Goal: Information Seeking & Learning: Learn about a topic

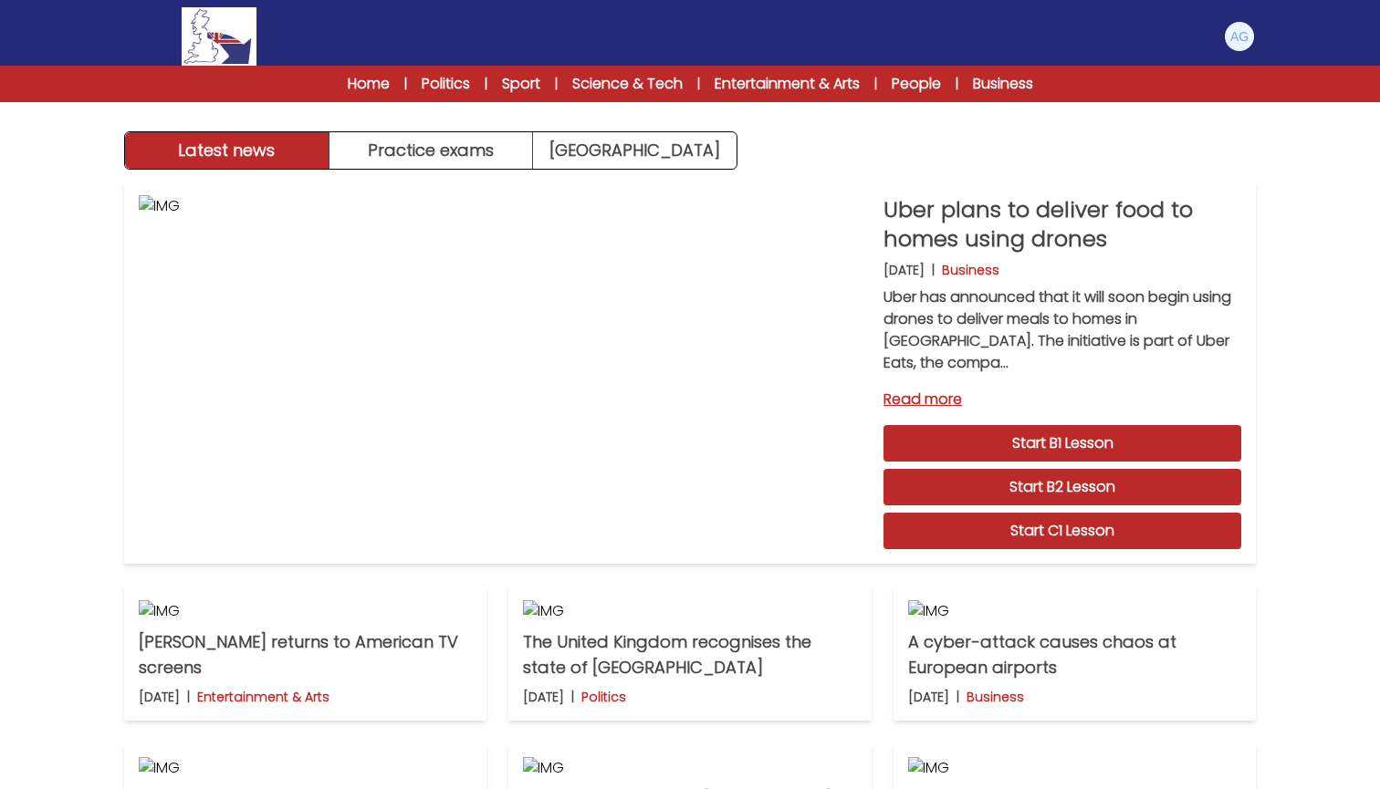
click at [348, 95] on div "Home | Politics | Sport | Science & Tech | Entertainment & Arts | People | Busi…" at bounding box center [690, 84] width 1380 height 37
click at [1051, 533] on link "Start C1 Lesson" at bounding box center [1062, 531] width 358 height 37
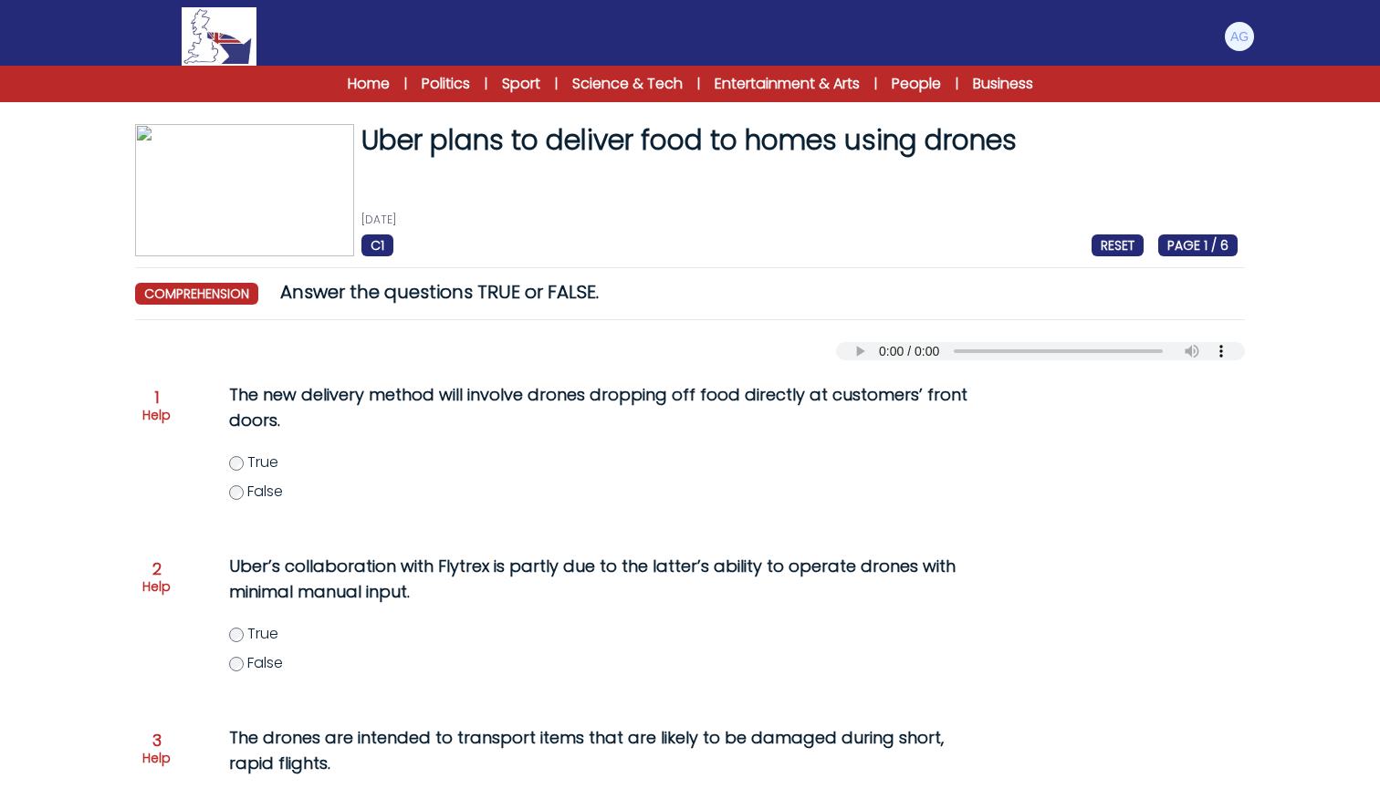
scroll to position [2, 0]
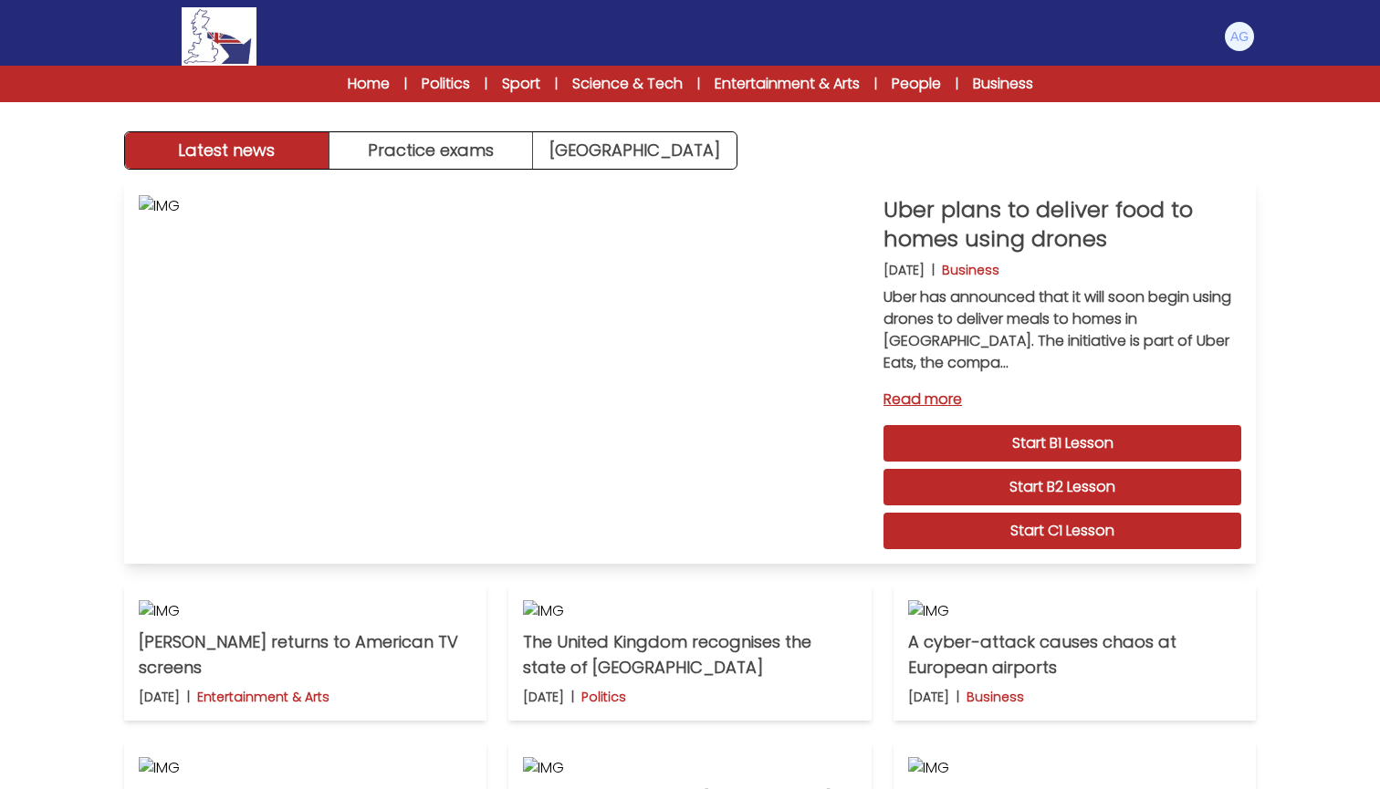
click at [921, 400] on link "Read more" at bounding box center [1062, 400] width 358 height 22
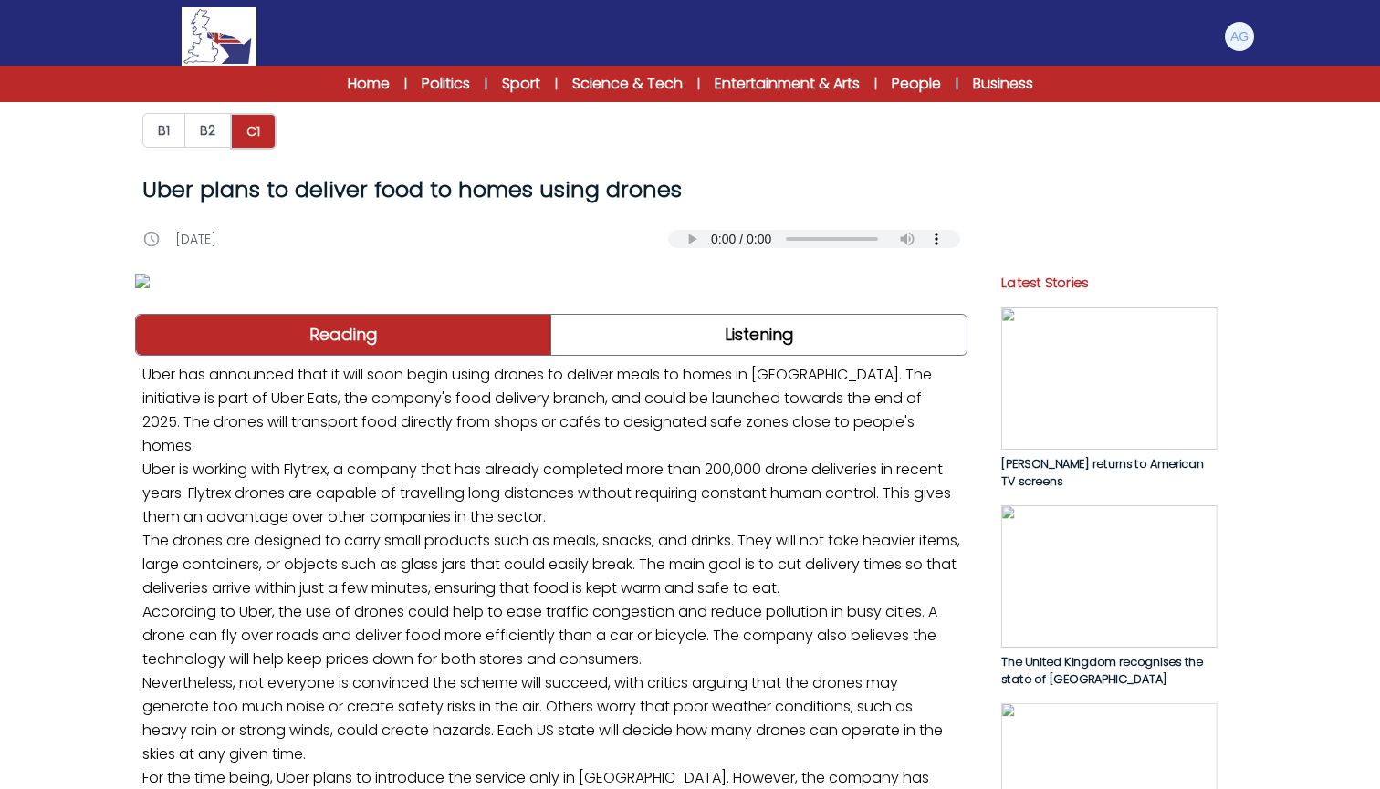
click at [682, 243] on audio "Your browser does not support the audio element." at bounding box center [814, 239] width 292 height 18
click at [688, 245] on audio "Your browser does not support the audio element." at bounding box center [814, 239] width 292 height 18
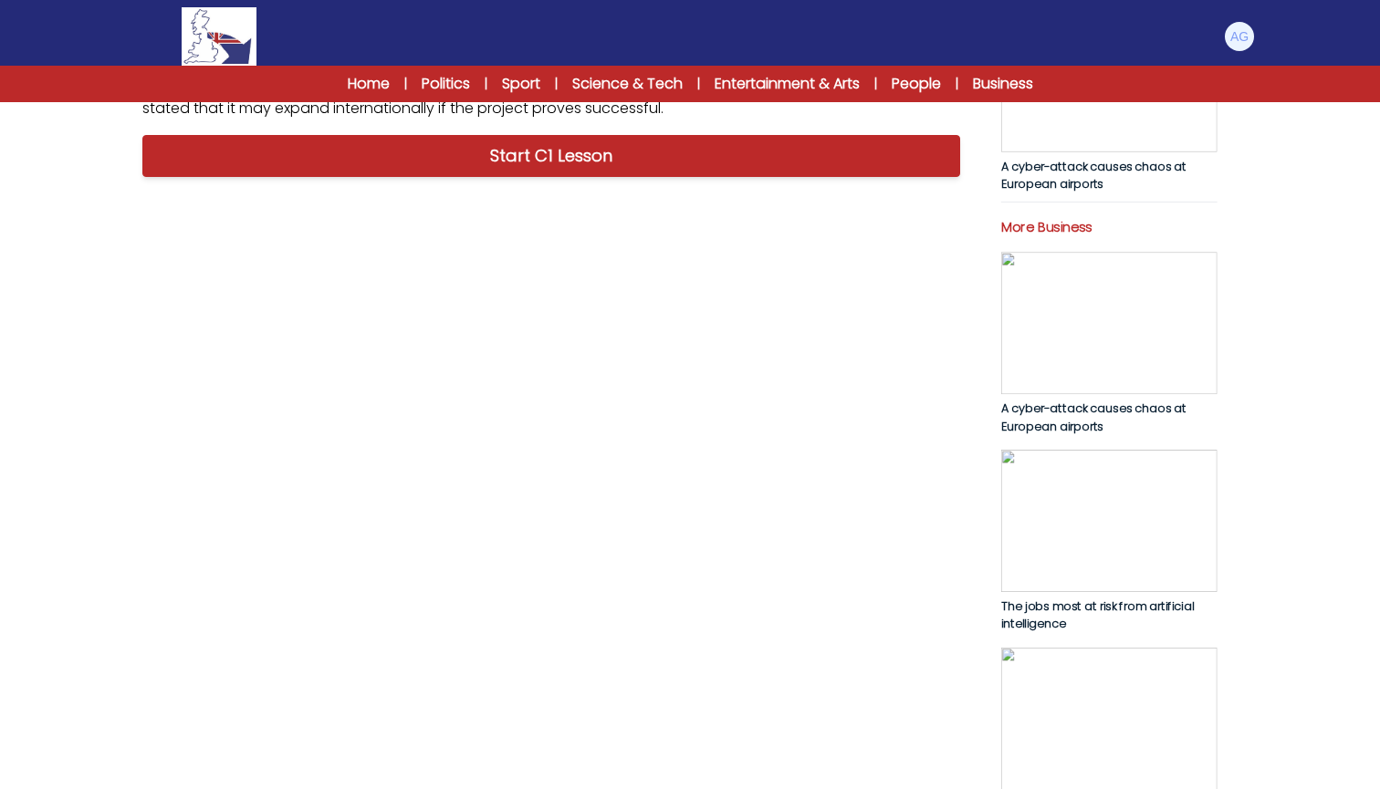
scroll to position [695, 0]
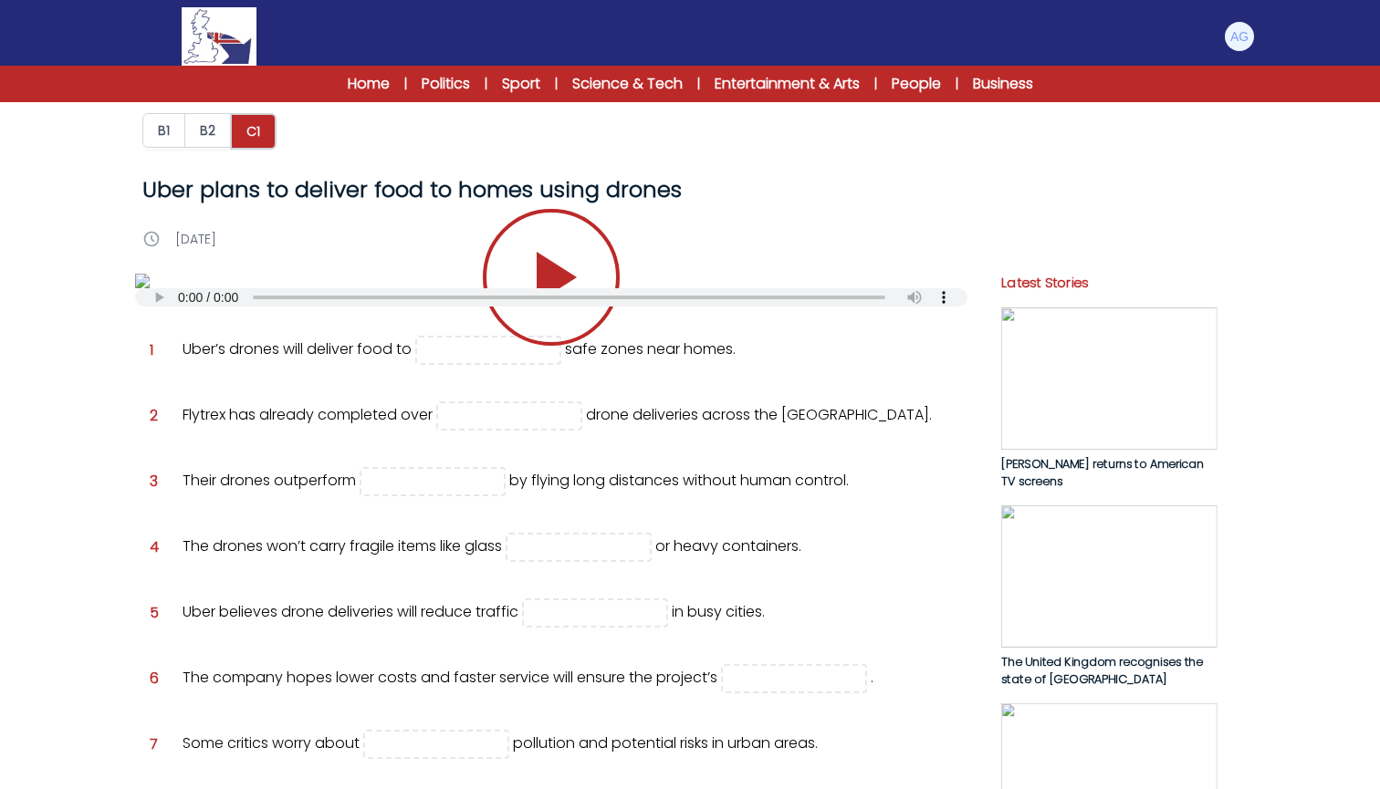
click at [573, 321] on icon "Play/Pause" at bounding box center [551, 278] width 88 height 88
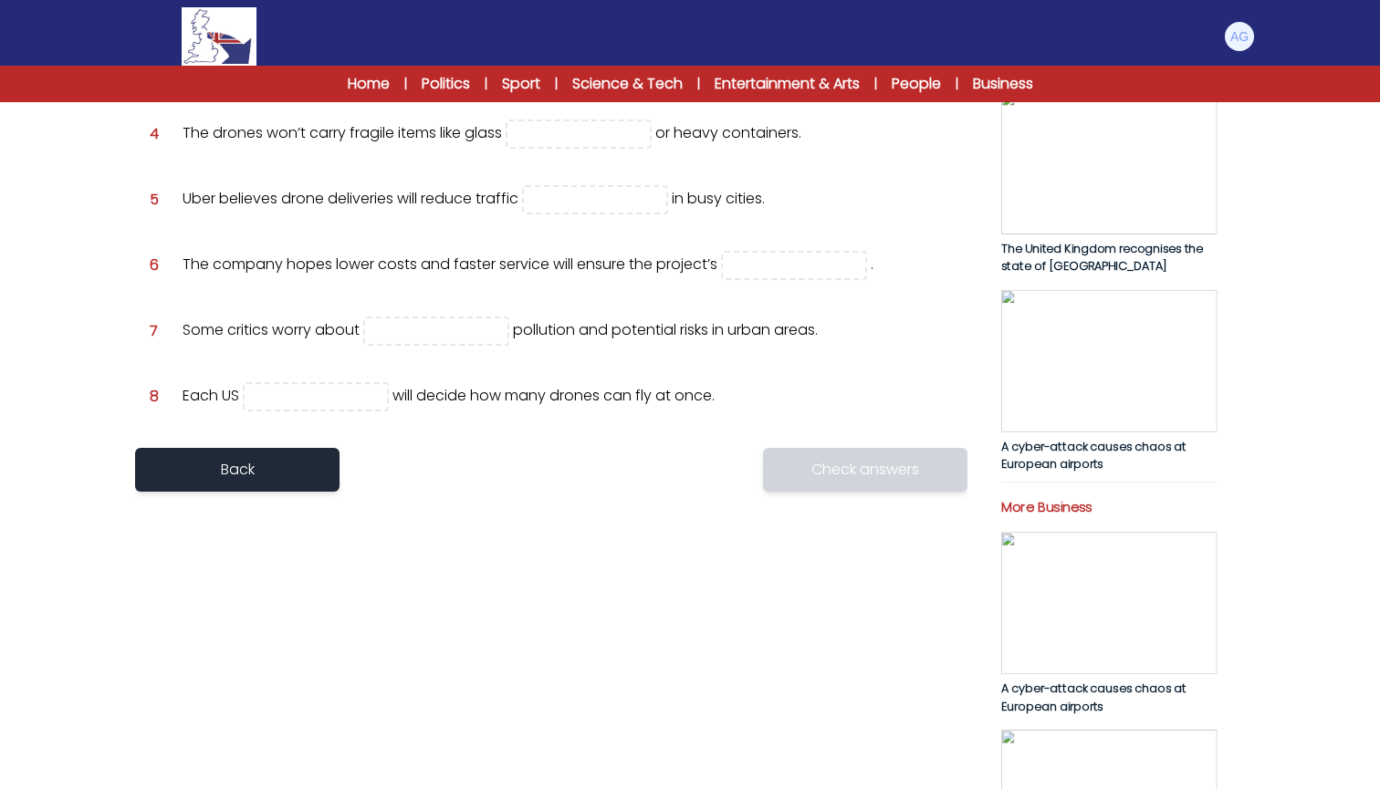
scroll to position [541, 0]
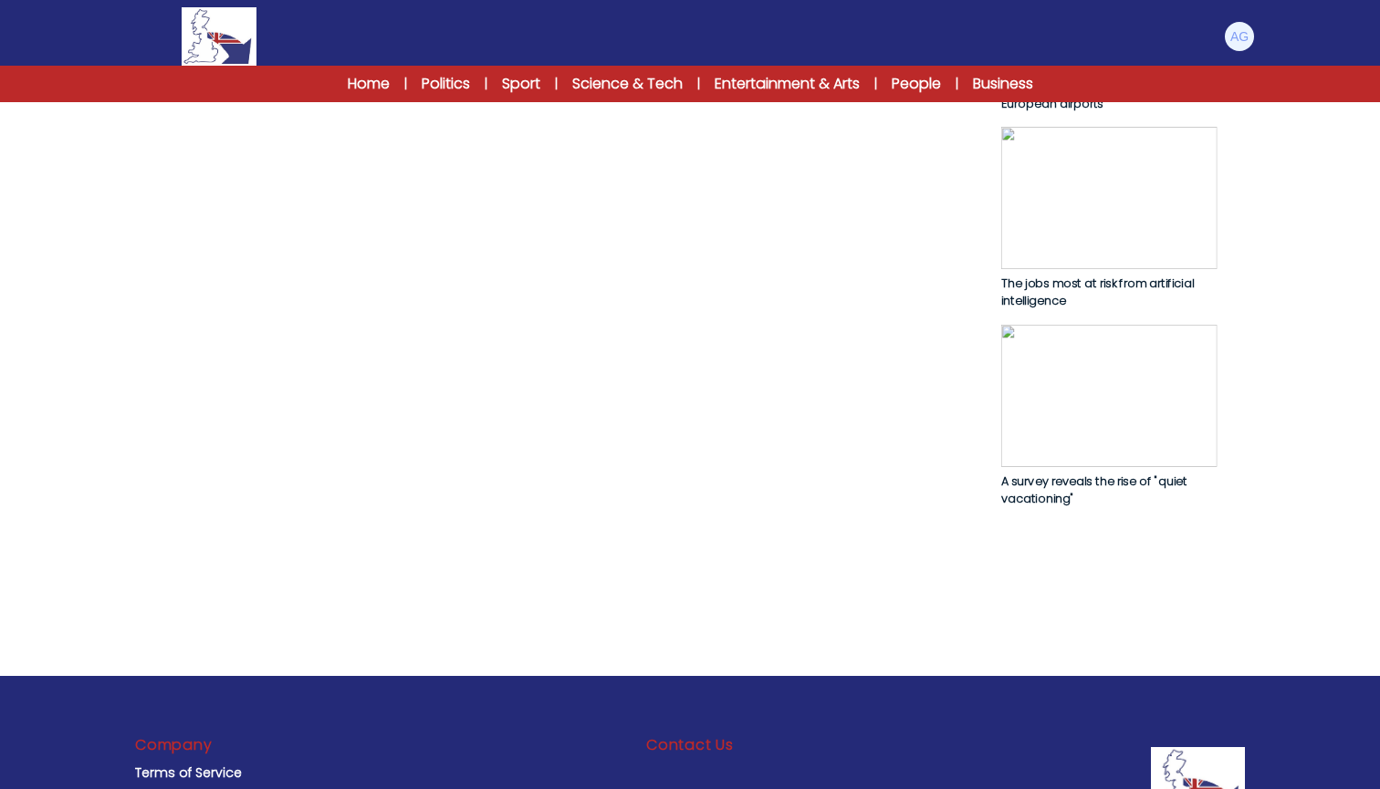
scroll to position [1012, 0]
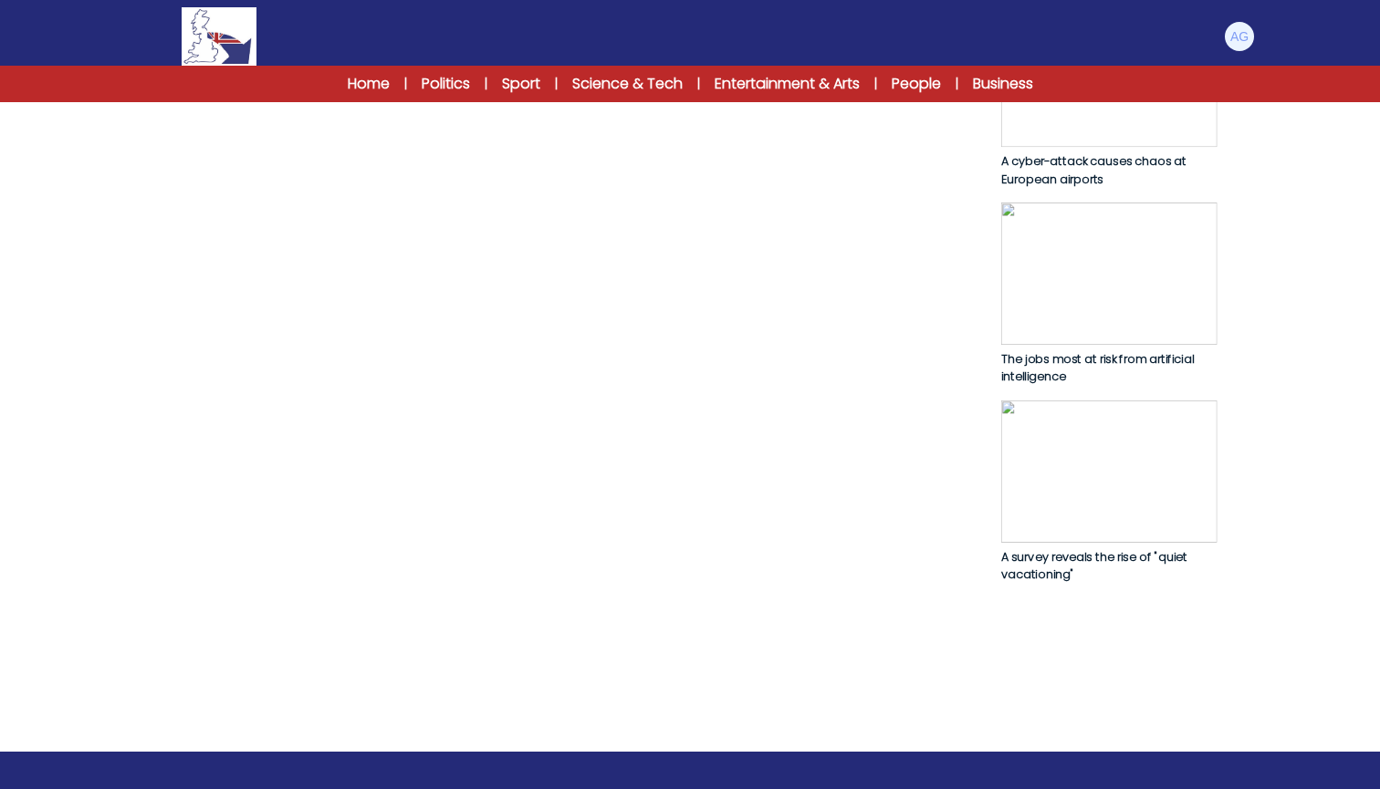
scroll to position [956, 0]
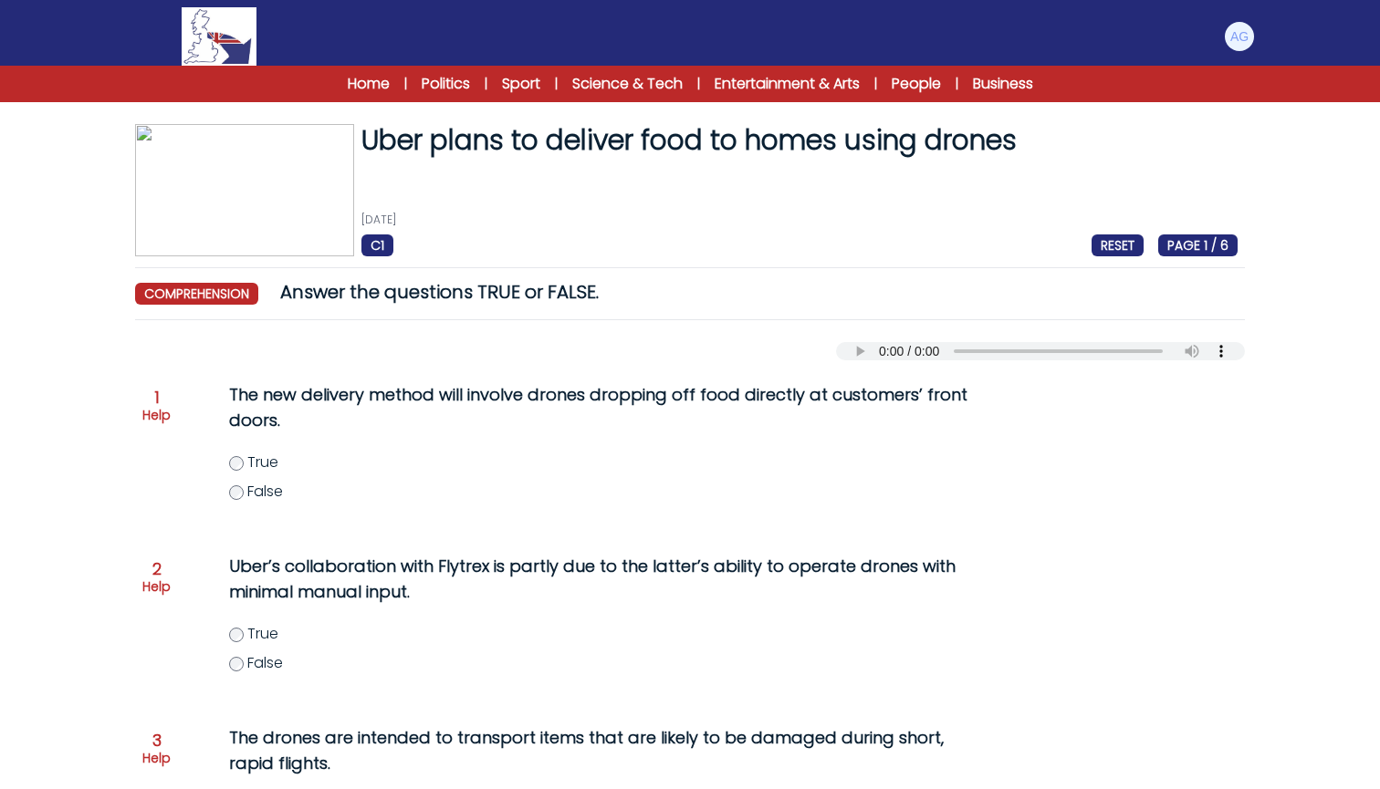
click at [251, 502] on span "False" at bounding box center [265, 491] width 36 height 21
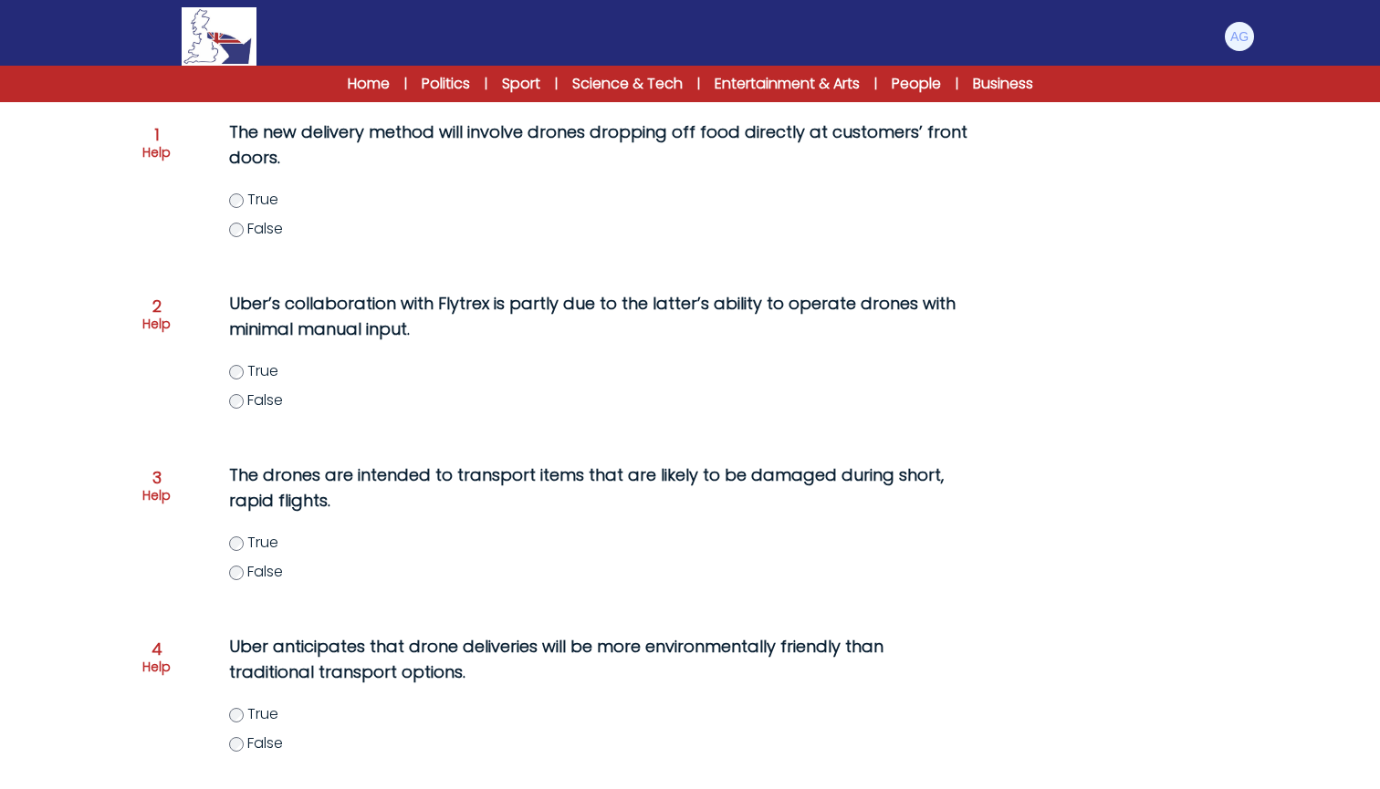
scroll to position [263, 0]
click at [245, 380] on label "True" at bounding box center [616, 371] width 775 height 22
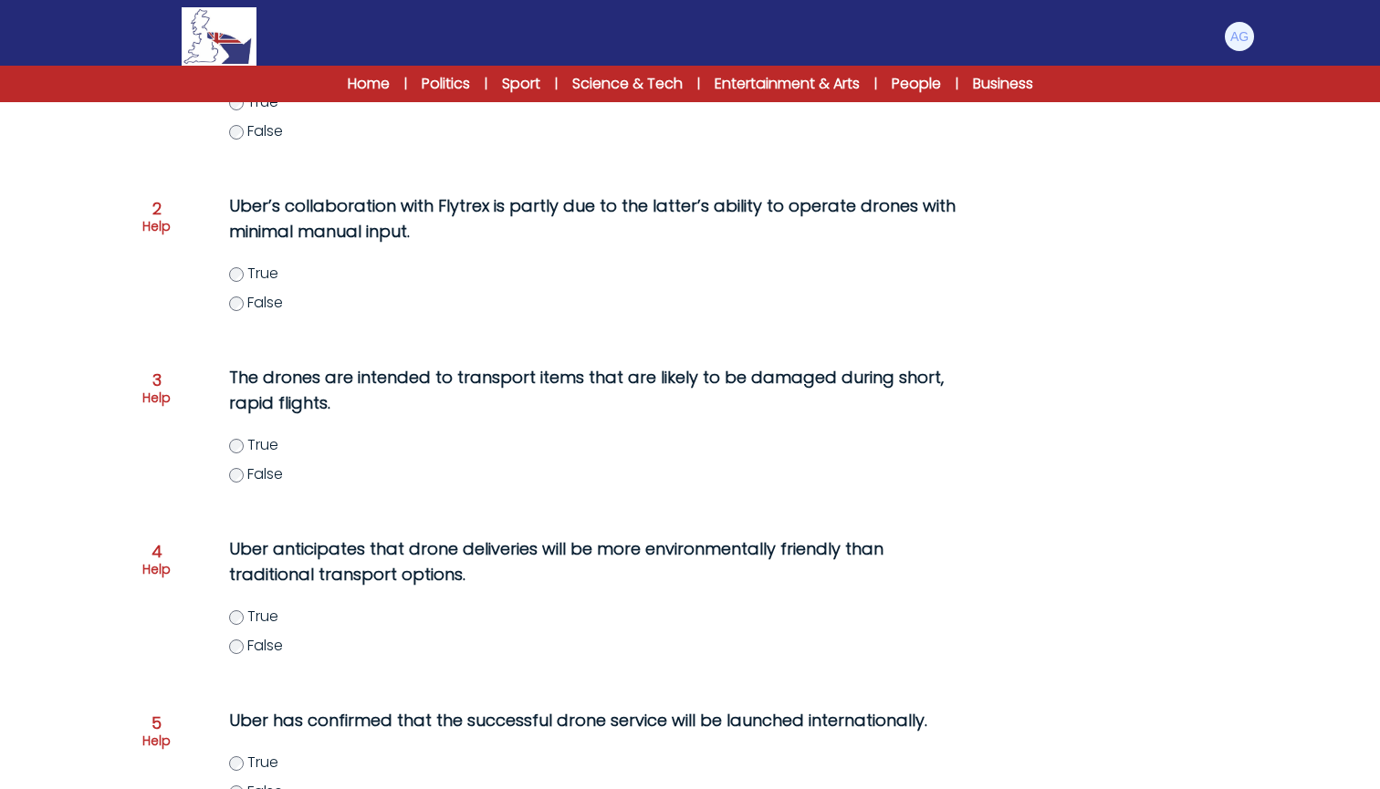
scroll to position [368, 0]
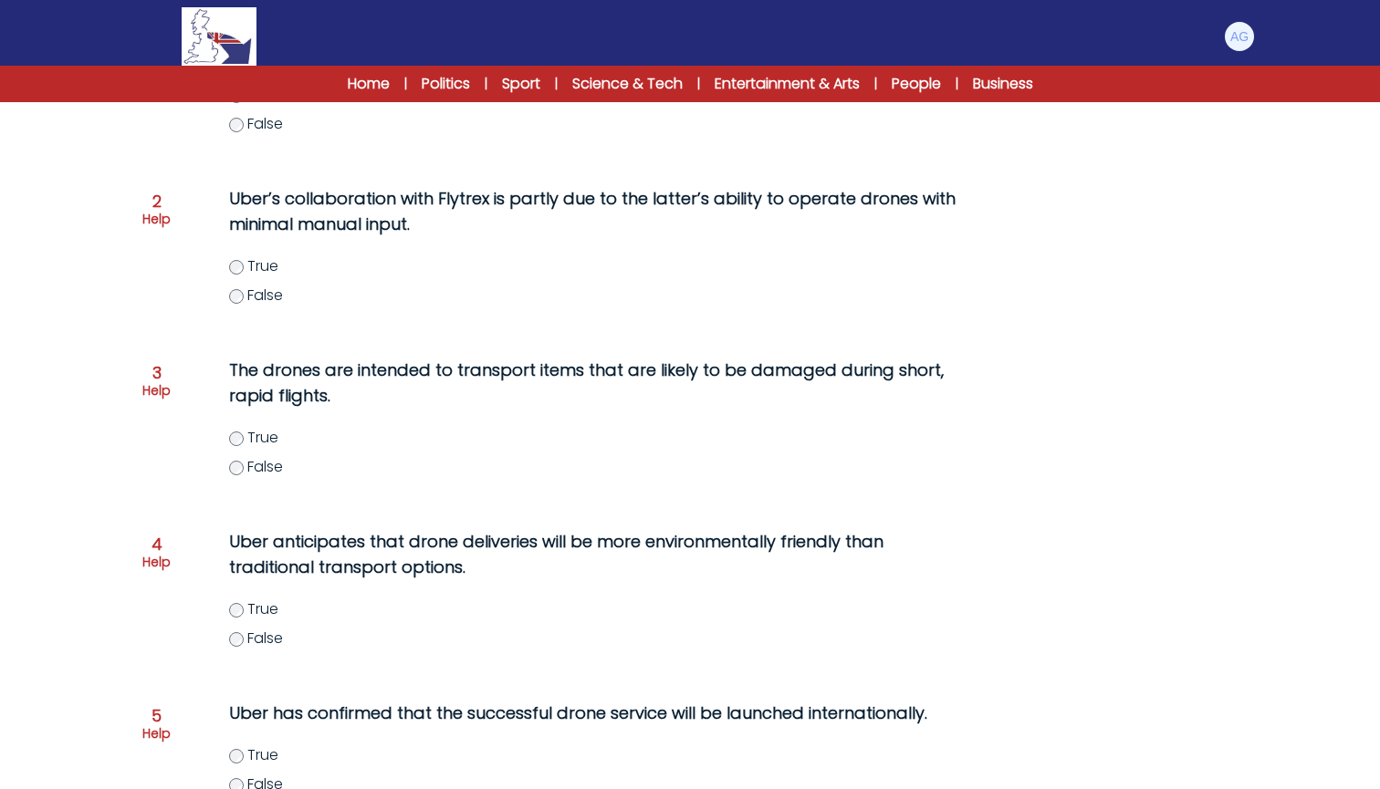
click at [254, 477] on span "False" at bounding box center [265, 466] width 36 height 21
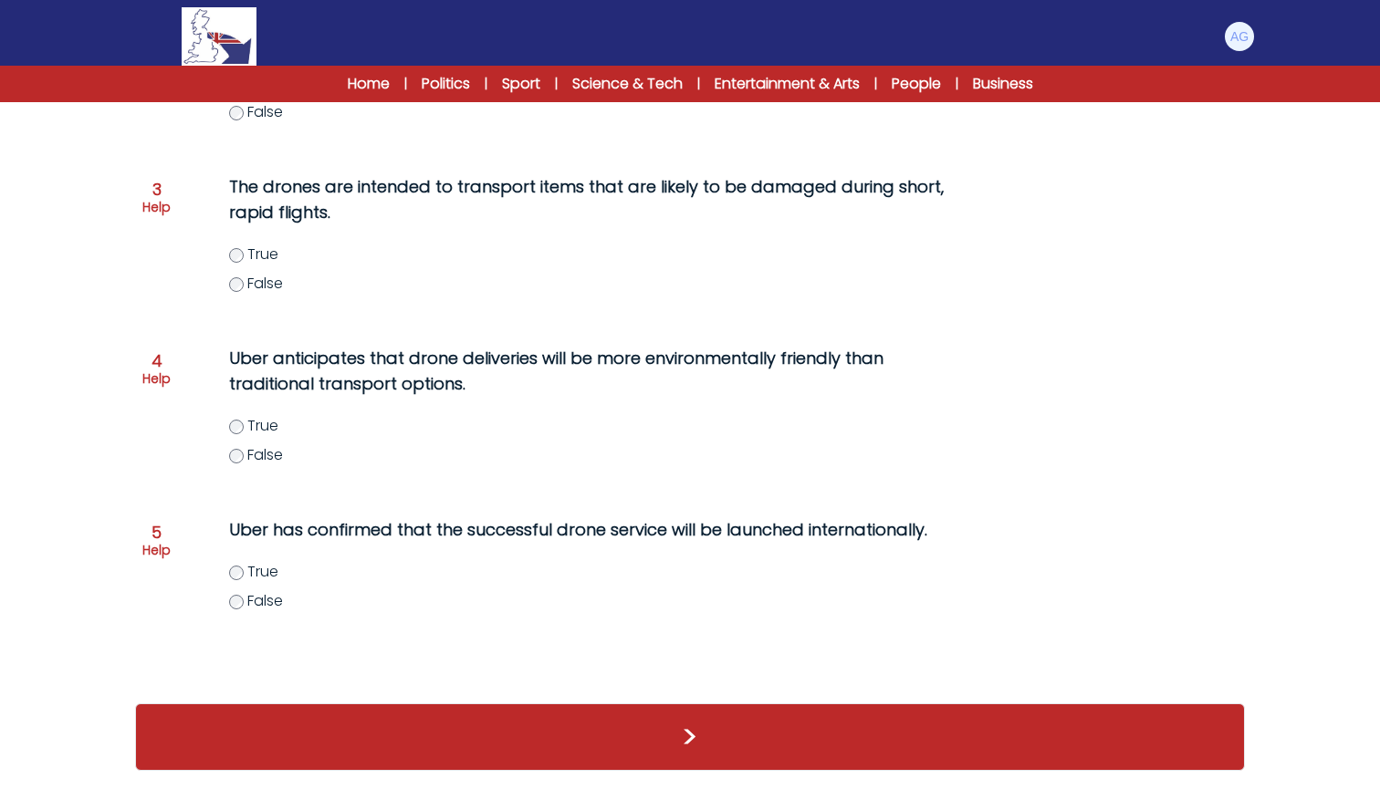
scroll to position [561, 0]
click at [259, 423] on span "True" at bounding box center [262, 425] width 31 height 21
click at [283, 597] on span "False" at bounding box center [265, 600] width 36 height 21
click at [691, 743] on button ">" at bounding box center [690, 738] width 1110 height 68
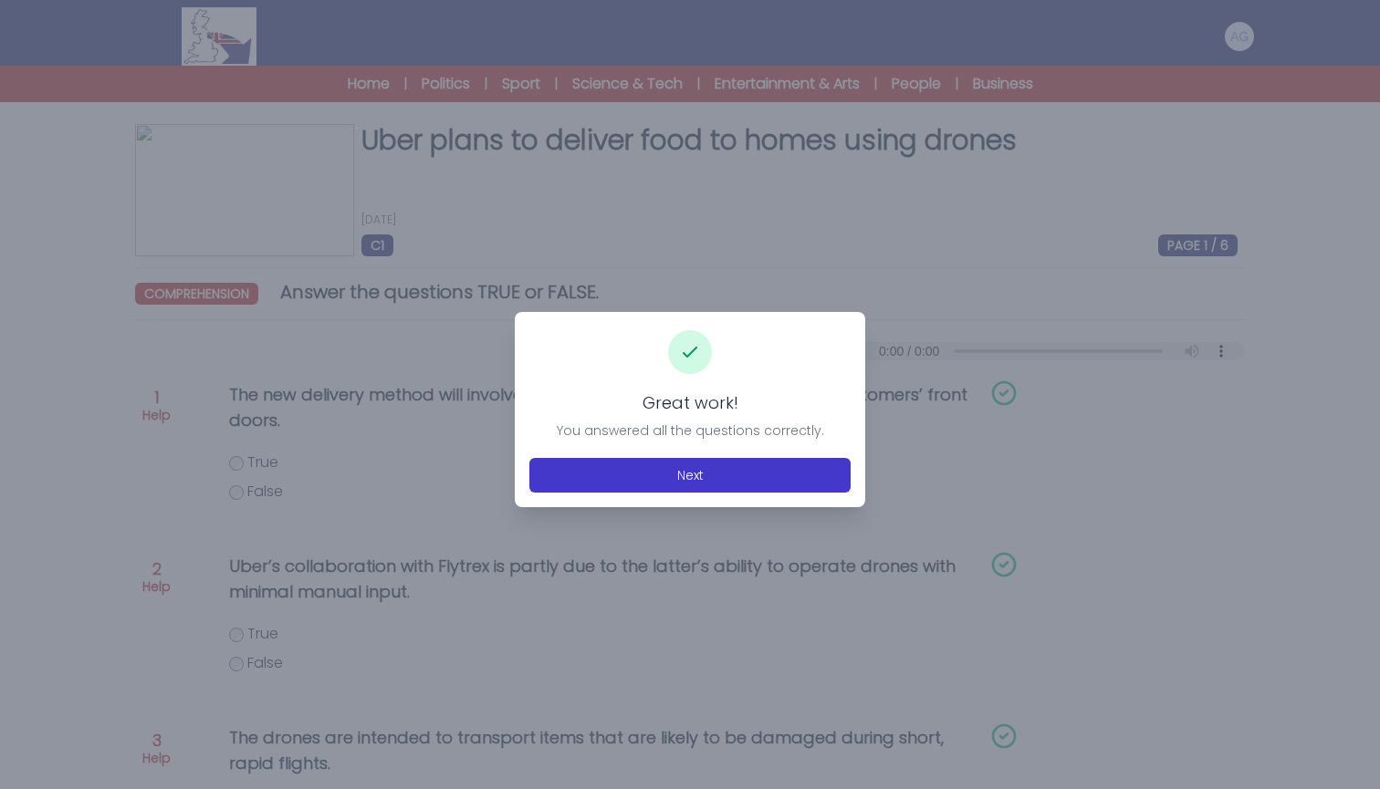
click at [694, 475] on button "Next" at bounding box center [689, 475] width 321 height 35
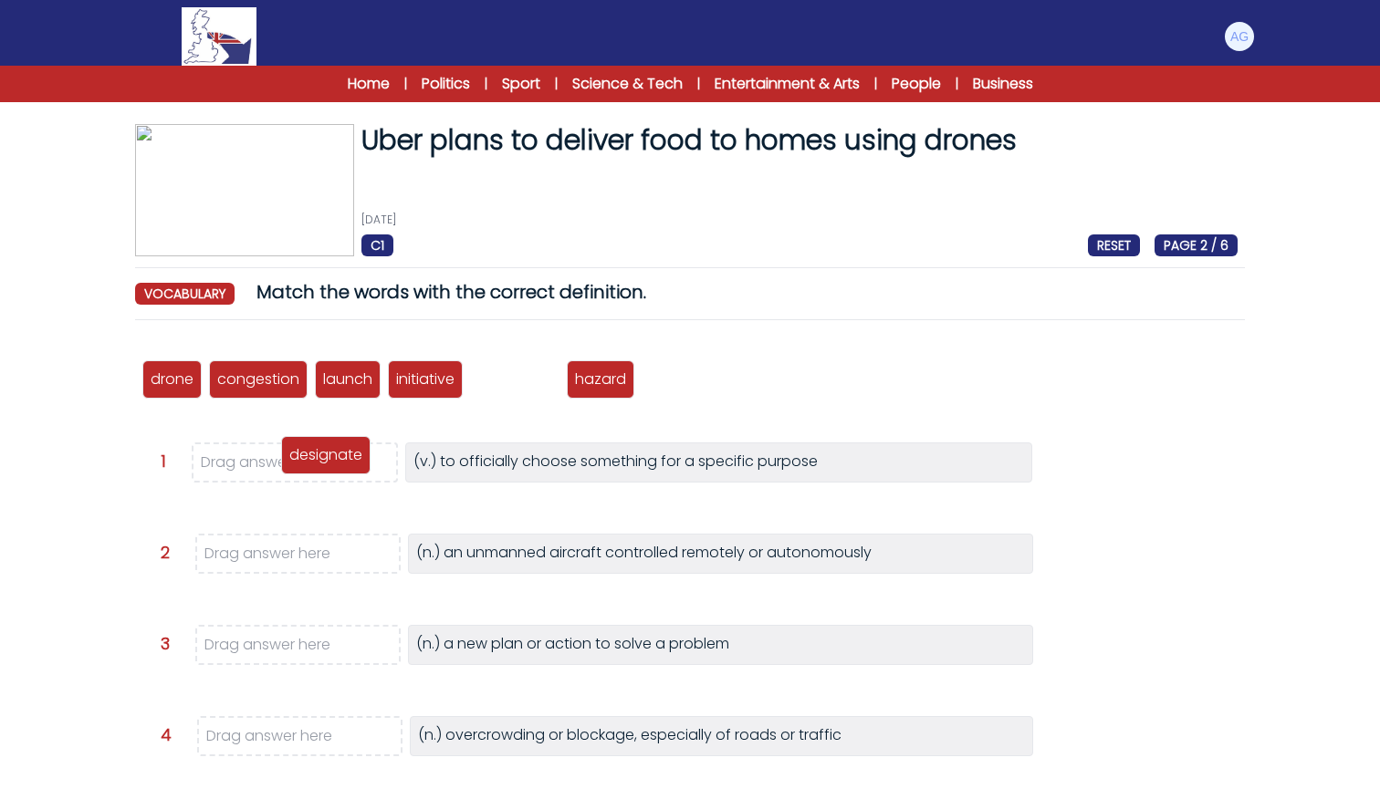
drag, startPoint x: 512, startPoint y: 381, endPoint x: 323, endPoint y: 456, distance: 203.5
click at [323, 456] on p "designate" at bounding box center [325, 455] width 73 height 22
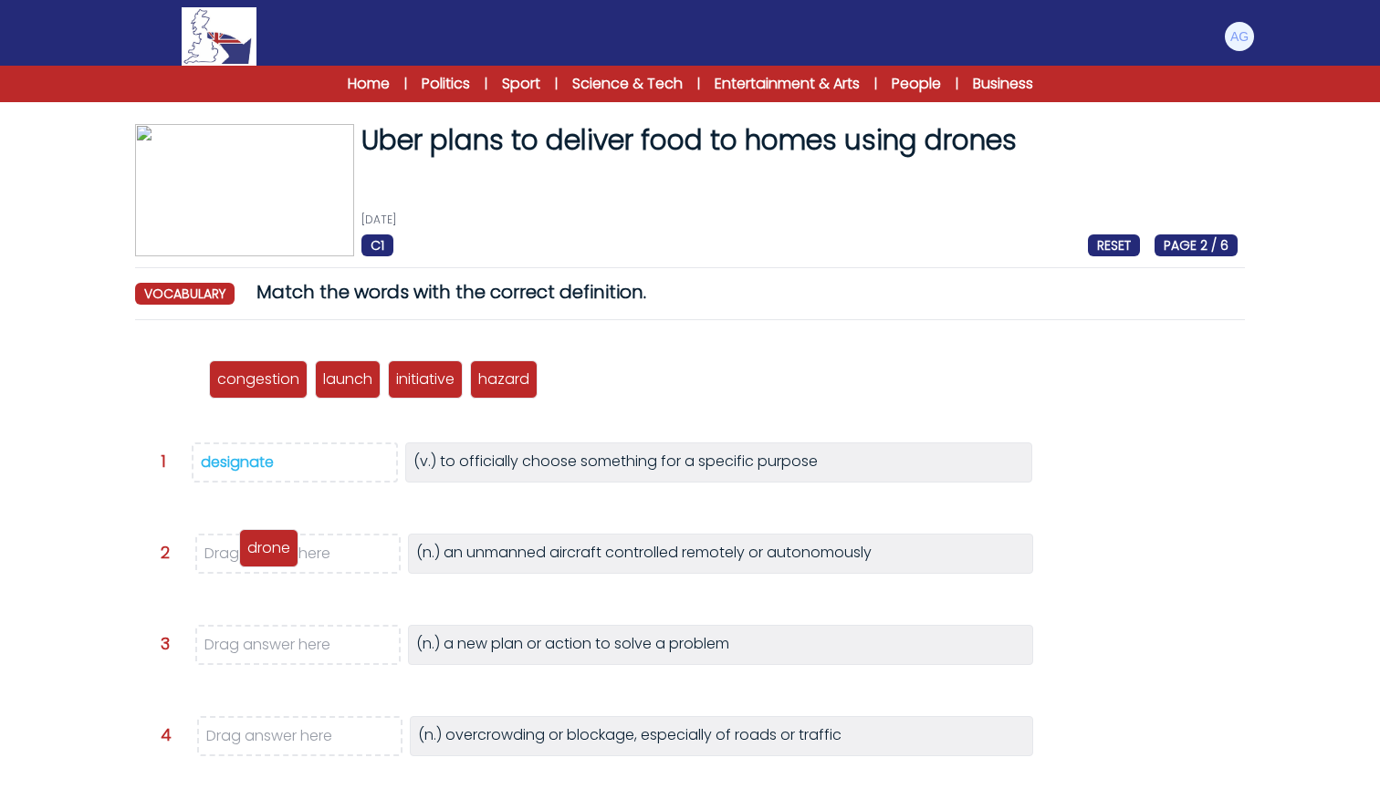
drag, startPoint x: 164, startPoint y: 373, endPoint x: 262, endPoint y: 545, distance: 197.4
click at [262, 545] on p "drone" at bounding box center [268, 548] width 43 height 22
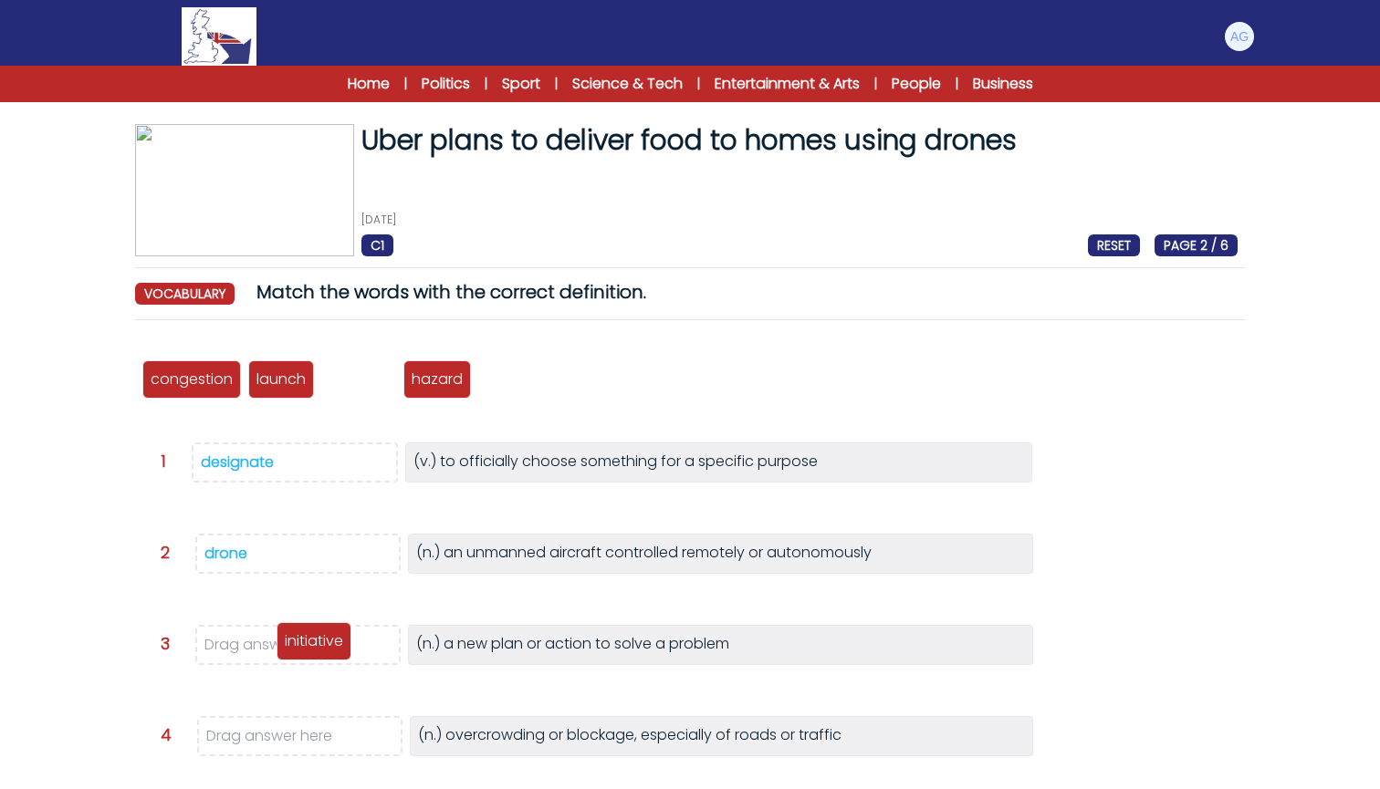
drag, startPoint x: 352, startPoint y: 382, endPoint x: 308, endPoint y: 644, distance: 265.7
click at [308, 644] on p "initiative" at bounding box center [314, 642] width 58 height 22
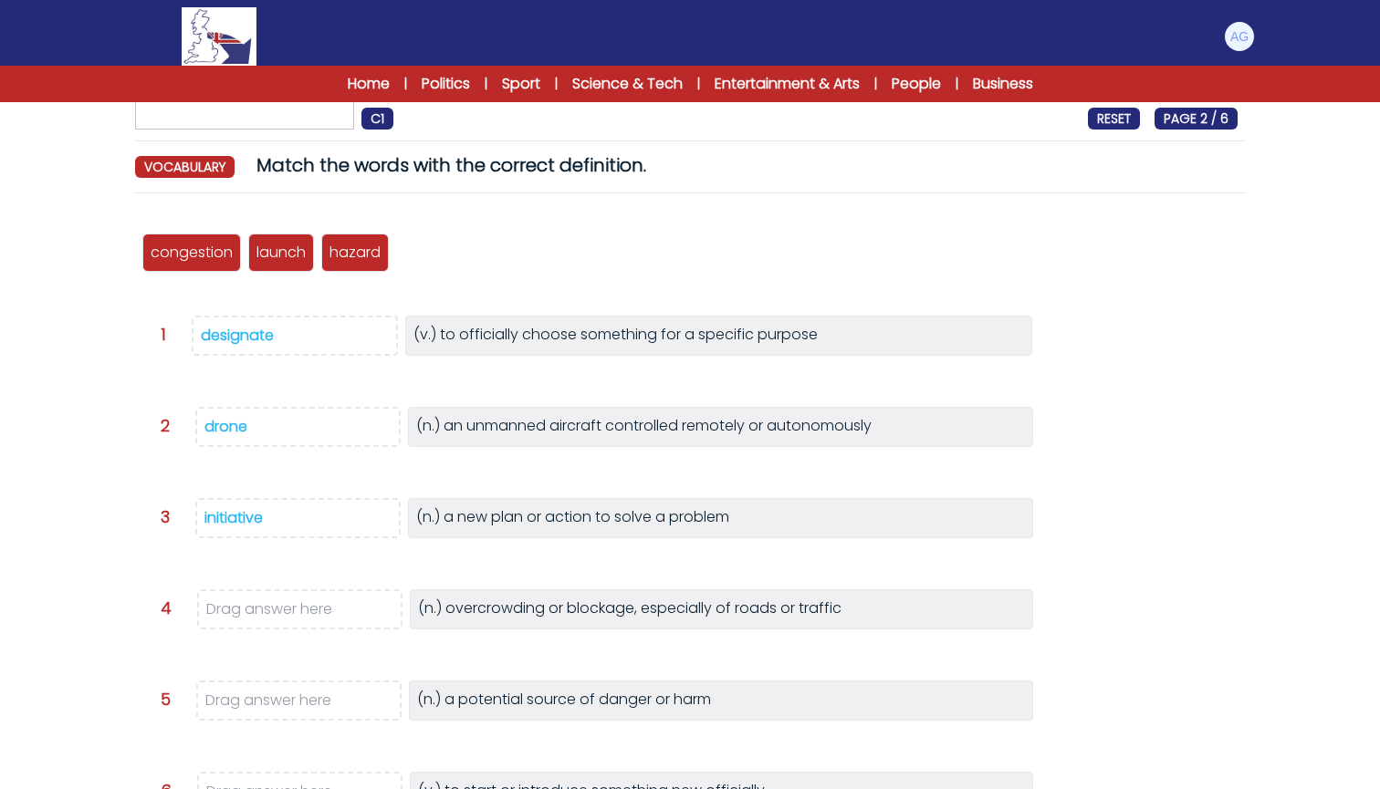
scroll to position [139, 0]
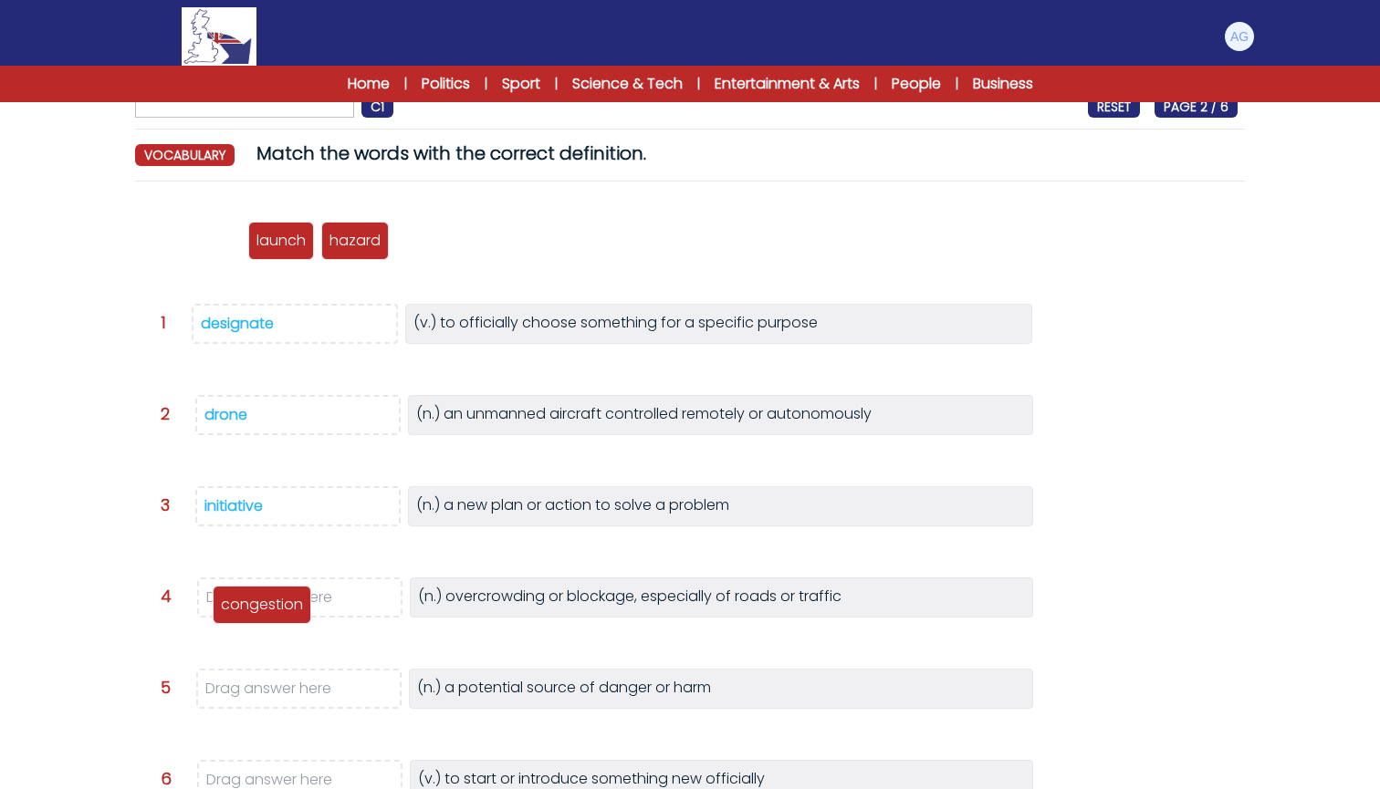
drag, startPoint x: 189, startPoint y: 237, endPoint x: 260, endPoint y: 606, distance: 375.5
click at [260, 606] on p "congestion" at bounding box center [262, 605] width 82 height 22
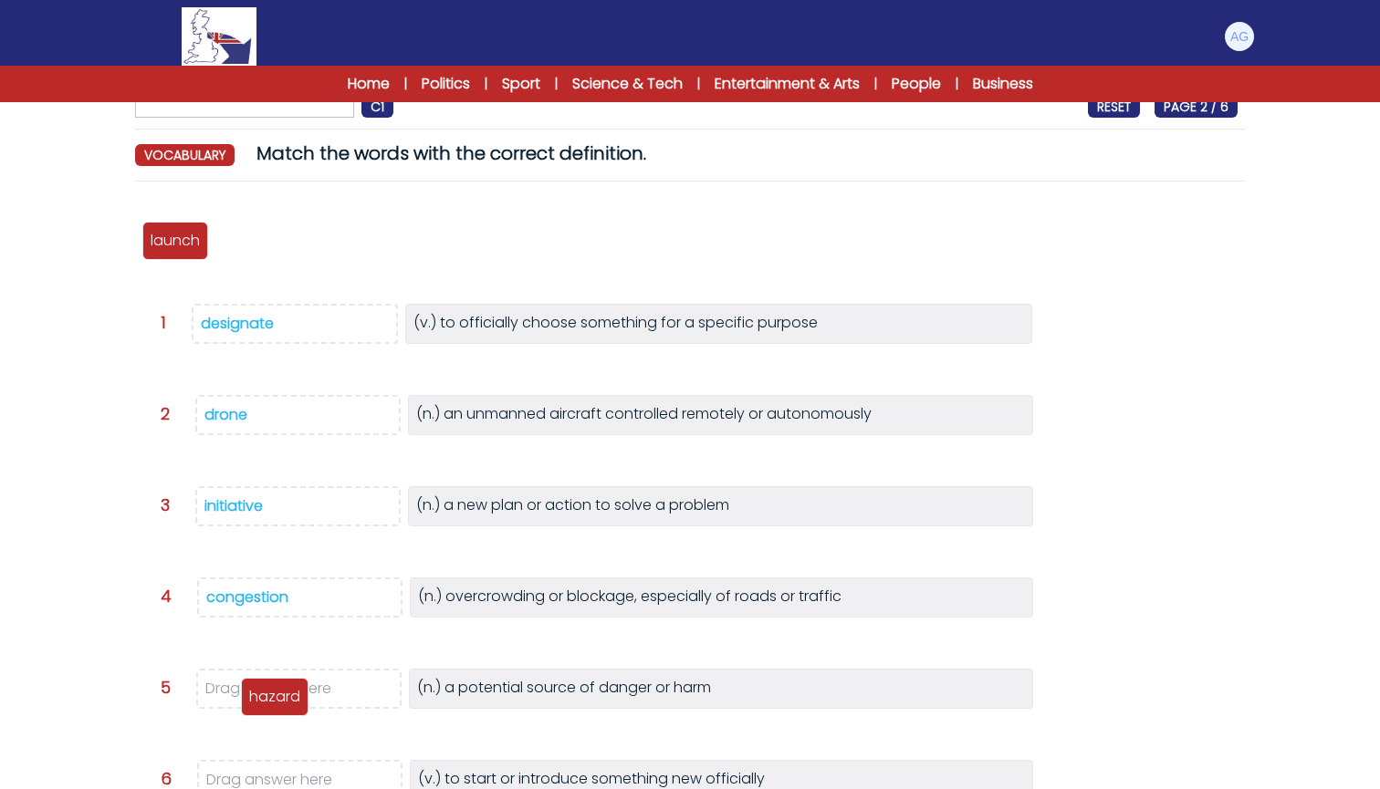
drag, startPoint x: 229, startPoint y: 256, endPoint x: 255, endPoint y: 712, distance: 457.0
click at [255, 712] on div "hazard" at bounding box center [275, 697] width 68 height 38
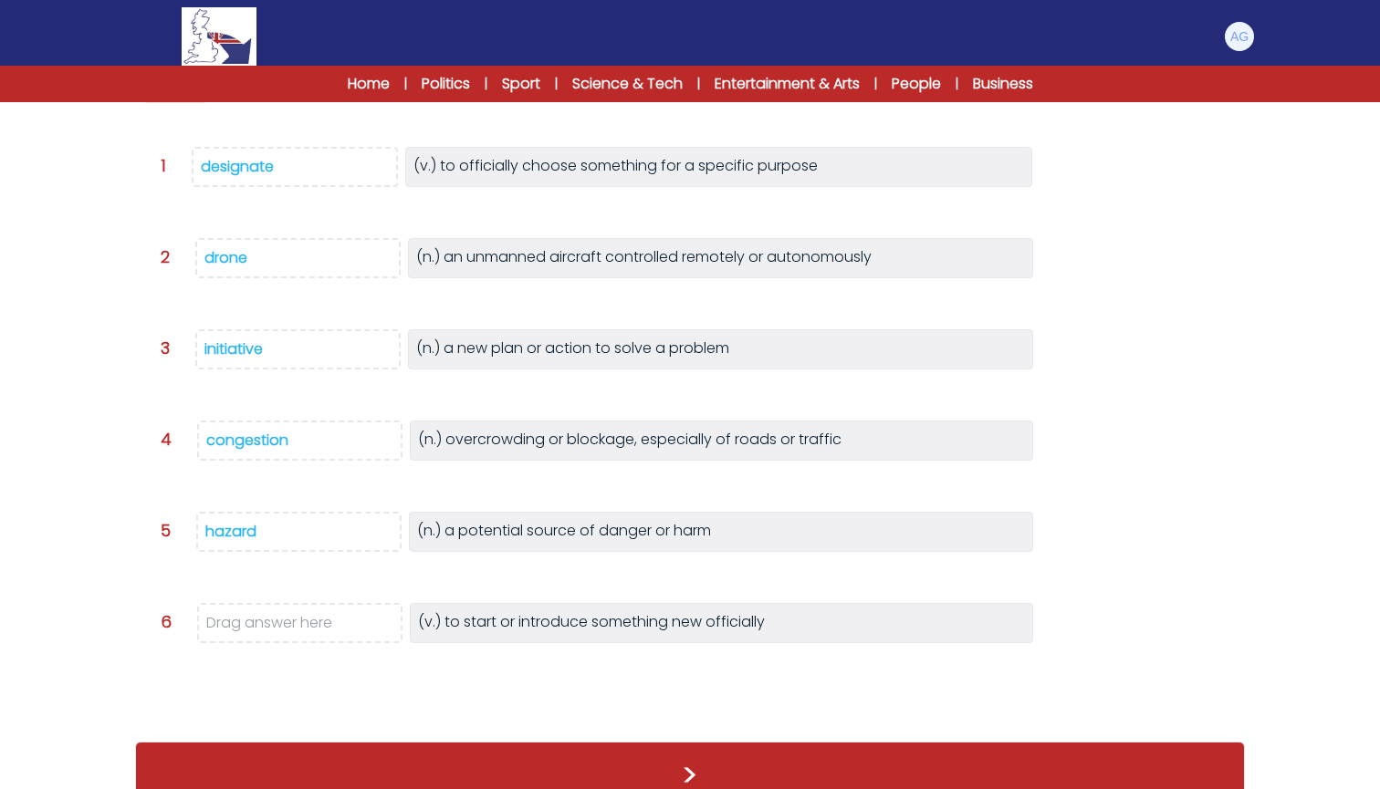
click at [199, 207] on div "drone congestion launch initiative designate hazard Question 1 >" at bounding box center [690, 381] width 1110 height 684
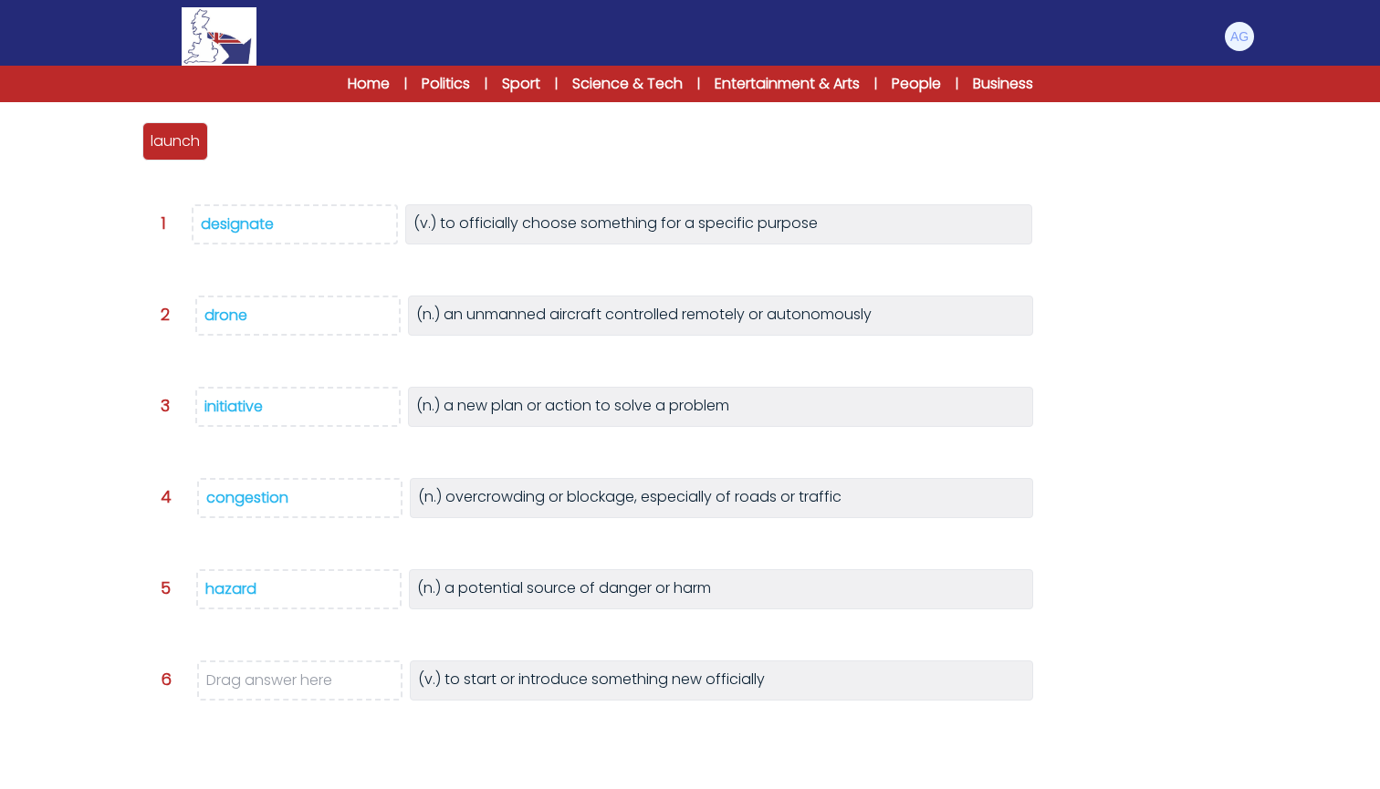
scroll to position [237, 0]
drag, startPoint x: 183, startPoint y: 152, endPoint x: 277, endPoint y: 679, distance: 535.0
click at [277, 676] on p "launch" at bounding box center [269, 665] width 49 height 22
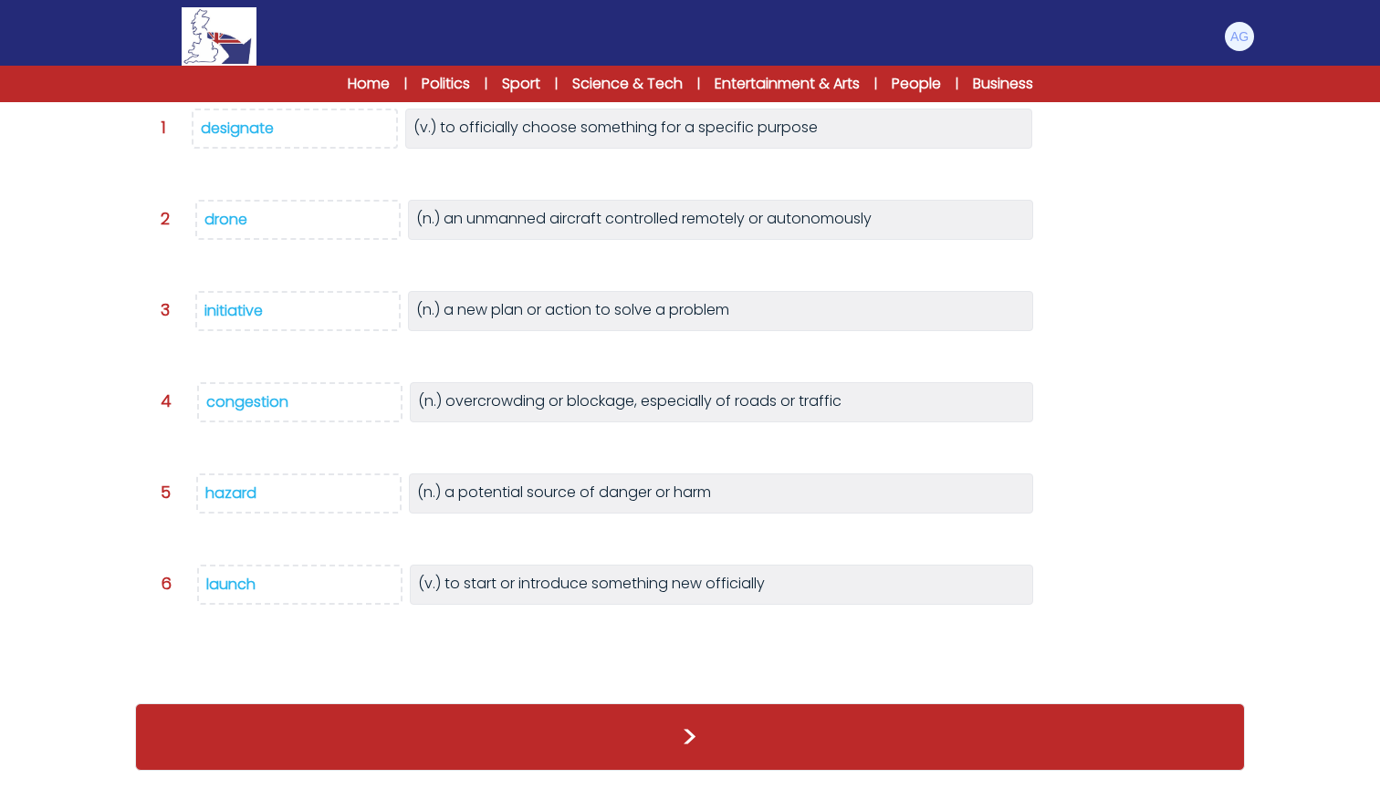
scroll to position [296, 0]
click at [696, 736] on button ">" at bounding box center [690, 738] width 1110 height 68
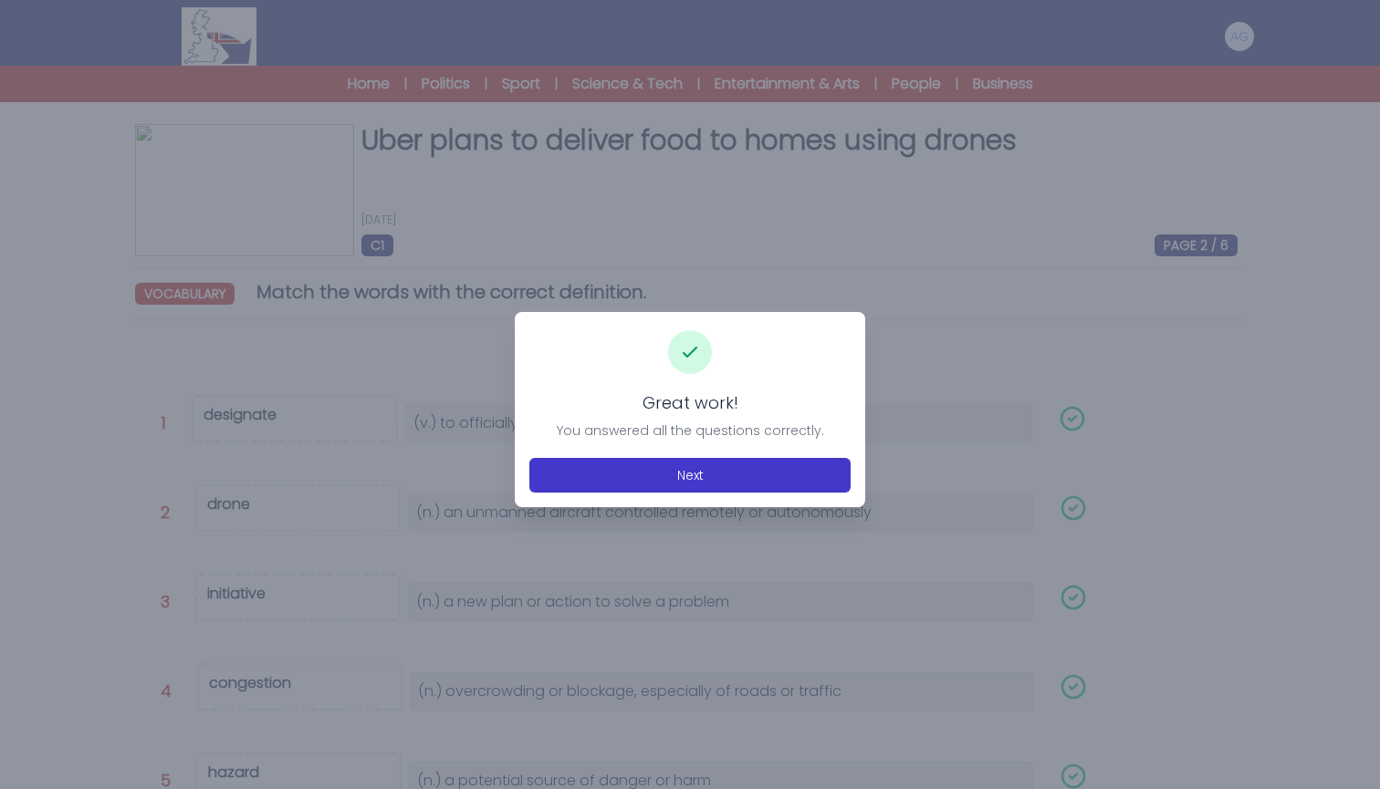
click at [633, 478] on button "Next" at bounding box center [689, 475] width 321 height 35
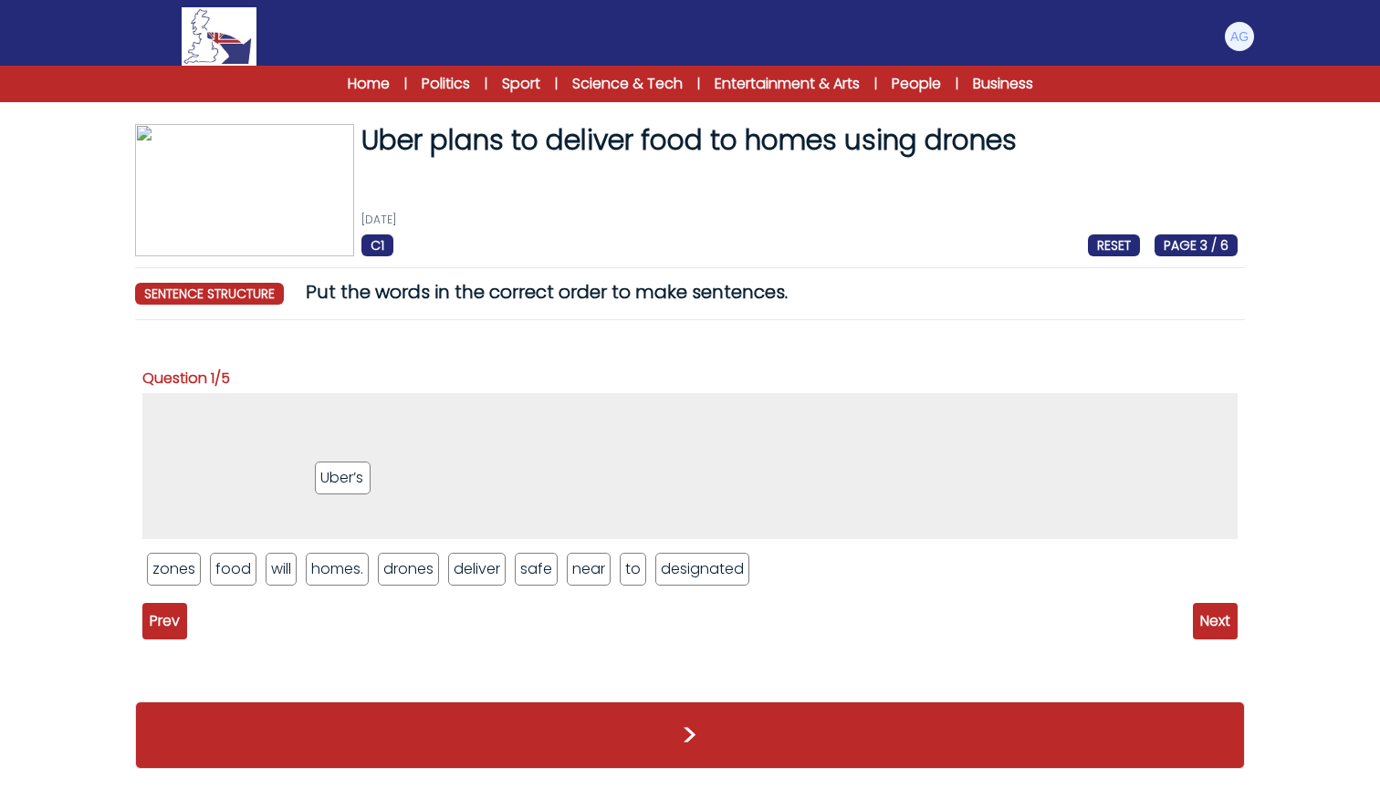
drag, startPoint x: 477, startPoint y: 565, endPoint x: 330, endPoint y: 445, distance: 189.4
drag, startPoint x: 411, startPoint y: 571, endPoint x: 357, endPoint y: 428, distance: 153.1
drag, startPoint x: 282, startPoint y: 572, endPoint x: 339, endPoint y: 416, distance: 166.0
drag, startPoint x: 367, startPoint y: 571, endPoint x: 359, endPoint y: 412, distance: 159.9
drag, startPoint x: 232, startPoint y: 570, endPoint x: 437, endPoint y: 412, distance: 259.6
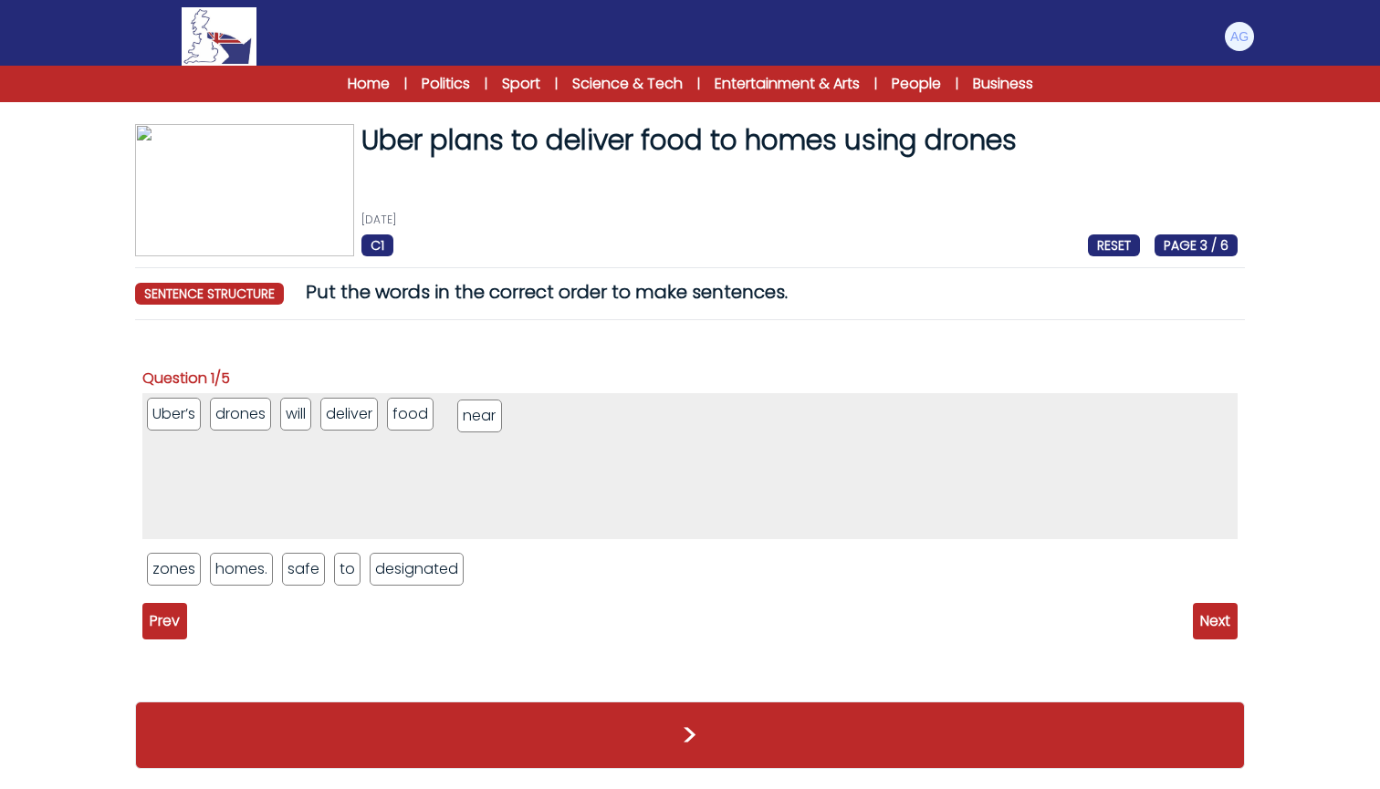
drag, startPoint x: 350, startPoint y: 571, endPoint x: 475, endPoint y: 416, distance: 199.2
drag, startPoint x: 350, startPoint y: 574, endPoint x: 535, endPoint y: 417, distance: 242.1
drag, startPoint x: 380, startPoint y: 573, endPoint x: 583, endPoint y: 421, distance: 254.2
drag, startPoint x: 584, startPoint y: 415, endPoint x: 389, endPoint y: 583, distance: 257.5
drag, startPoint x: 464, startPoint y: 416, endPoint x: 449, endPoint y: 570, distance: 154.9
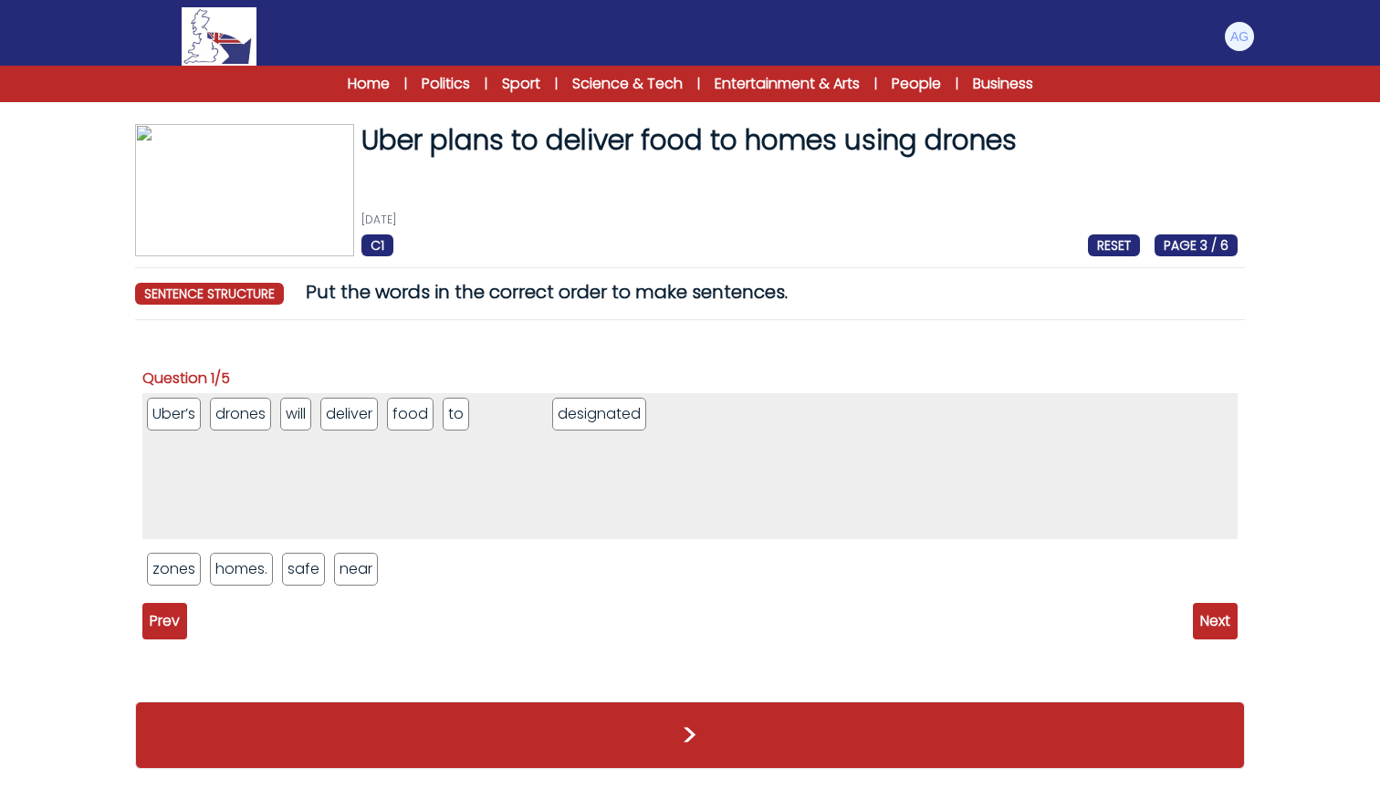
drag, startPoint x: 362, startPoint y: 582, endPoint x: 580, endPoint y: 418, distance: 273.0
drag, startPoint x: 315, startPoint y: 576, endPoint x: 670, endPoint y: 412, distance: 390.8
drag, startPoint x: 191, startPoint y: 569, endPoint x: 710, endPoint y: 417, distance: 541.1
drag, startPoint x: 243, startPoint y: 573, endPoint x: 799, endPoint y: 418, distance: 577.9
drag, startPoint x: 194, startPoint y: 577, endPoint x: 883, endPoint y: 419, distance: 706.8
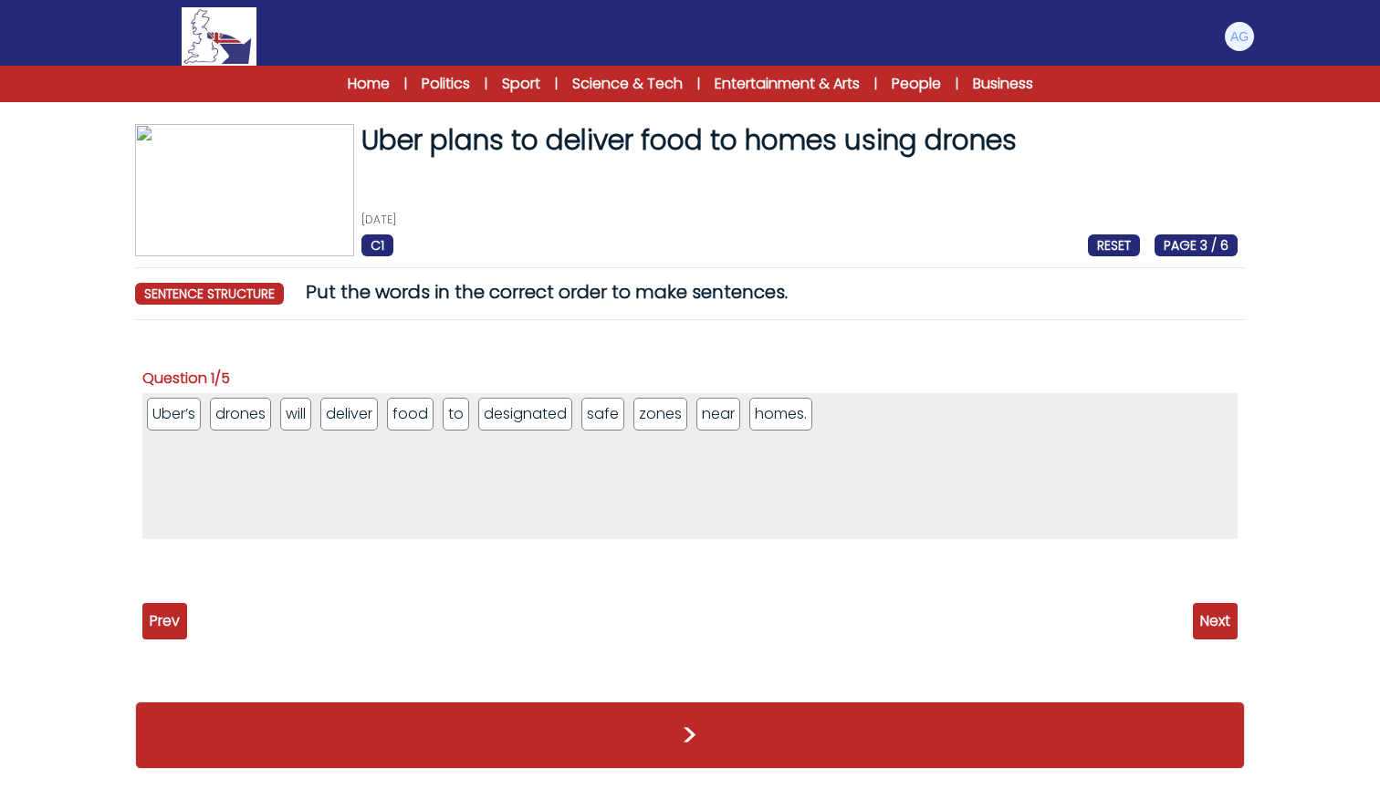
click at [1212, 610] on span "Next" at bounding box center [1215, 621] width 45 height 37
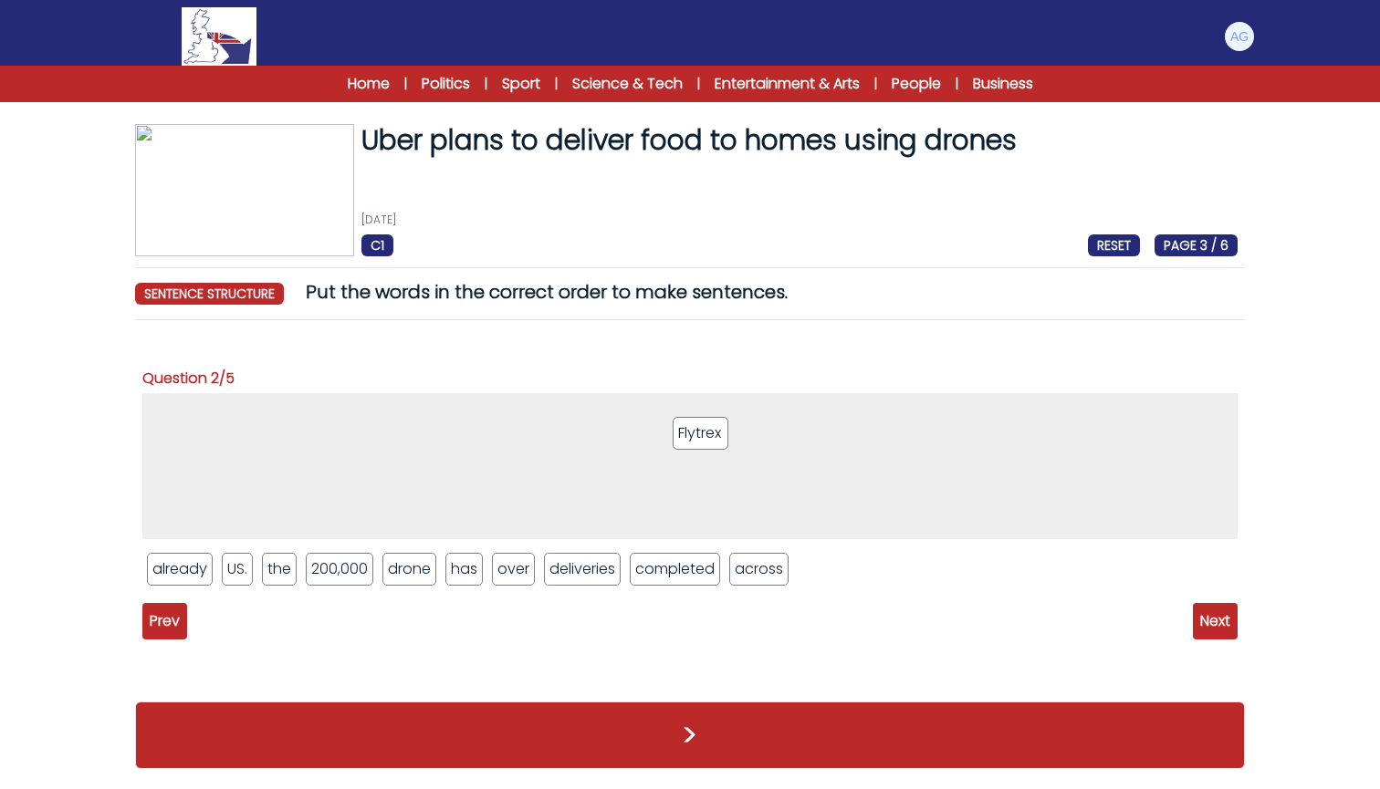
drag, startPoint x: 749, startPoint y: 568, endPoint x: 690, endPoint y: 432, distance: 148.3
drag, startPoint x: 470, startPoint y: 564, endPoint x: 466, endPoint y: 423, distance: 141.5
drag, startPoint x: 176, startPoint y: 579, endPoint x: 372, endPoint y: 409, distance: 259.4
drag, startPoint x: 566, startPoint y: 570, endPoint x: 561, endPoint y: 425, distance: 145.2
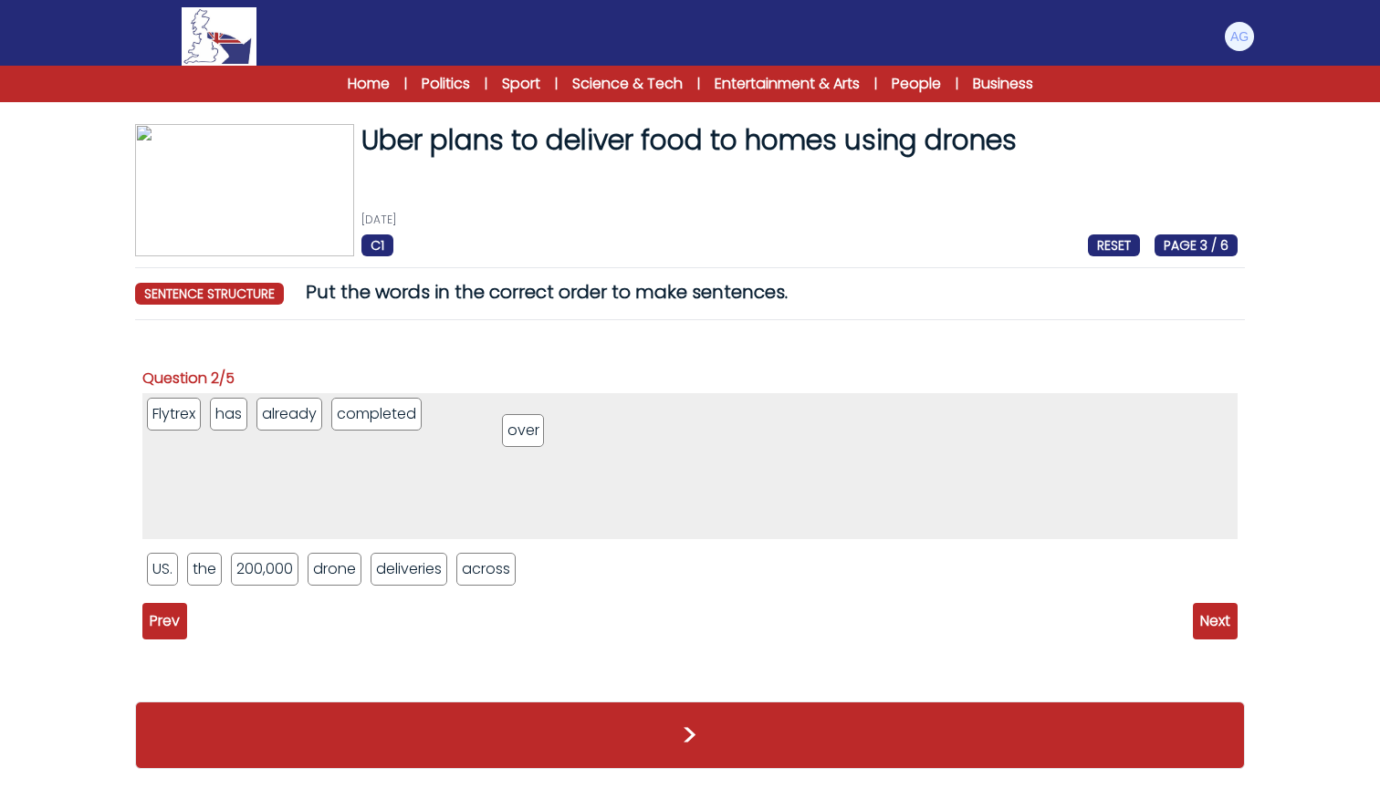
drag, startPoint x: 385, startPoint y: 561, endPoint x: 516, endPoint y: 414, distance: 197.1
drag, startPoint x: 276, startPoint y: 576, endPoint x: 554, endPoint y: 416, distance: 320.9
click at [329, 567] on li "deliveries" at bounding box center [332, 569] width 77 height 33
drag, startPoint x: 283, startPoint y: 566, endPoint x: 707, endPoint y: 409, distance: 452.4
drag, startPoint x: 295, startPoint y: 558, endPoint x: 790, endPoint y: 417, distance: 515.1
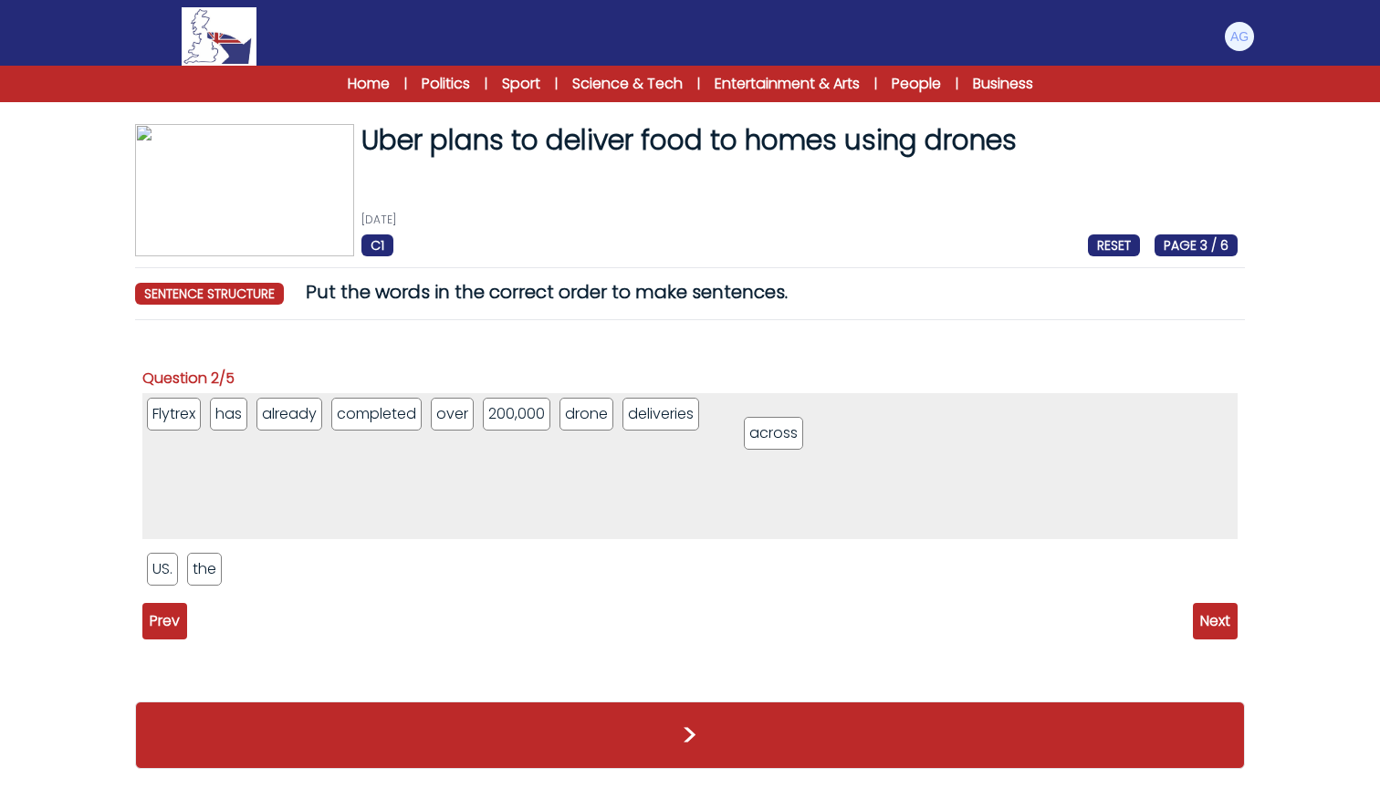
drag, startPoint x: 279, startPoint y: 563, endPoint x: 798, endPoint y: 426, distance: 536.1
drag, startPoint x: 212, startPoint y: 569, endPoint x: 839, endPoint y: 423, distance: 643.9
drag, startPoint x: 160, startPoint y: 579, endPoint x: 1013, endPoint y: 423, distance: 867.4
click at [1206, 621] on span "Next" at bounding box center [1215, 621] width 45 height 37
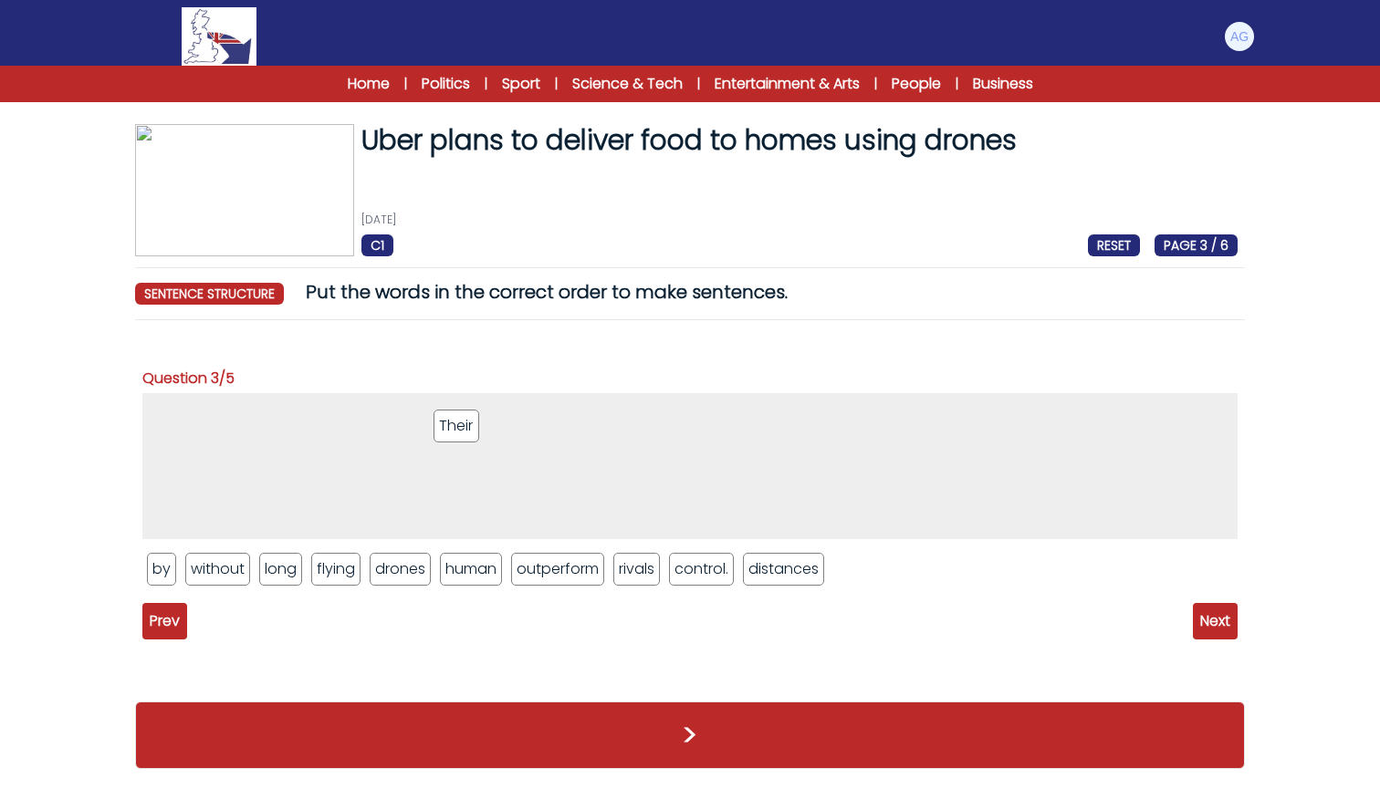
drag, startPoint x: 455, startPoint y: 564, endPoint x: 450, endPoint y: 421, distance: 143.4
drag, startPoint x: 404, startPoint y: 569, endPoint x: 356, endPoint y: 403, distance: 173.0
drag, startPoint x: 480, startPoint y: 571, endPoint x: 463, endPoint y: 417, distance: 155.2
drag, startPoint x: 269, startPoint y: 577, endPoint x: 540, endPoint y: 410, distance: 318.3
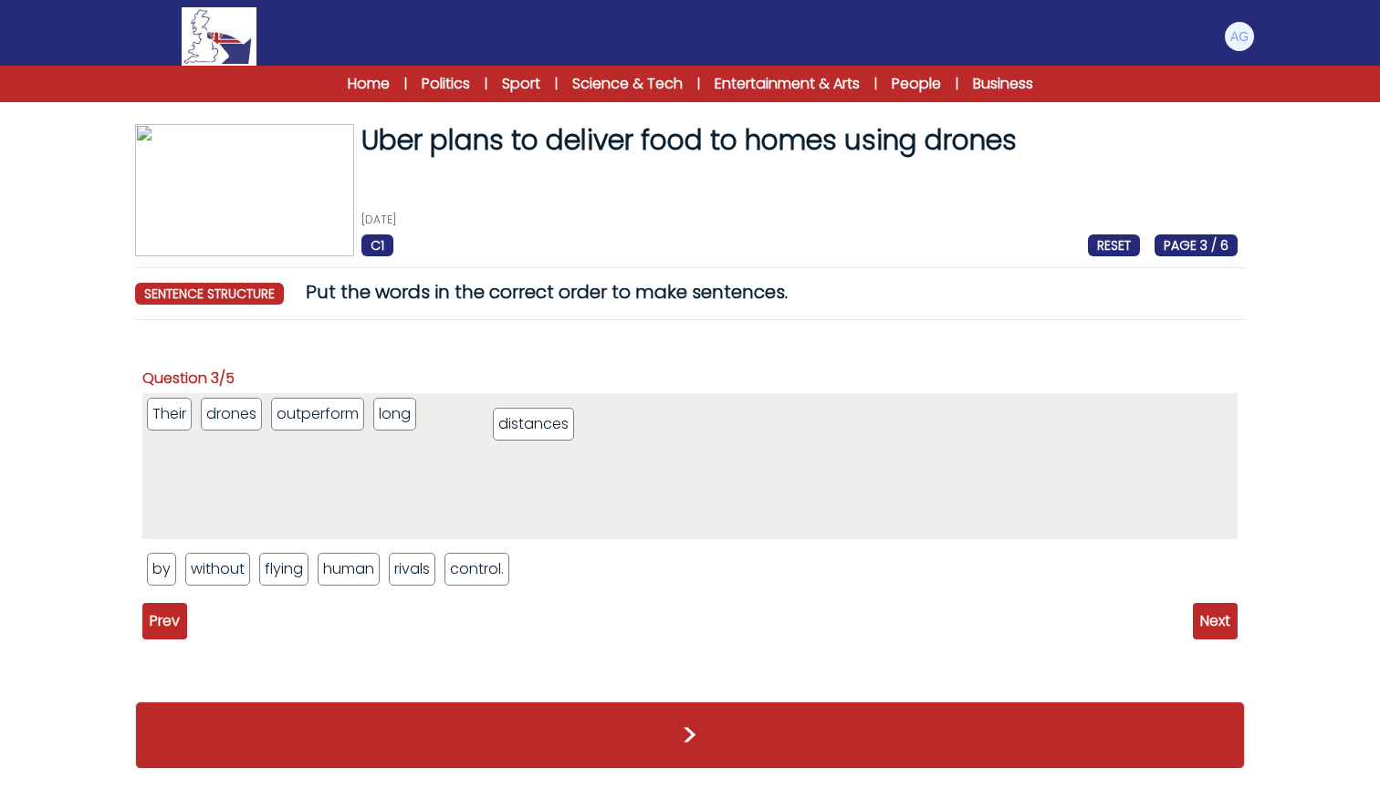
drag, startPoint x: 564, startPoint y: 575, endPoint x: 519, endPoint y: 406, distance: 174.6
drag, startPoint x: 393, startPoint y: 412, endPoint x: 549, endPoint y: 562, distance: 216.8
drag, startPoint x: 426, startPoint y: 409, endPoint x: 630, endPoint y: 579, distance: 265.0
drag, startPoint x: 404, startPoint y: 569, endPoint x: 448, endPoint y: 424, distance: 151.6
drag, startPoint x: 159, startPoint y: 579, endPoint x: 546, endPoint y: 437, distance: 412.0
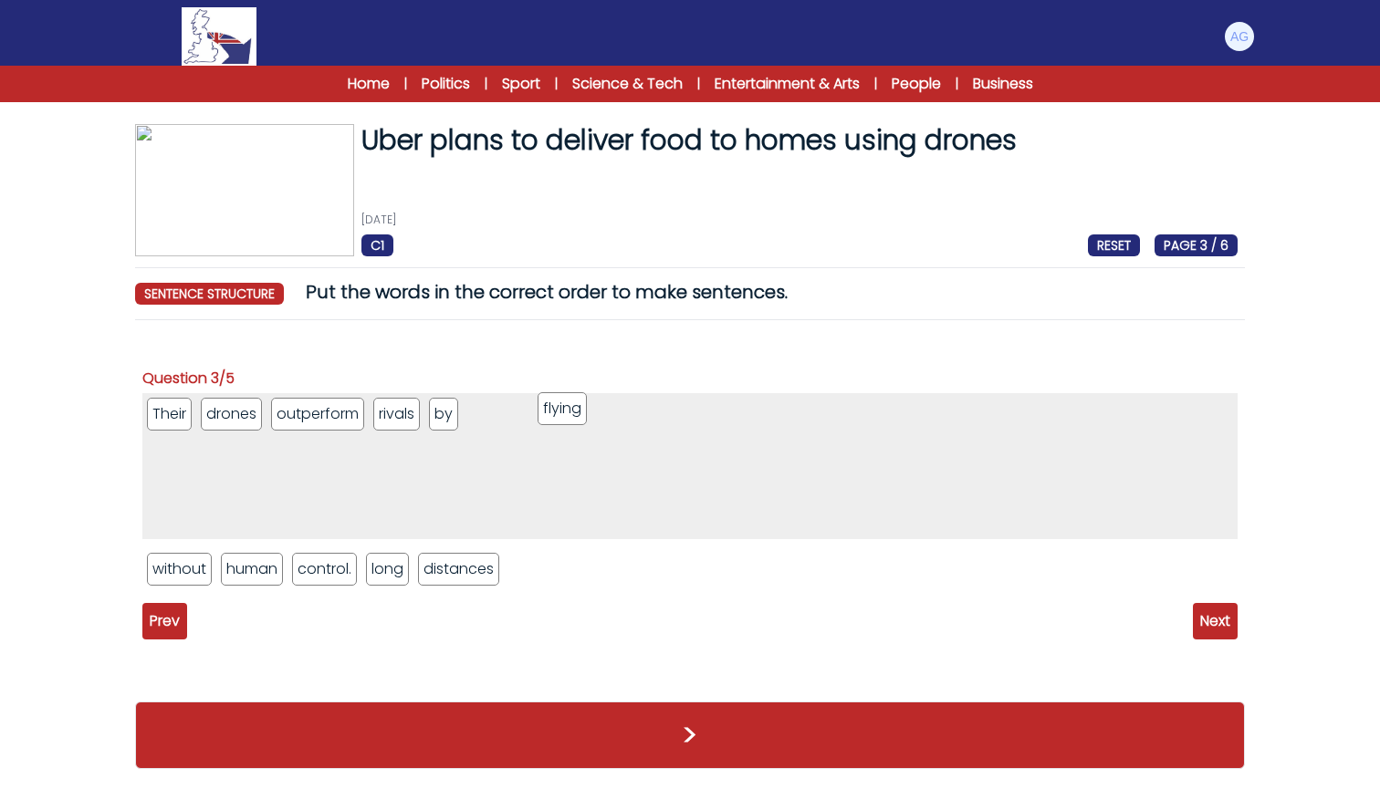
drag, startPoint x: 252, startPoint y: 572, endPoint x: 569, endPoint y: 412, distance: 355.1
drag, startPoint x: 383, startPoint y: 565, endPoint x: 579, endPoint y: 410, distance: 249.4
drag, startPoint x: 423, startPoint y: 579, endPoint x: 657, endPoint y: 412, distance: 288.4
drag, startPoint x: 188, startPoint y: 570, endPoint x: 776, endPoint y: 409, distance: 609.5
drag, startPoint x: 193, startPoint y: 568, endPoint x: 892, endPoint y: 411, distance: 717.3
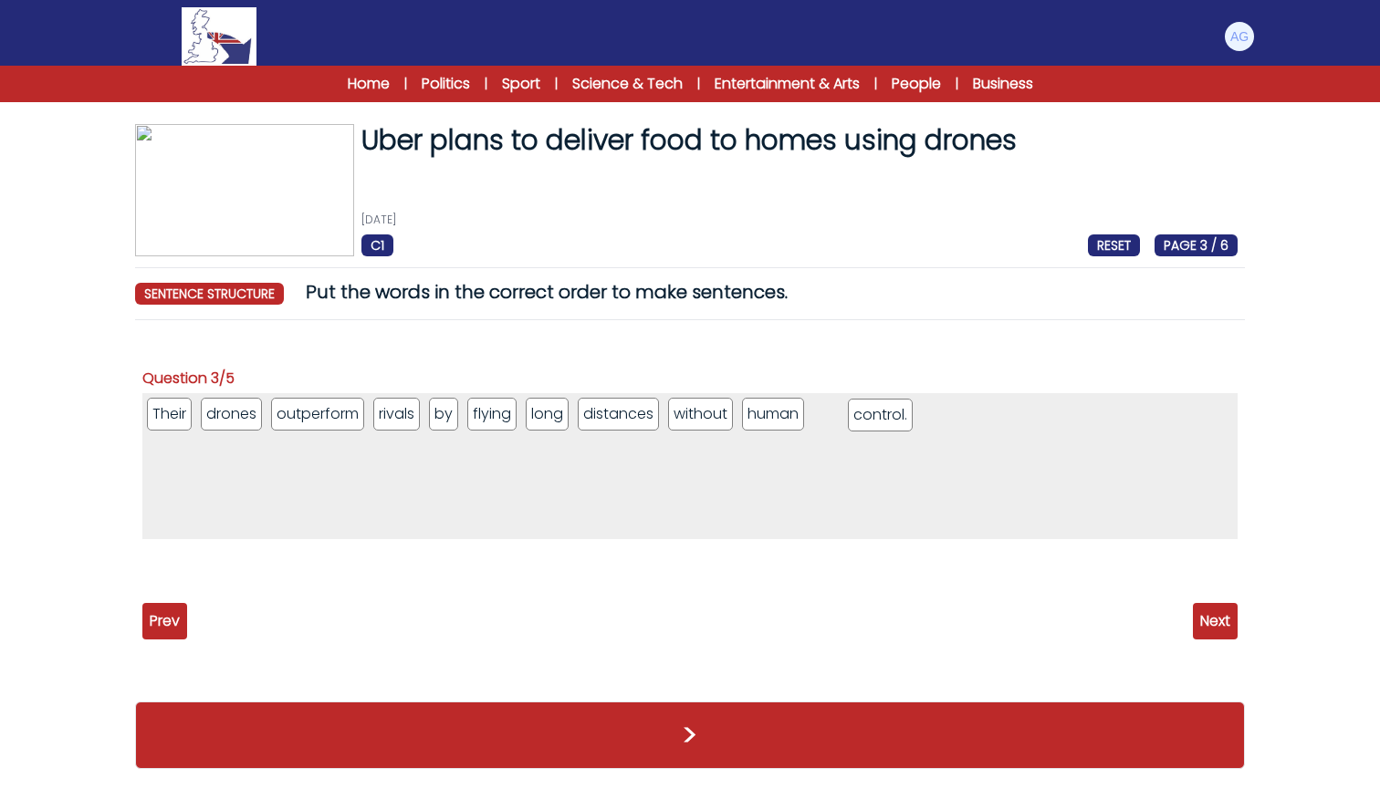
drag, startPoint x: 183, startPoint y: 564, endPoint x: 883, endPoint y: 399, distance: 719.1
click at [1216, 627] on span "Next" at bounding box center [1215, 621] width 45 height 37
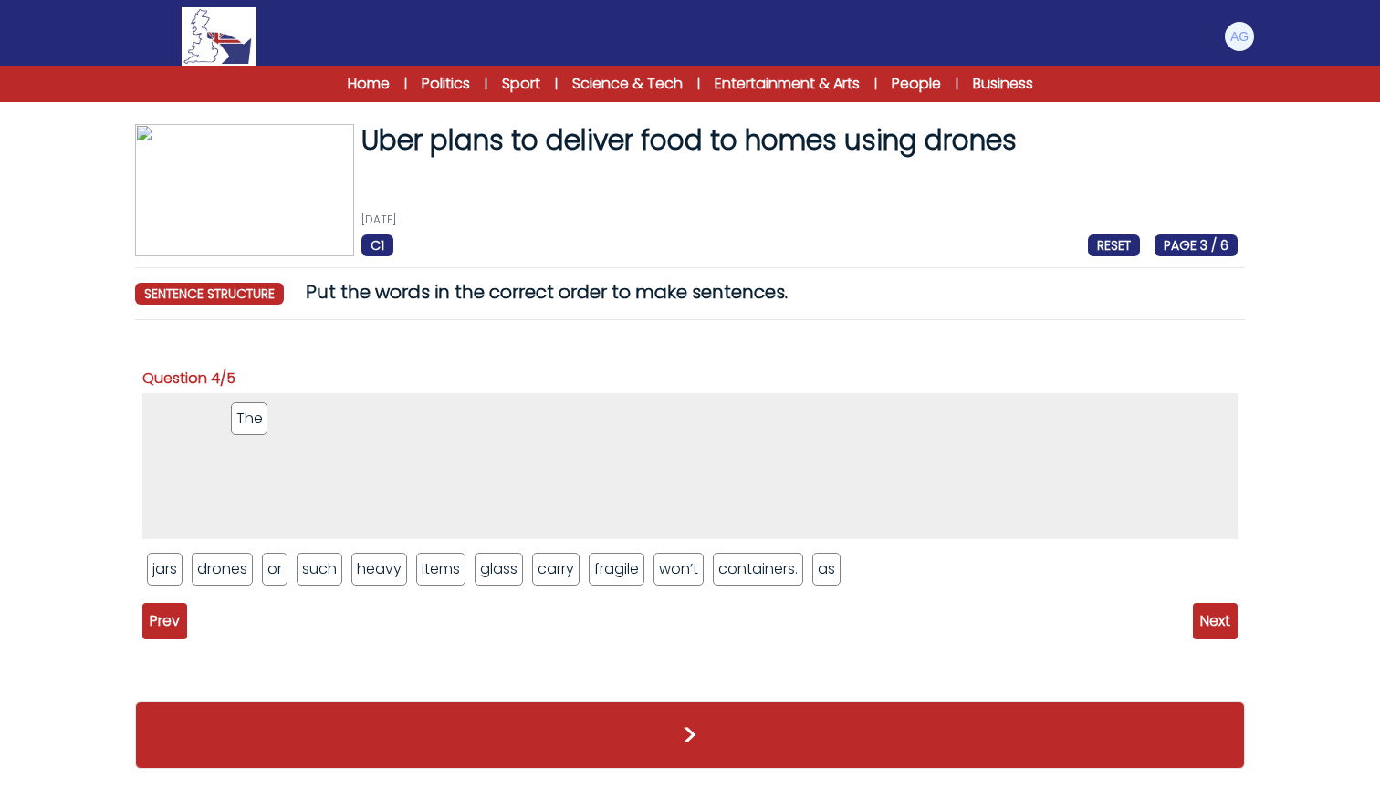
drag, startPoint x: 281, startPoint y: 573, endPoint x: 248, endPoint y: 423, distance: 154.1
drag, startPoint x: 224, startPoint y: 569, endPoint x: 345, endPoint y: 407, distance: 202.8
drag, startPoint x: 610, startPoint y: 570, endPoint x: 569, endPoint y: 412, distance: 163.4
drag, startPoint x: 480, startPoint y: 575, endPoint x: 450, endPoint y: 416, distance: 161.6
drag, startPoint x: 434, startPoint y: 577, endPoint x: 502, endPoint y: 588, distance: 68.4
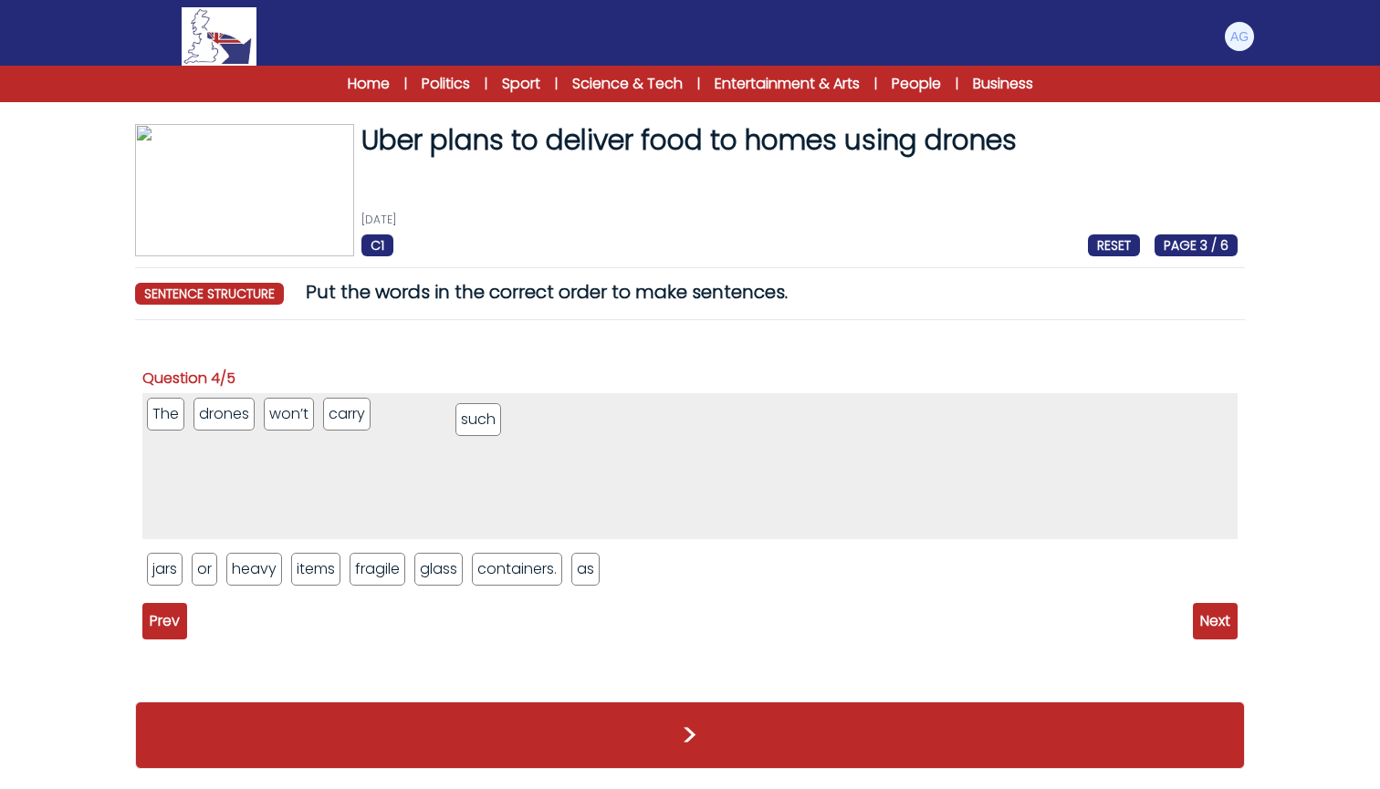
drag, startPoint x: 255, startPoint y: 575, endPoint x: 474, endPoint y: 415, distance: 271.1
drag, startPoint x: 602, startPoint y: 574, endPoint x: 485, endPoint y: 417, distance: 196.2
drag, startPoint x: 395, startPoint y: 572, endPoint x: 380, endPoint y: 422, distance: 151.4
drag, startPoint x: 318, startPoint y: 579, endPoint x: 464, endPoint y: 426, distance: 211.1
drag, startPoint x: 167, startPoint y: 569, endPoint x: 679, endPoint y: 420, distance: 533.4
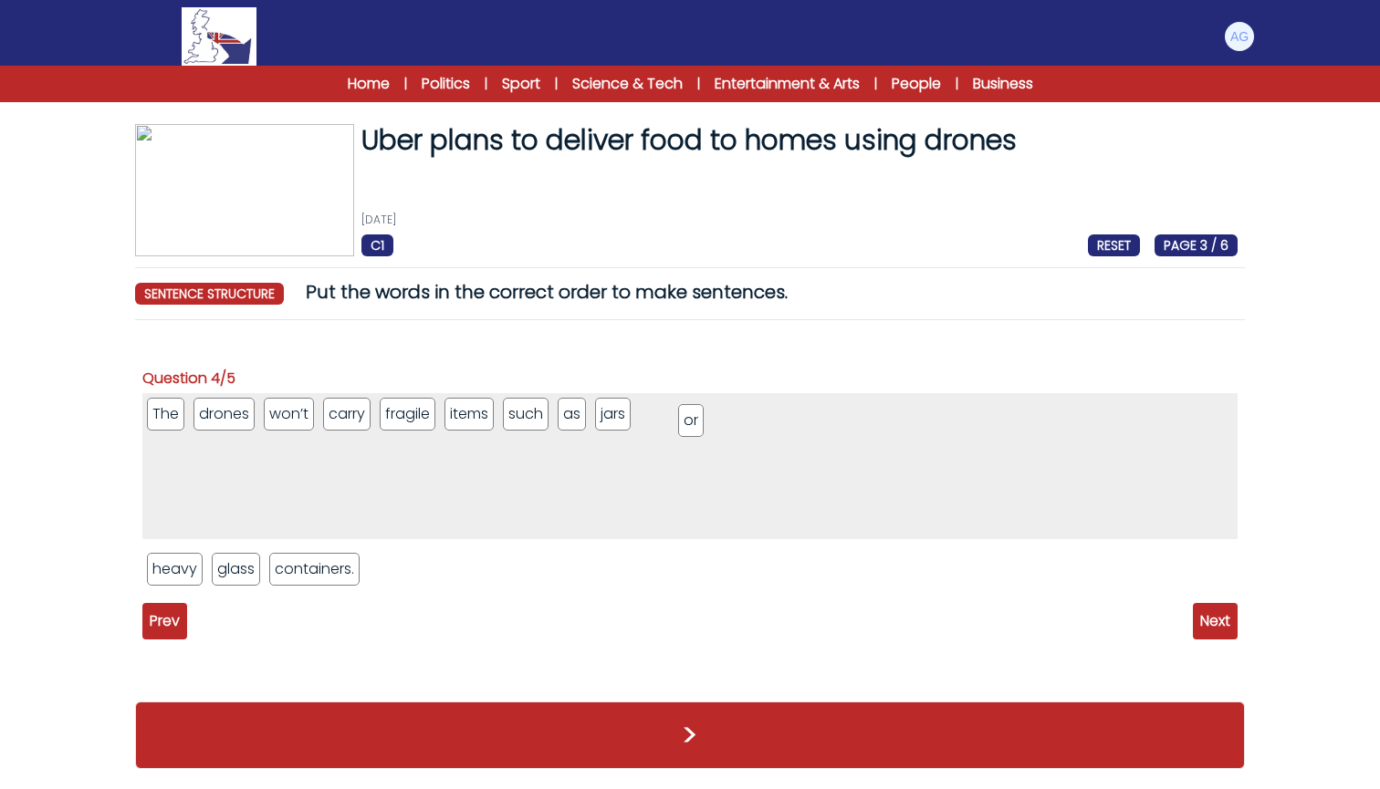
drag, startPoint x: 157, startPoint y: 579, endPoint x: 688, endPoint y: 431, distance: 551.5
drag, startPoint x: 181, startPoint y: 571, endPoint x: 766, endPoint y: 416, distance: 605.2
drag, startPoint x: 167, startPoint y: 576, endPoint x: 803, endPoint y: 432, distance: 652.2
drag, startPoint x: 216, startPoint y: 575, endPoint x: 895, endPoint y: 419, distance: 696.6
drag, startPoint x: 711, startPoint y: 416, endPoint x: 637, endPoint y: 422, distance: 74.1
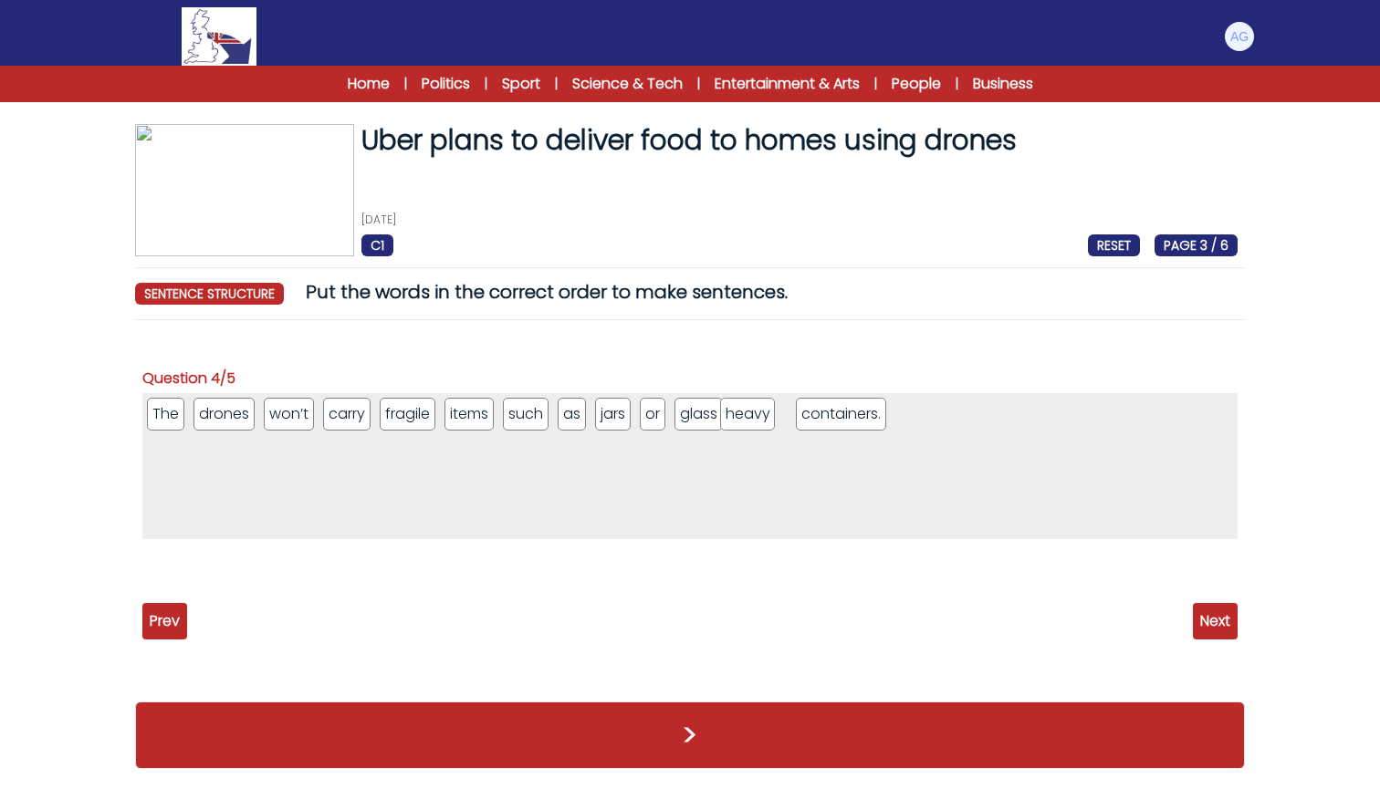
drag, startPoint x: 624, startPoint y: 418, endPoint x: 746, endPoint y: 419, distance: 122.3
drag, startPoint x: 703, startPoint y: 421, endPoint x: 651, endPoint y: 417, distance: 52.1
drag, startPoint x: 656, startPoint y: 417, endPoint x: 635, endPoint y: 422, distance: 21.5
click at [1226, 625] on span "Next" at bounding box center [1215, 621] width 45 height 37
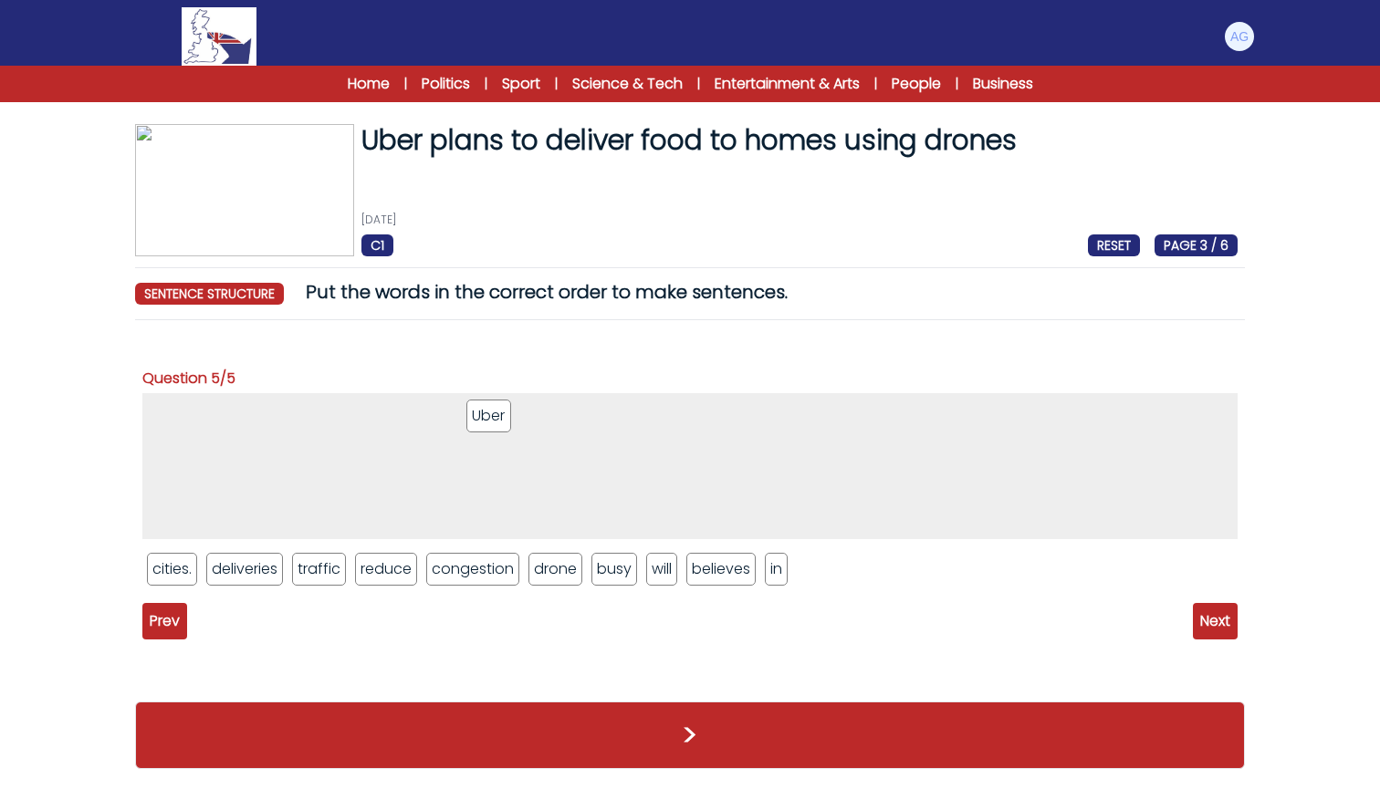
drag, startPoint x: 613, startPoint y: 577, endPoint x: 486, endPoint y: 423, distance: 199.7
drag, startPoint x: 728, startPoint y: 569, endPoint x: 525, endPoint y: 416, distance: 254.8
click at [564, 578] on li "drone" at bounding box center [555, 569] width 54 height 33
drag, startPoint x: 557, startPoint y: 580, endPoint x: 483, endPoint y: 425, distance: 171.8
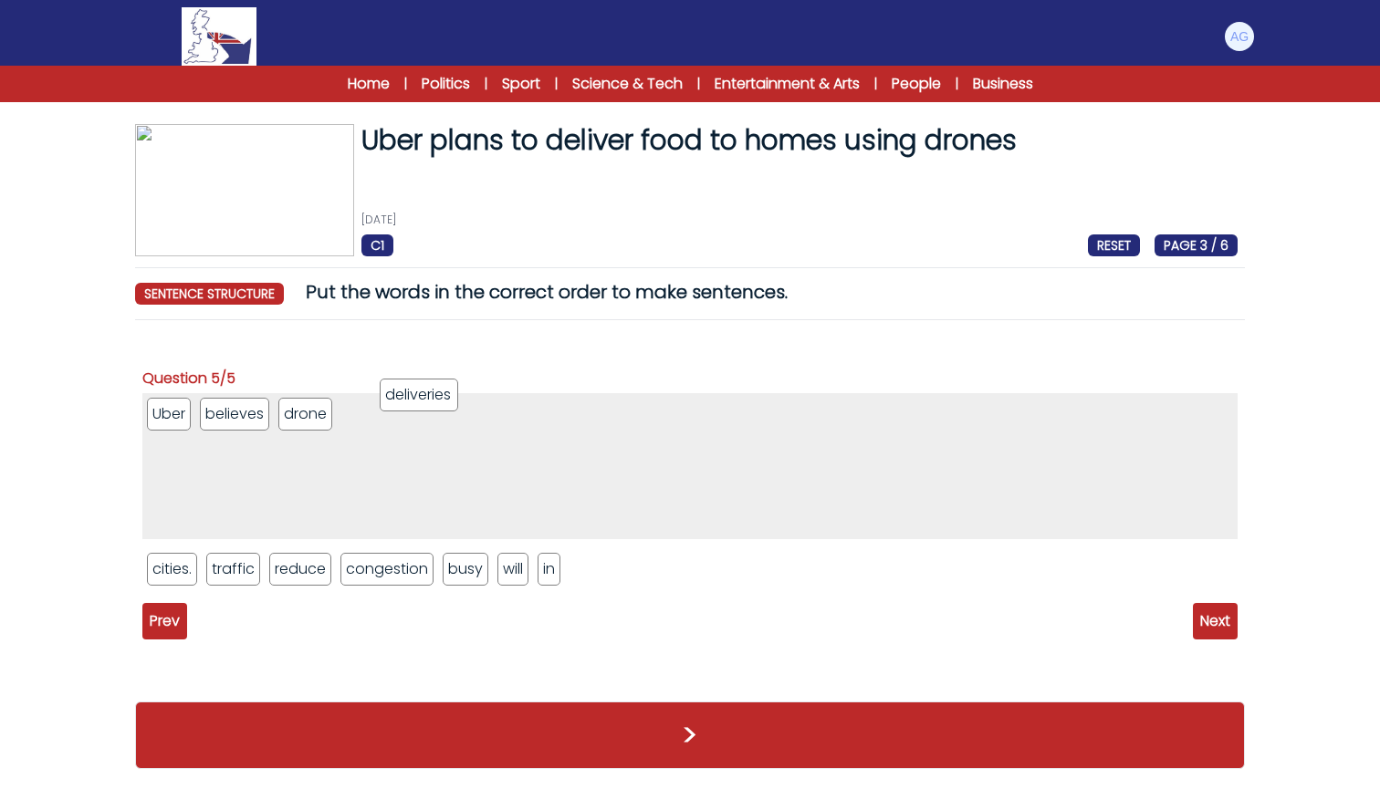
drag, startPoint x: 247, startPoint y: 576, endPoint x: 420, endPoint y: 402, distance: 245.2
drag, startPoint x: 506, startPoint y: 574, endPoint x: 483, endPoint y: 408, distance: 167.6
drag, startPoint x: 303, startPoint y: 573, endPoint x: 559, endPoint y: 412, distance: 302.6
drag, startPoint x: 222, startPoint y: 577, endPoint x: 568, endPoint y: 416, distance: 381.3
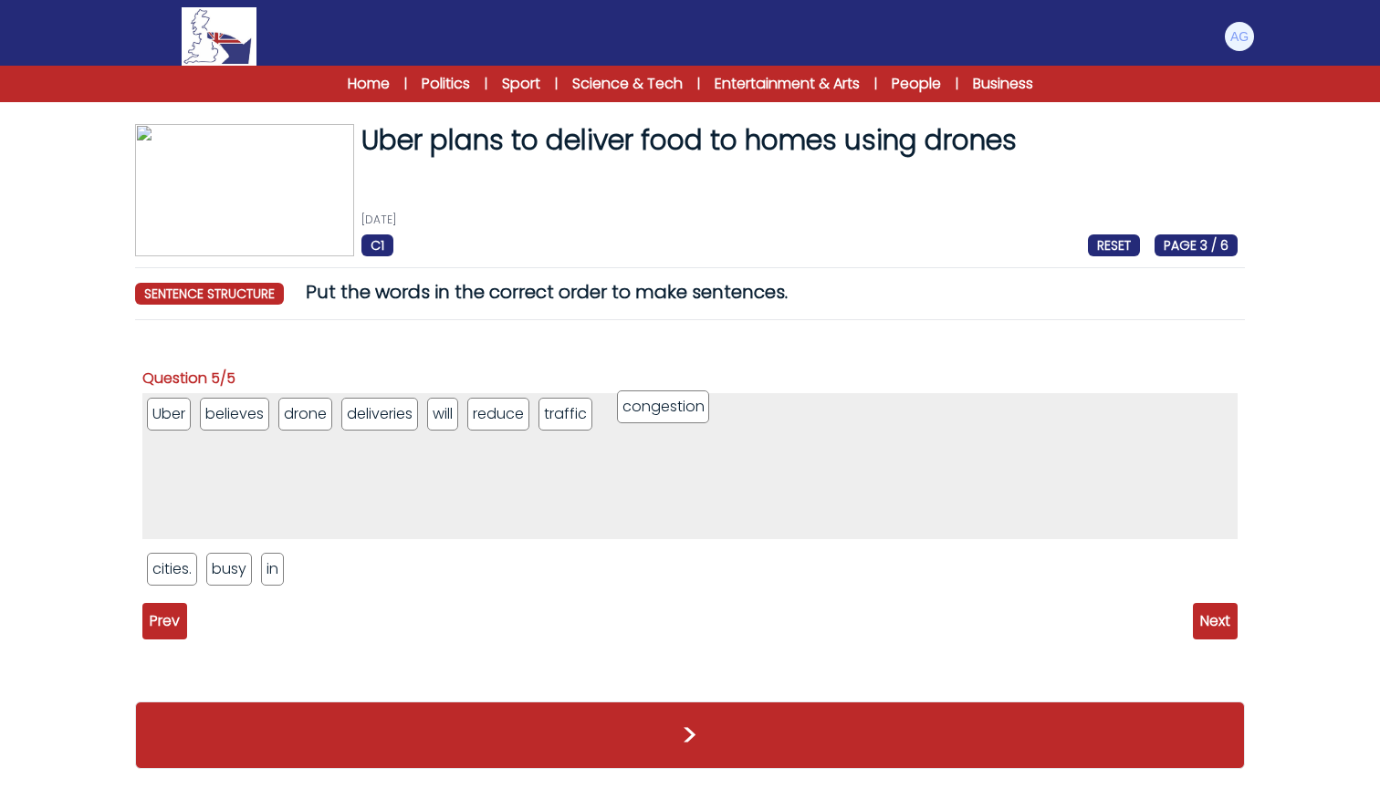
drag, startPoint x: 276, startPoint y: 577, endPoint x: 685, endPoint y: 417, distance: 439.8
drag, startPoint x: 281, startPoint y: 574, endPoint x: 756, endPoint y: 415, distance: 500.4
drag, startPoint x: 233, startPoint y: 583, endPoint x: 858, endPoint y: 425, distance: 644.7
drag, startPoint x: 164, startPoint y: 580, endPoint x: 935, endPoint y: 421, distance: 787.5
click at [1206, 622] on span "Next" at bounding box center [1215, 621] width 45 height 37
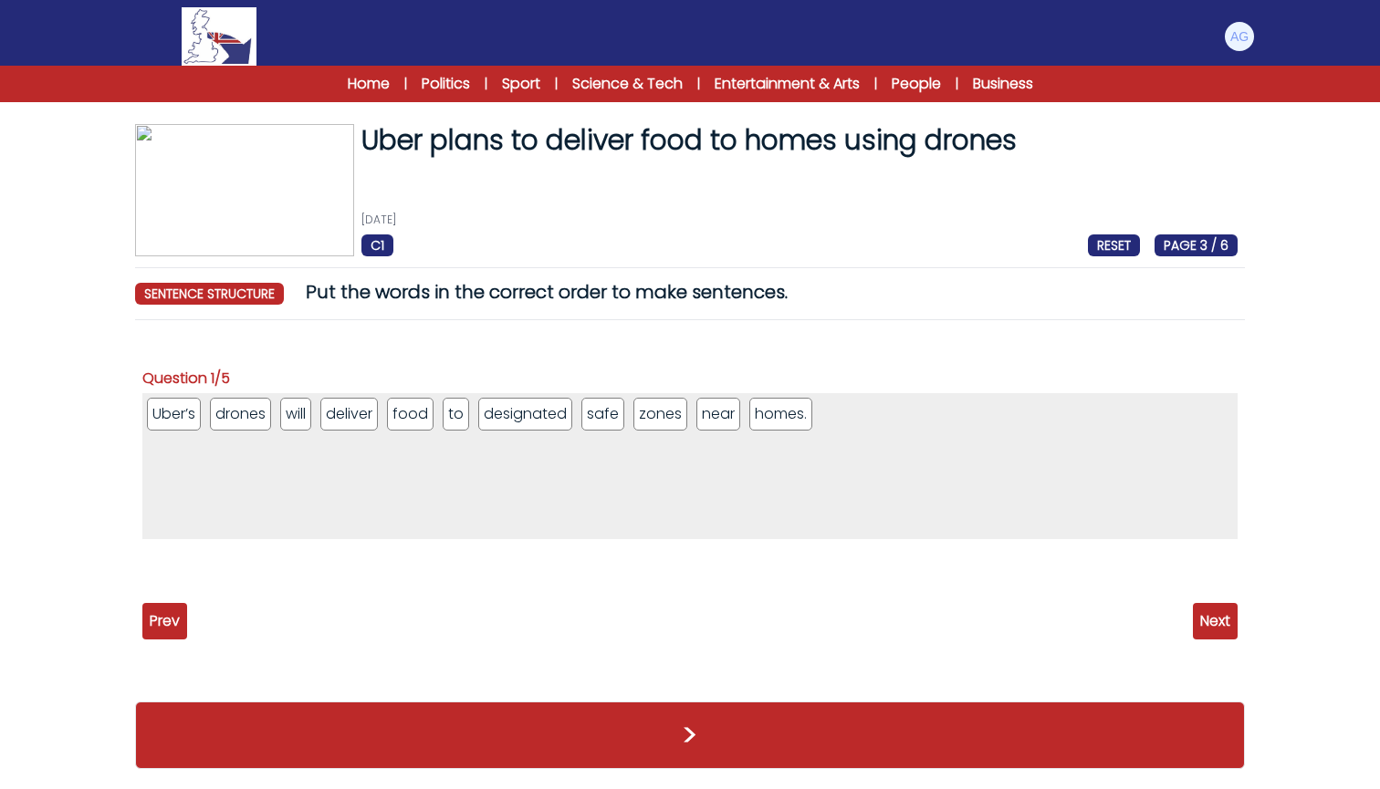
click at [697, 734] on button ">" at bounding box center [690, 736] width 1110 height 68
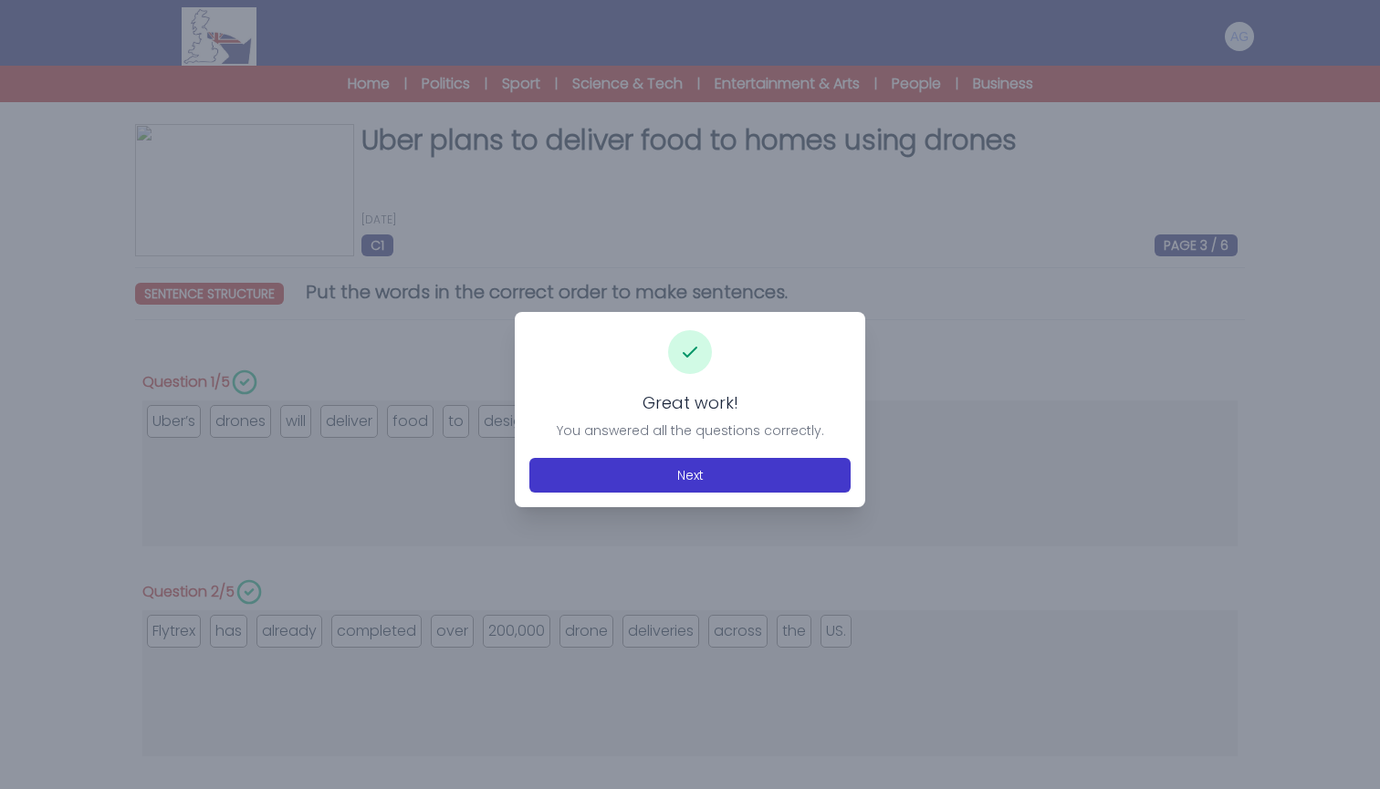
click at [670, 467] on button "Next" at bounding box center [689, 475] width 321 height 35
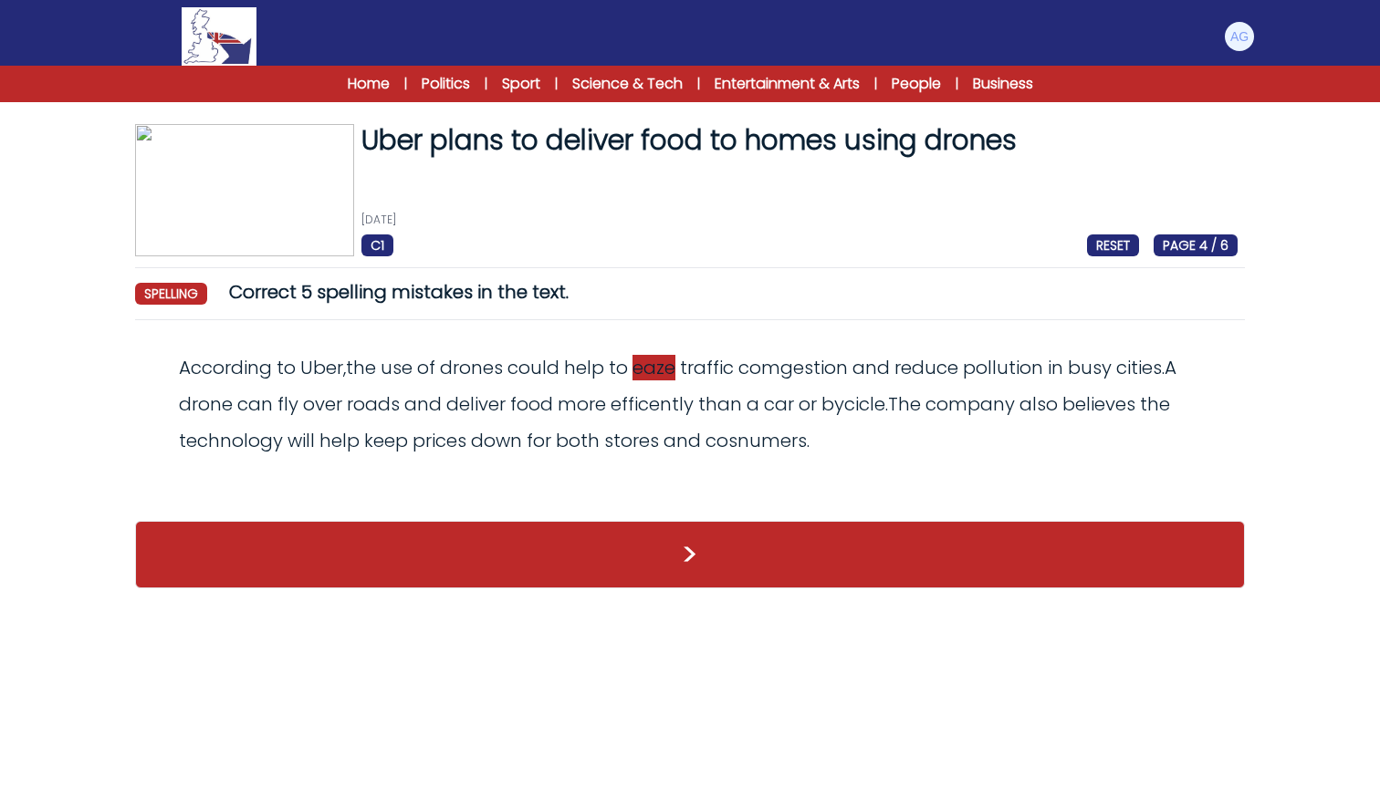
click at [672, 370] on span "eaze" at bounding box center [653, 368] width 43 height 26
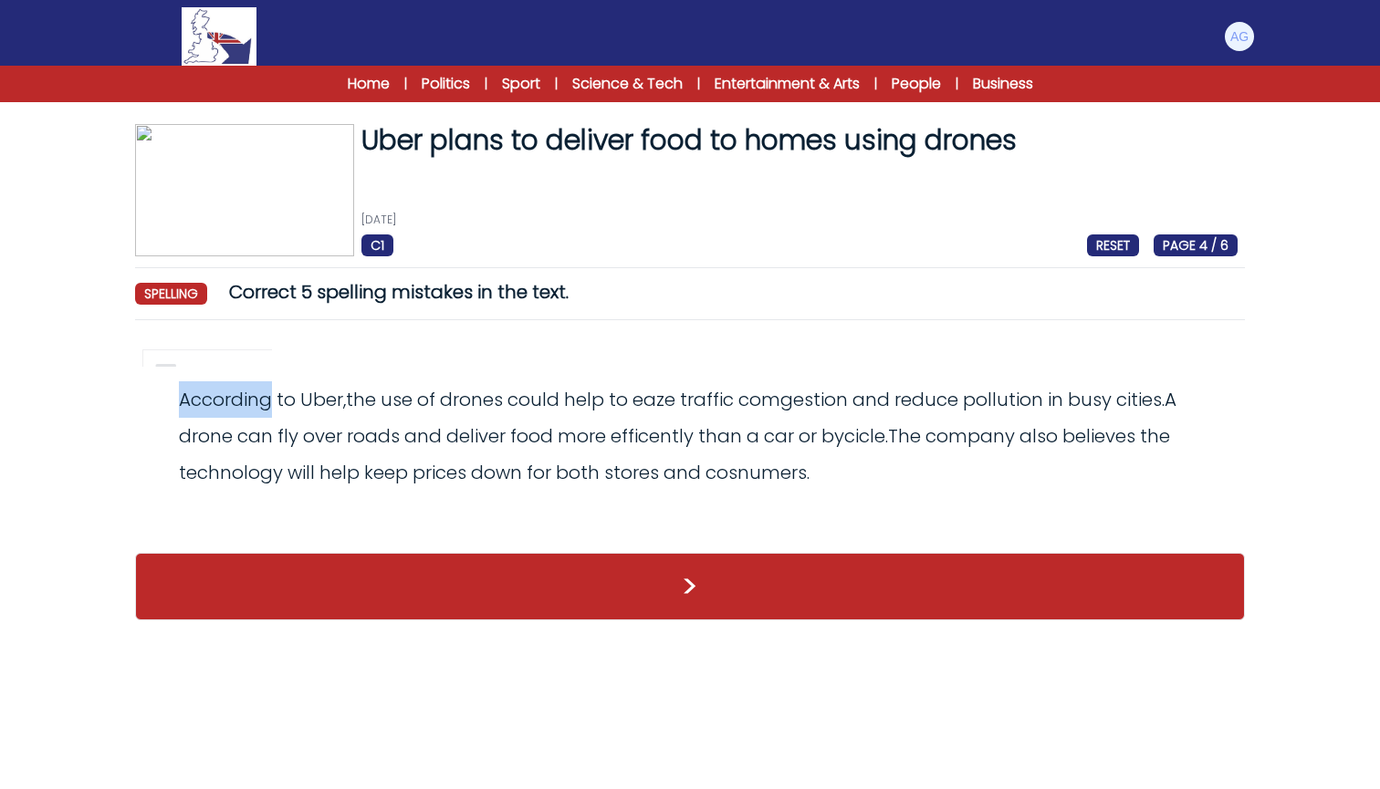
click at [672, 370] on div "Revert Save According to Uber, the use of drones could help to eaze traffic com…" at bounding box center [690, 435] width 1110 height 200
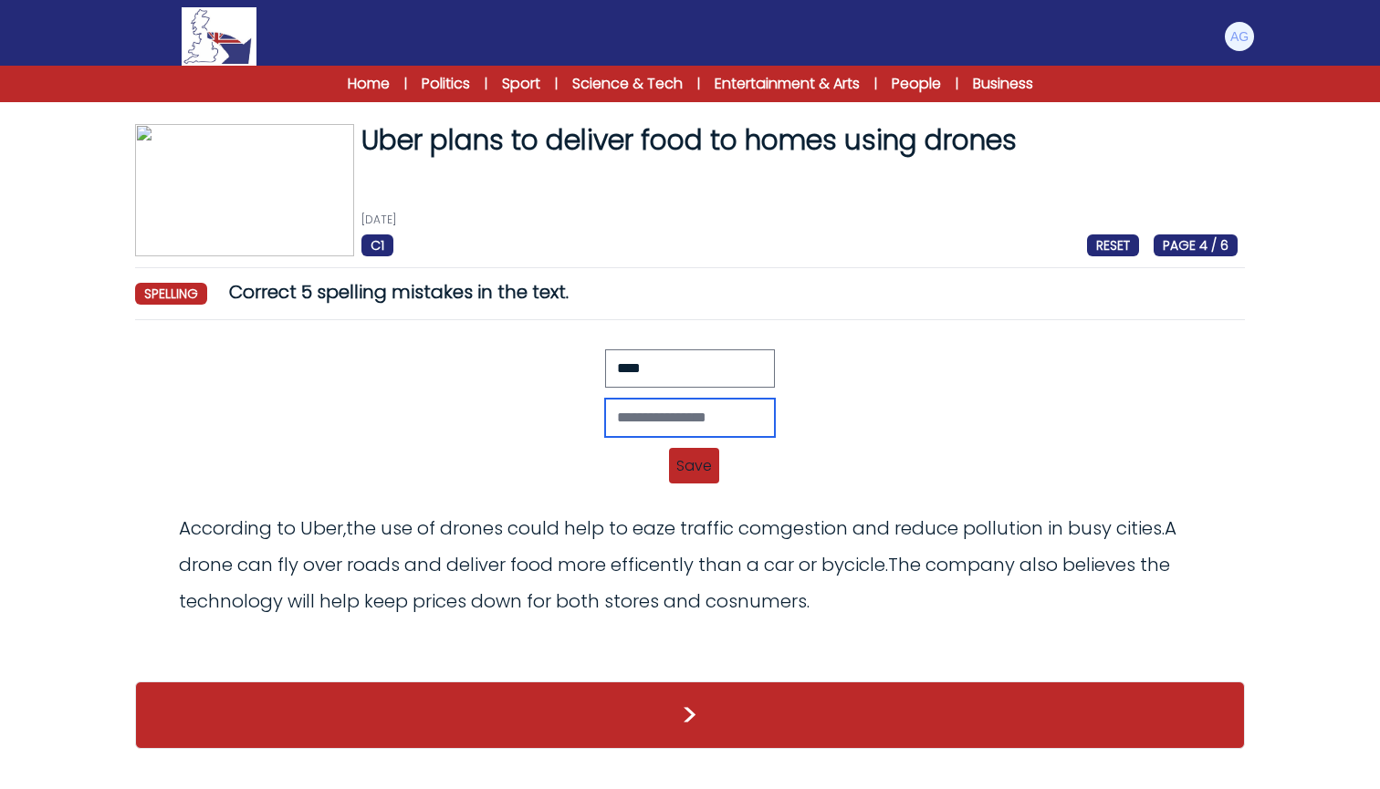
click at [605, 414] on input "text" at bounding box center [690, 418] width 170 height 38
type input "****"
click at [693, 465] on span "Save" at bounding box center [694, 466] width 50 height 36
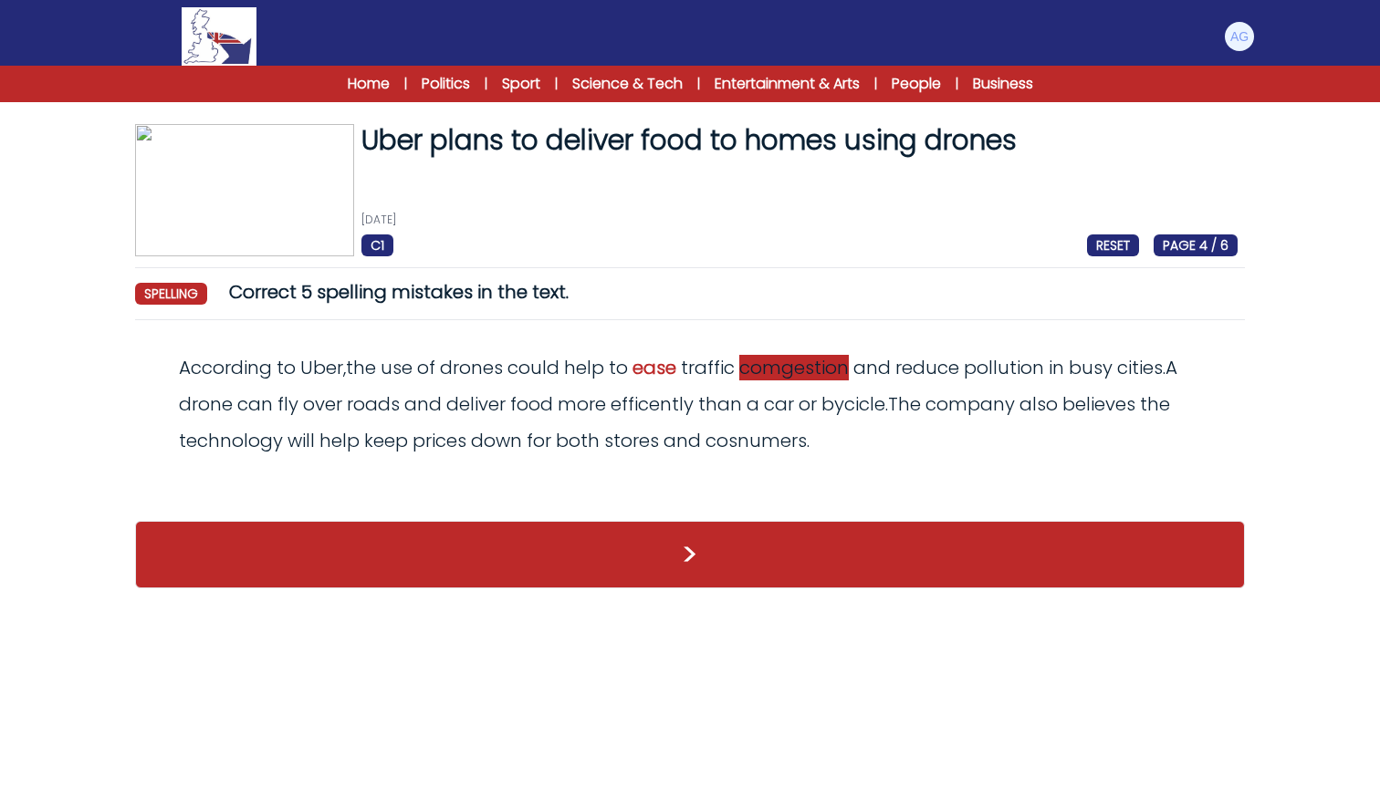
click at [782, 371] on span "comgestion" at bounding box center [794, 368] width 110 height 26
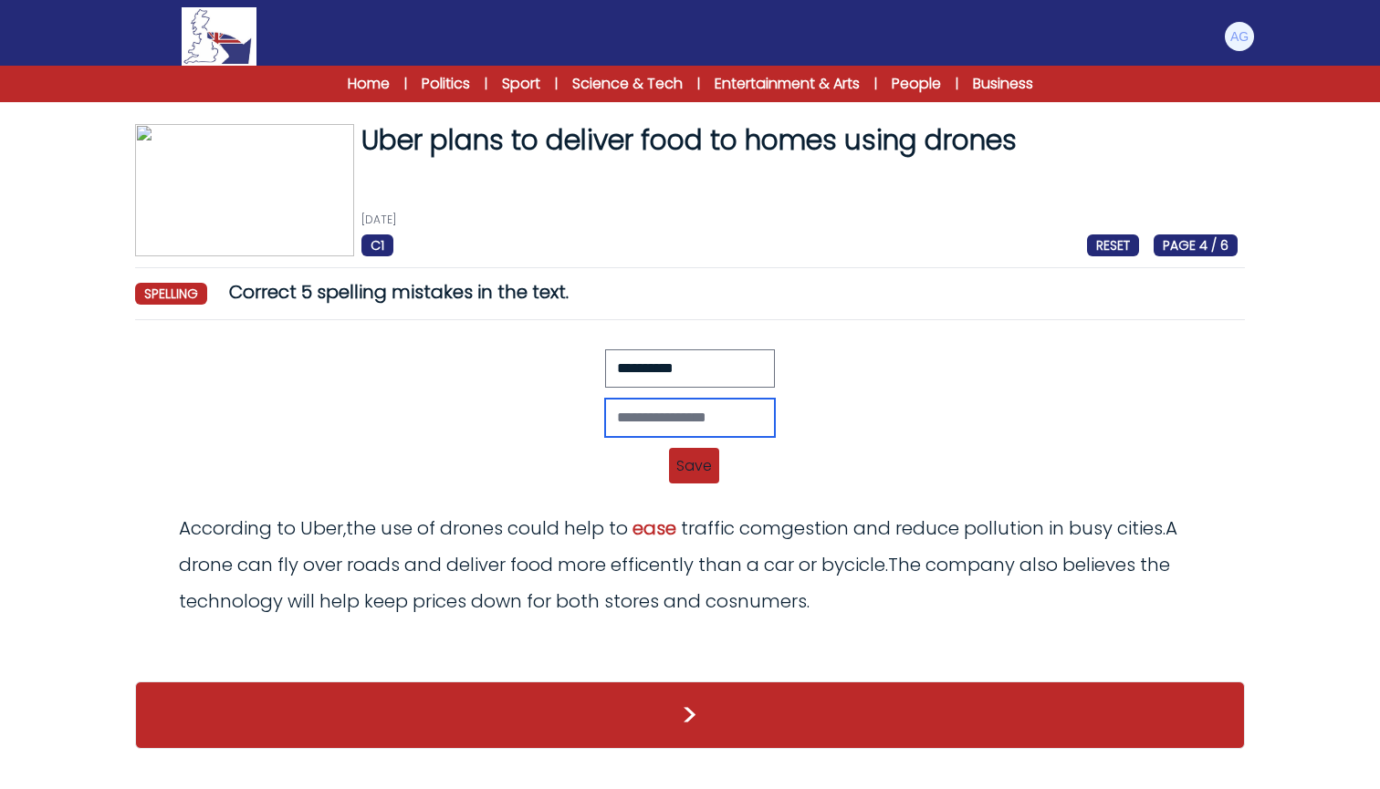
click at [642, 423] on input "text" at bounding box center [690, 418] width 170 height 38
type input "**********"
click at [695, 464] on span "Save" at bounding box center [694, 466] width 50 height 36
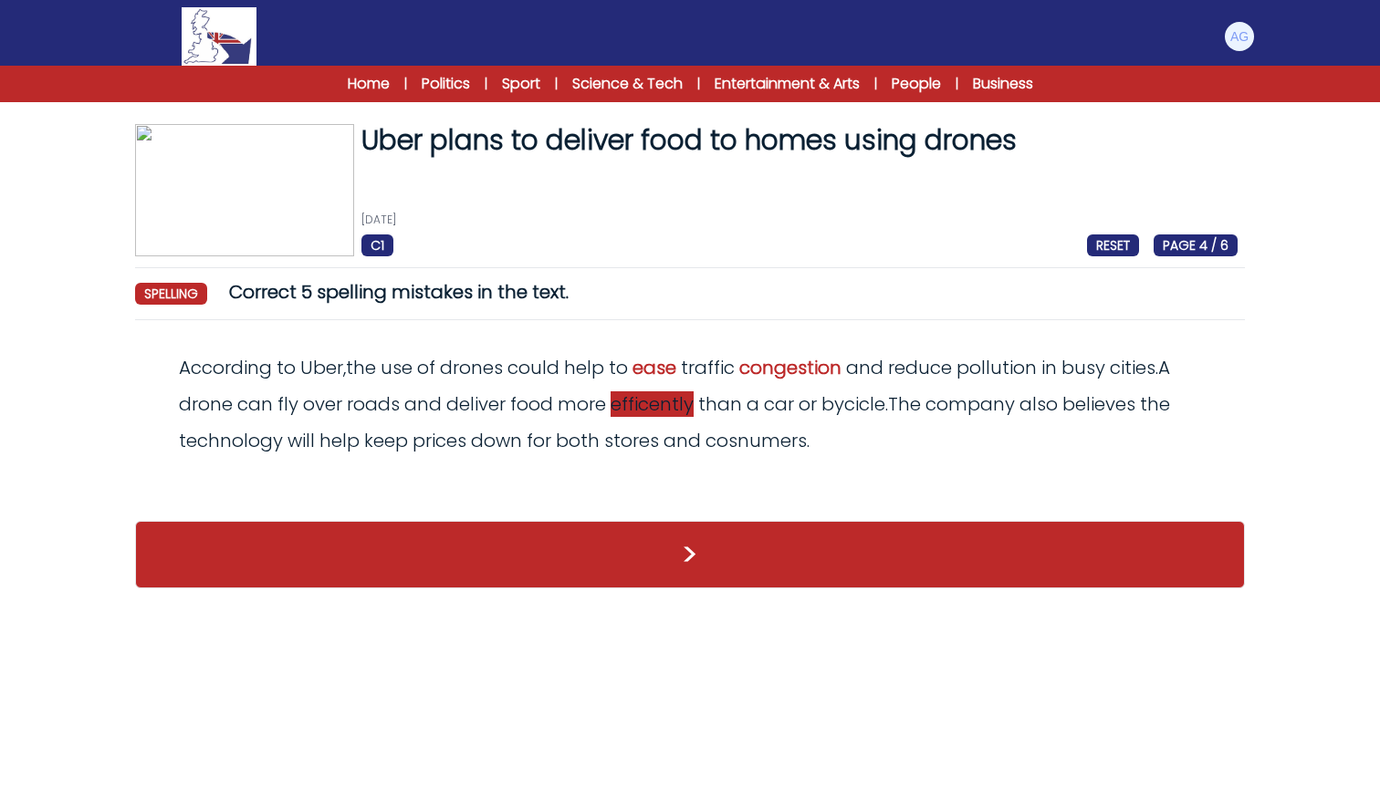
click at [647, 409] on span "efficently" at bounding box center [651, 404] width 83 height 26
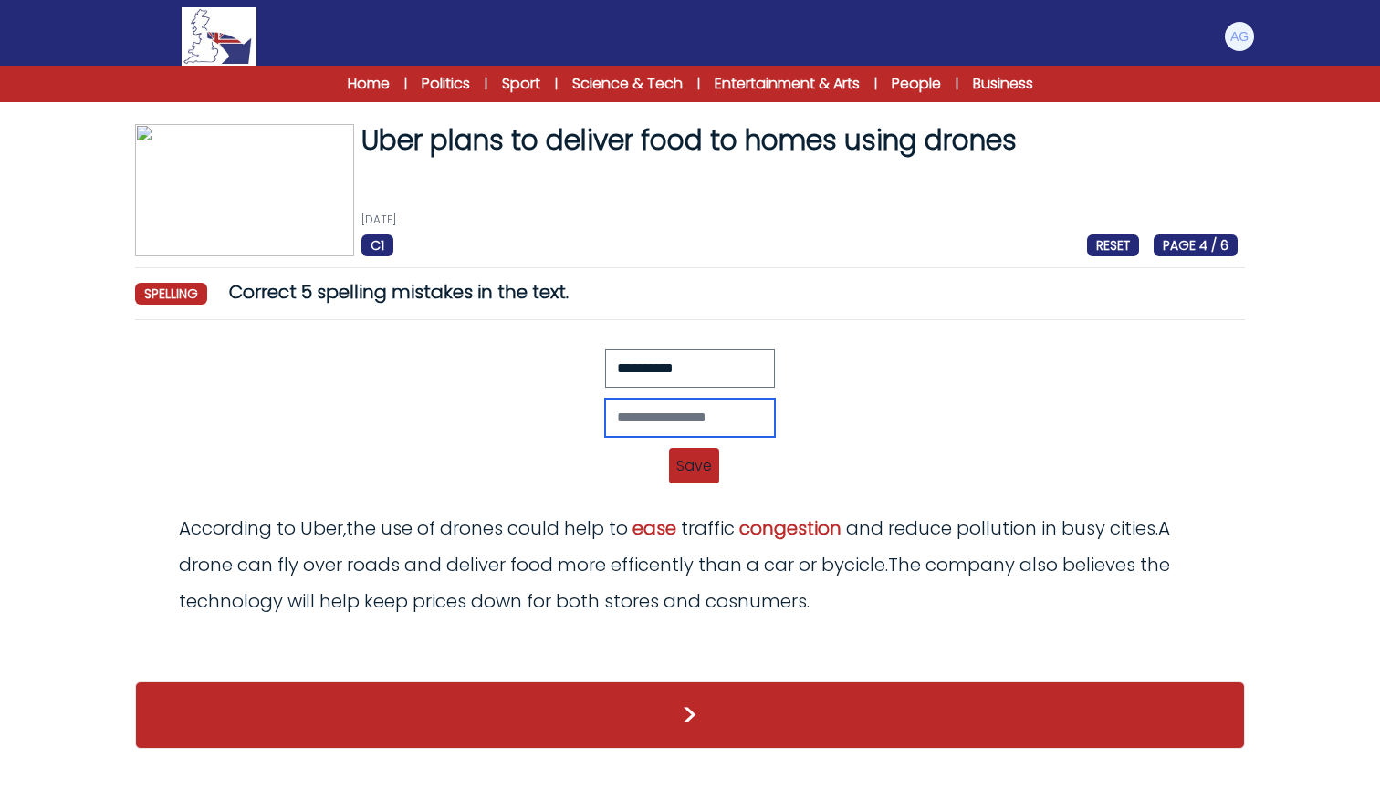
click at [616, 420] on input "text" at bounding box center [690, 418] width 170 height 38
type input "**********"
click at [694, 464] on span "Save" at bounding box center [694, 466] width 50 height 36
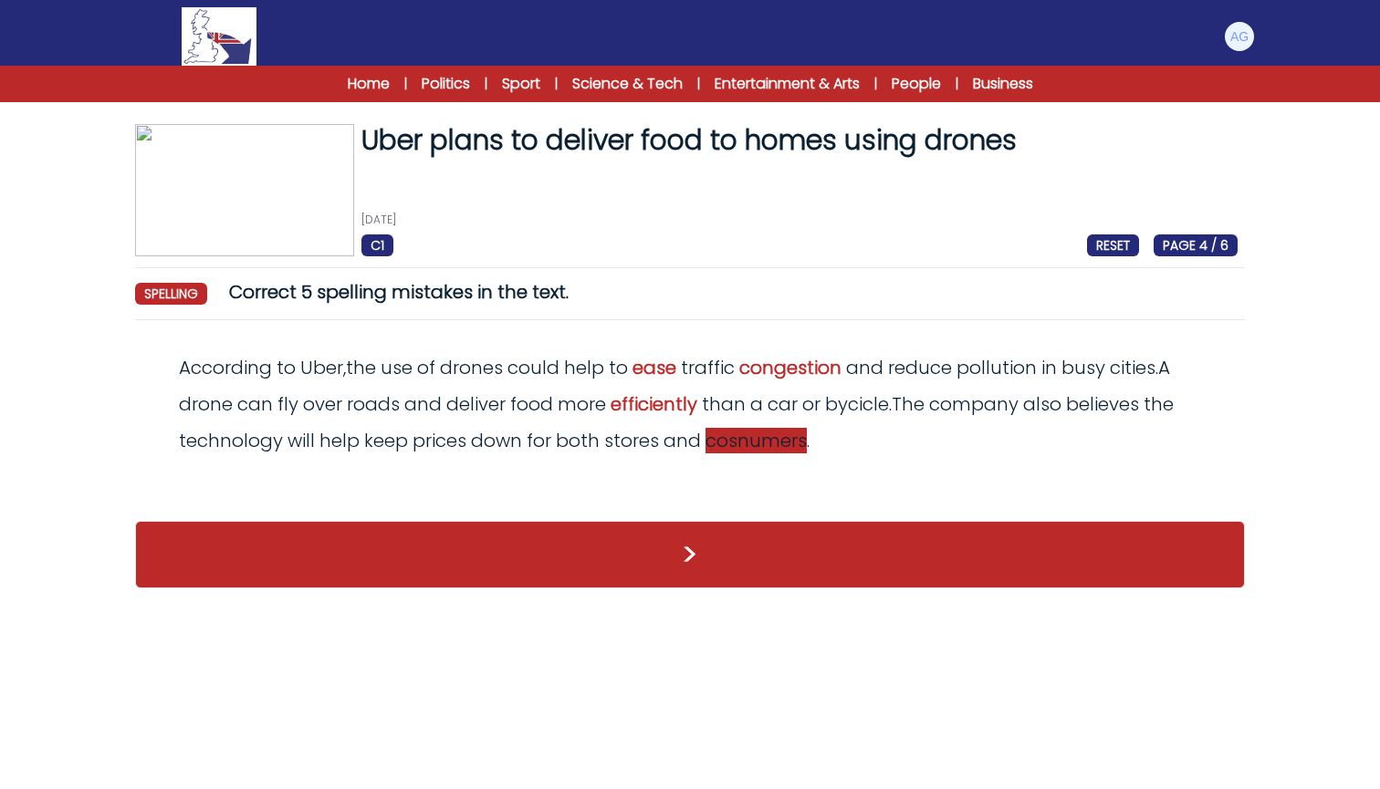
click at [726, 440] on span "cosnumers" at bounding box center [755, 441] width 101 height 26
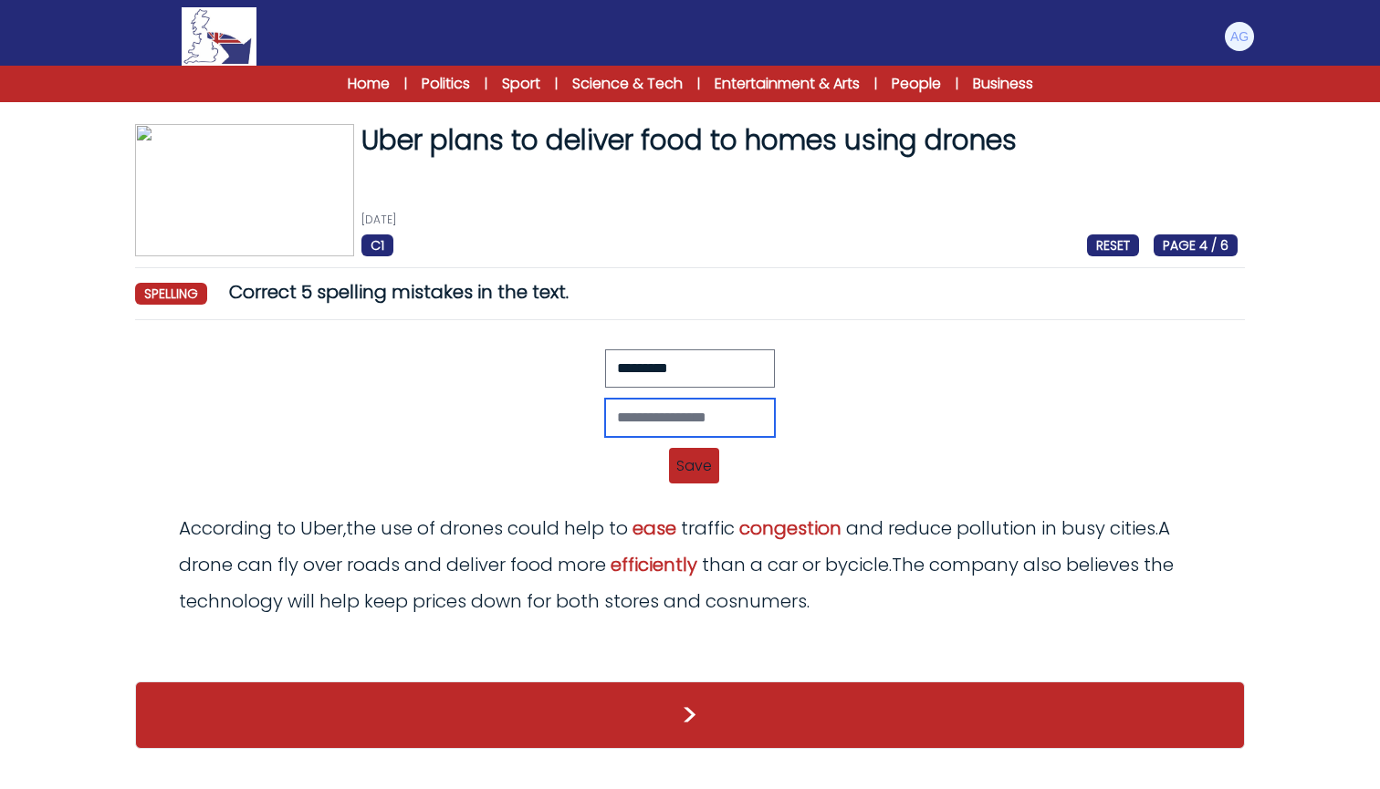
click at [623, 422] on input "text" at bounding box center [690, 418] width 170 height 38
type input "*********"
click at [689, 465] on span "Save" at bounding box center [694, 466] width 50 height 36
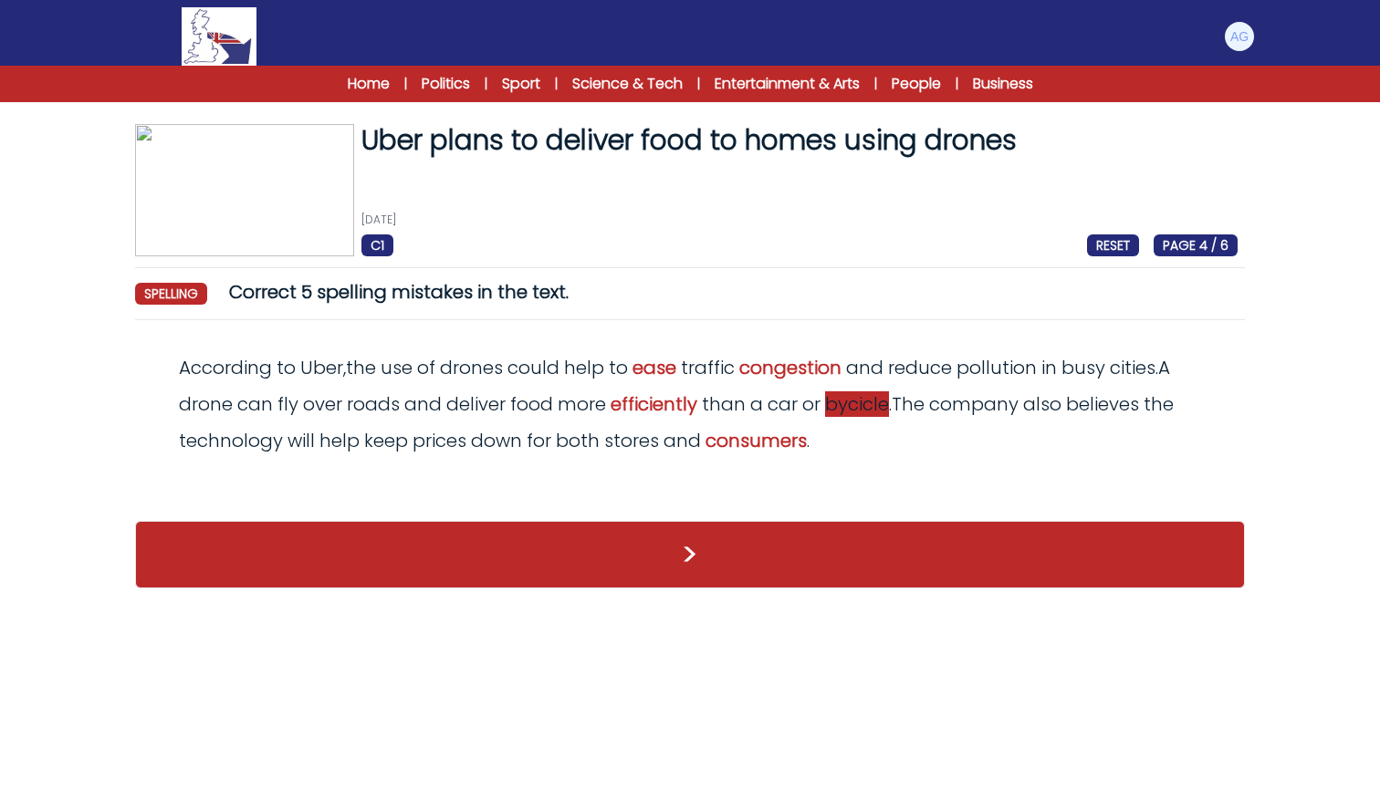
click at [868, 405] on span "bycicle" at bounding box center [857, 404] width 64 height 26
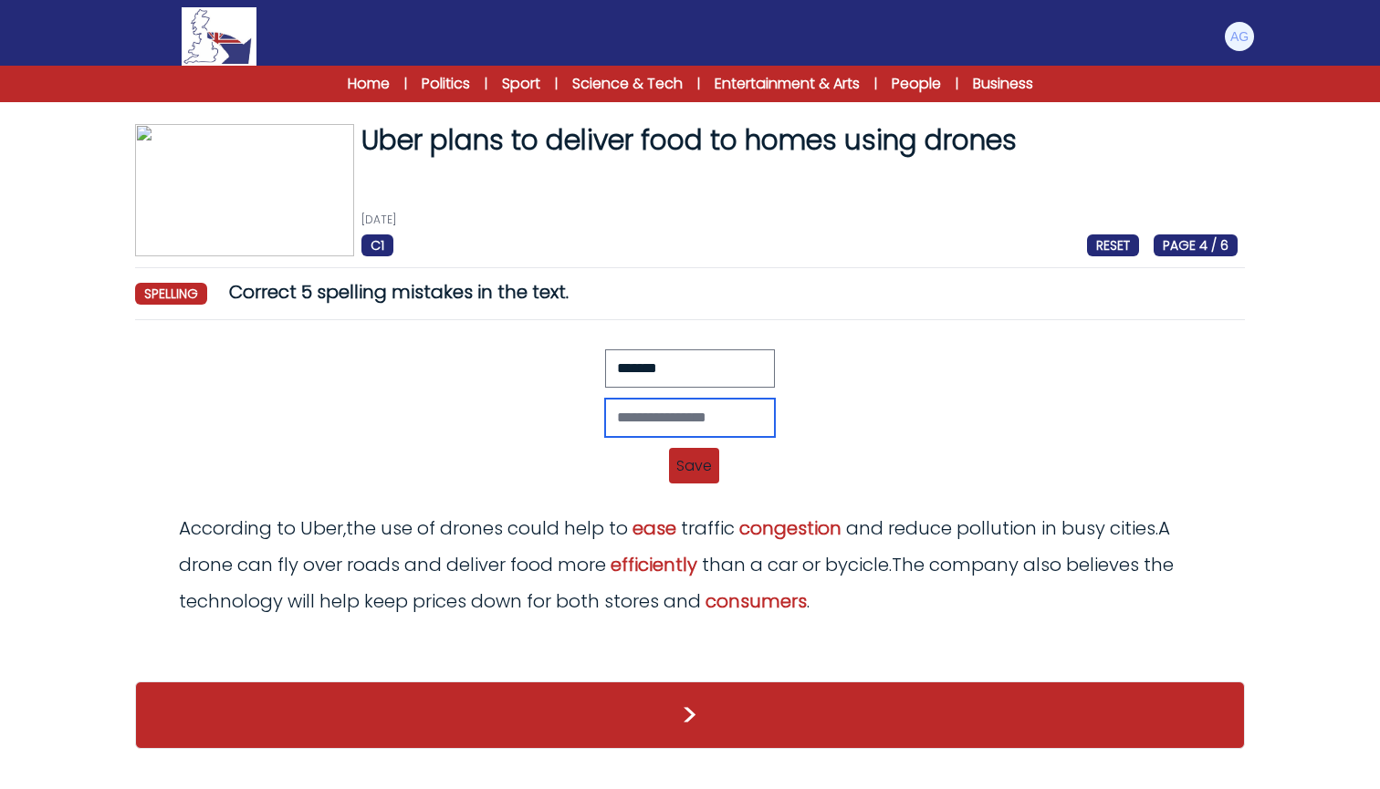
click at [662, 422] on input "text" at bounding box center [690, 418] width 170 height 38
type input "********"
click at [701, 471] on span "Save" at bounding box center [694, 466] width 50 height 36
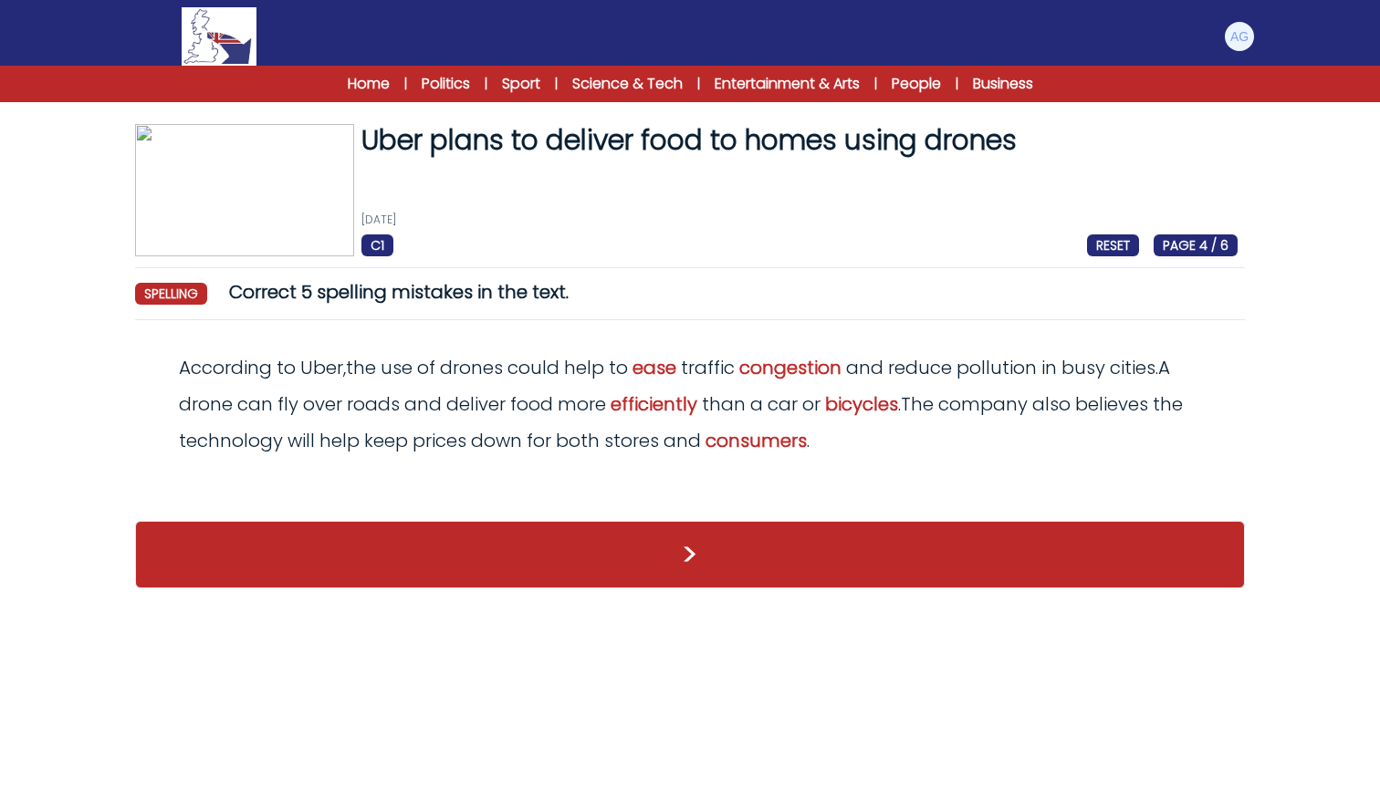
click at [677, 553] on button ">" at bounding box center [690, 555] width 1110 height 68
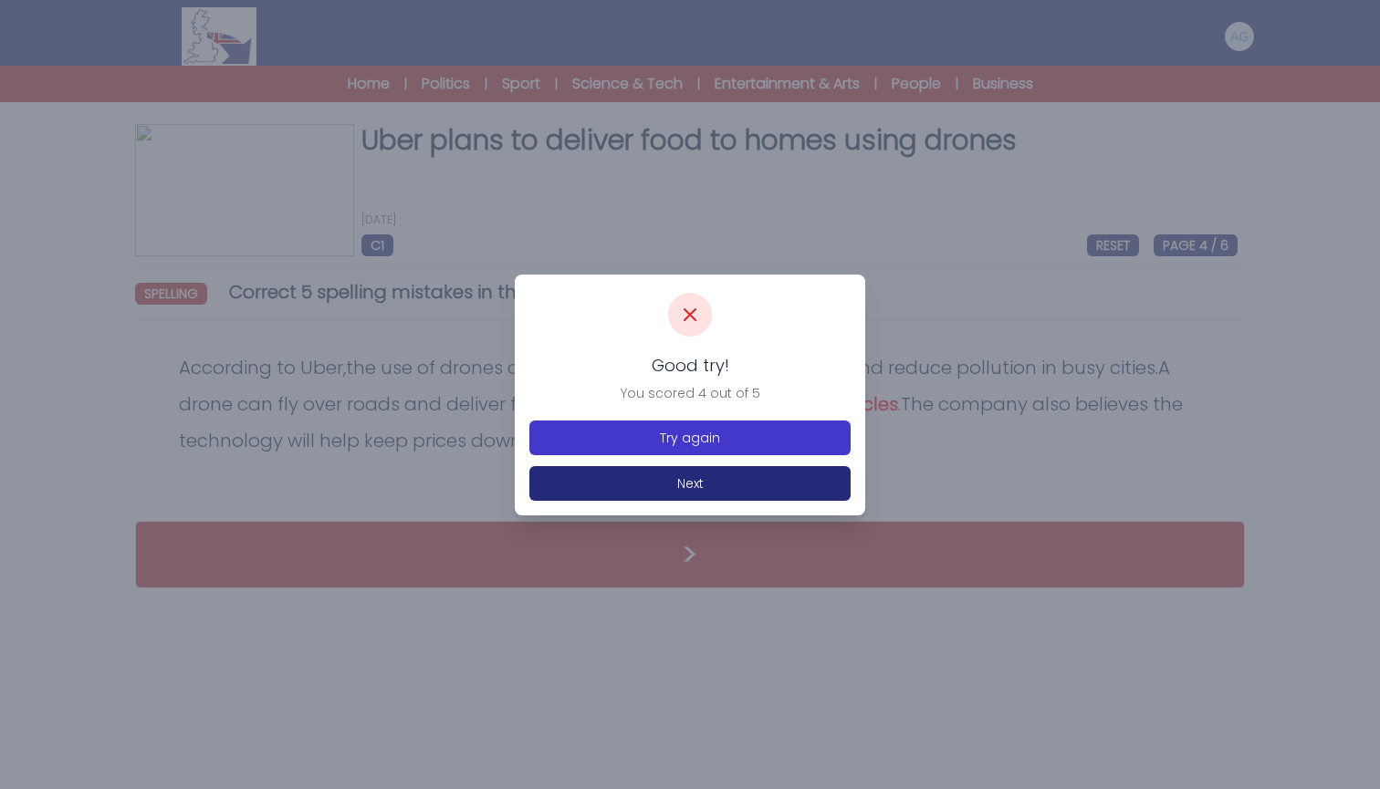
click at [734, 439] on button "Try again" at bounding box center [689, 438] width 321 height 35
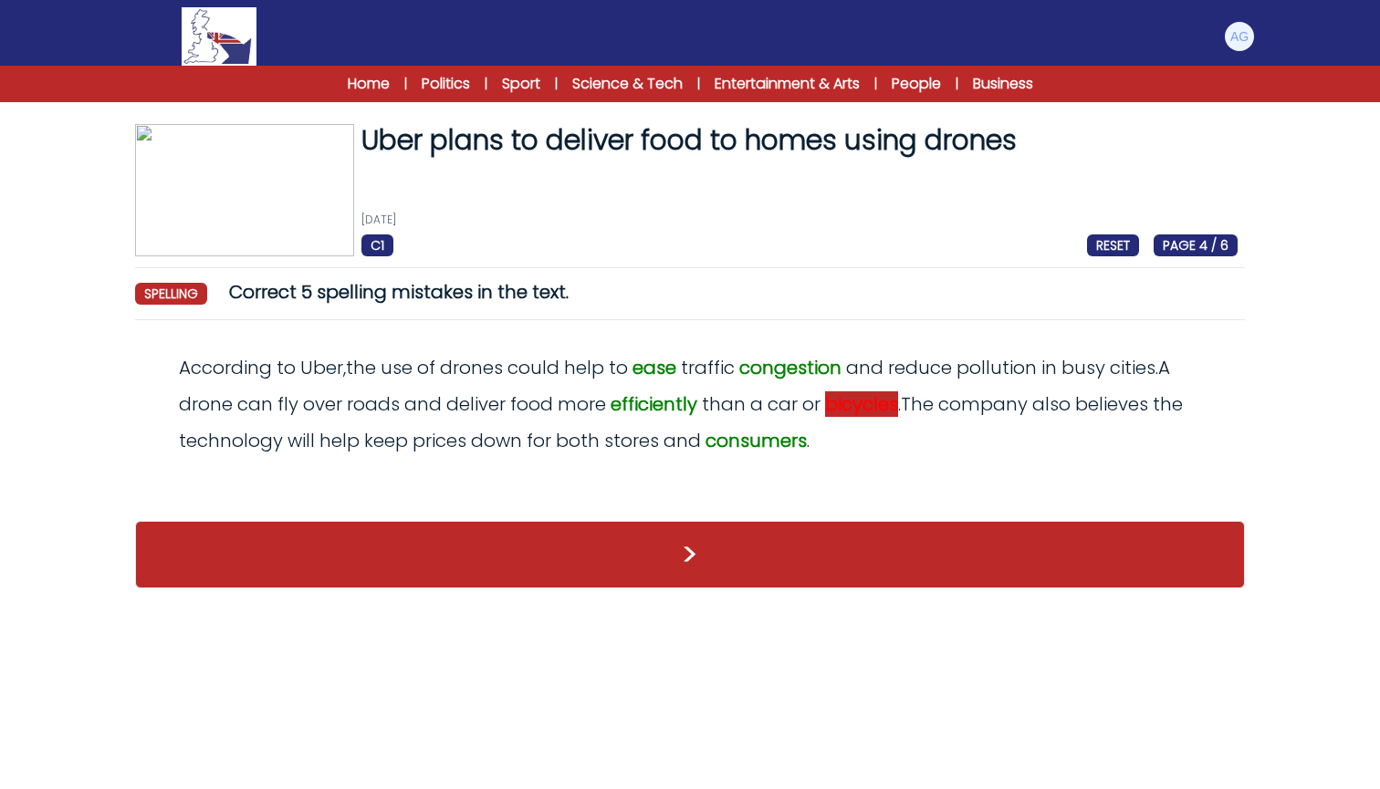
click at [886, 408] on span "bicycles" at bounding box center [861, 404] width 73 height 26
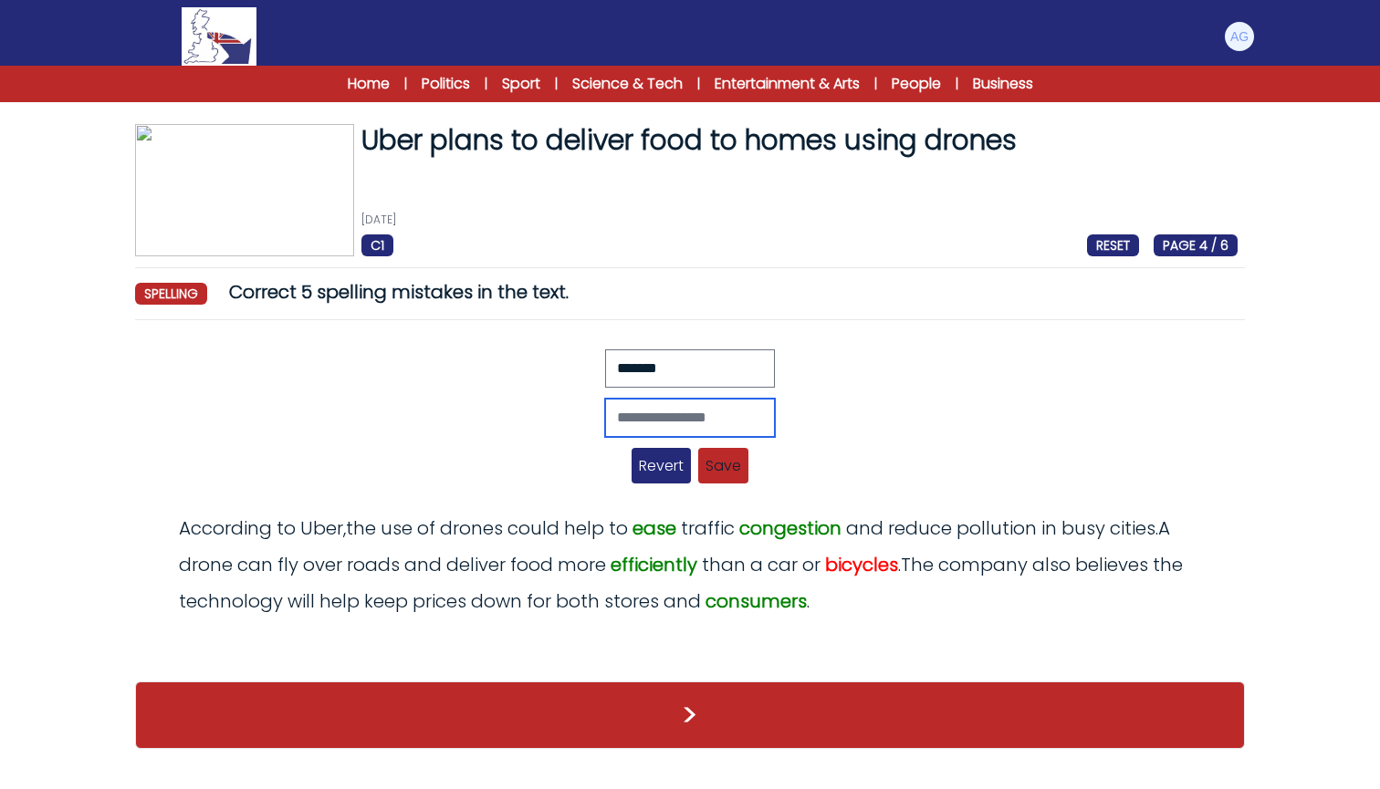
click at [693, 421] on input "text" at bounding box center [690, 418] width 170 height 38
type input "*******"
click at [719, 468] on span "Save" at bounding box center [723, 466] width 50 height 36
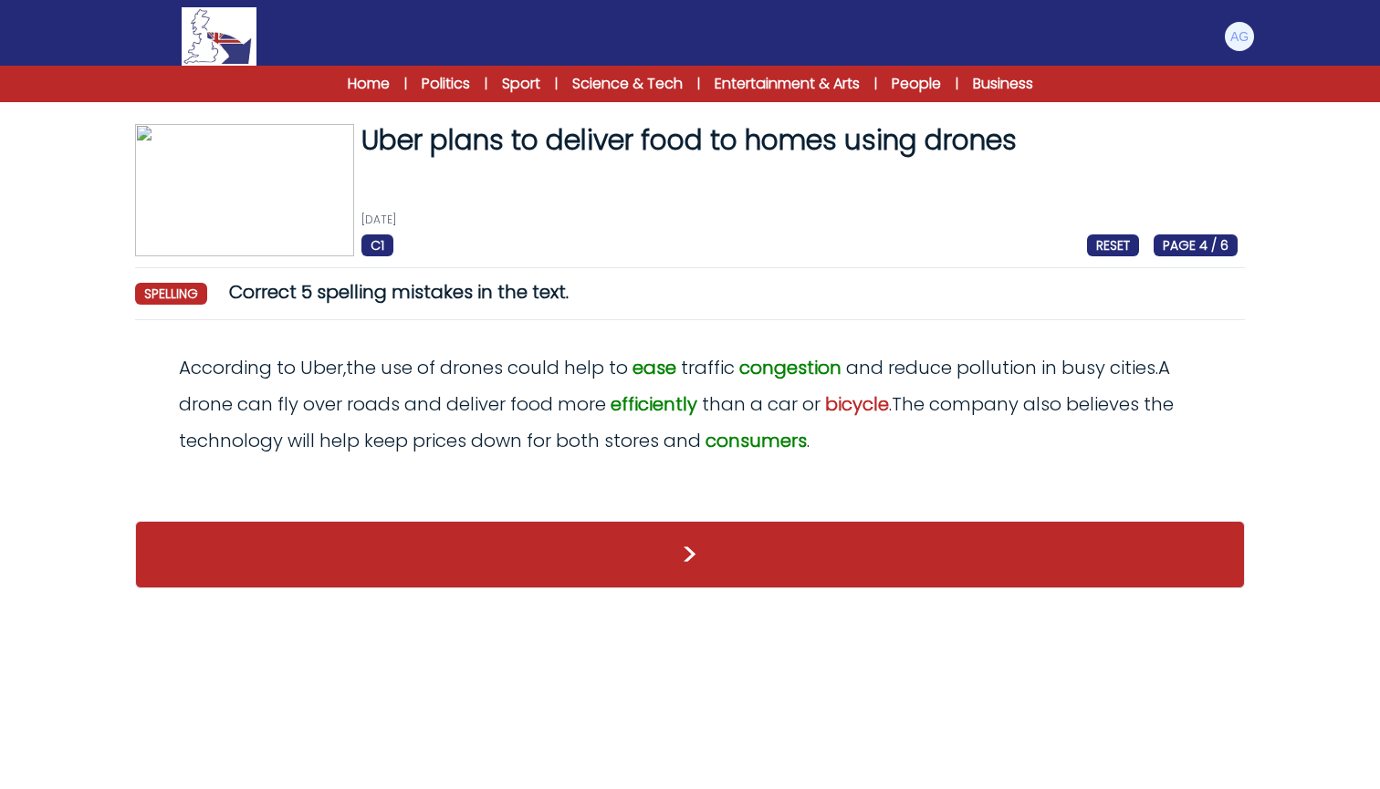
click at [692, 555] on button ">" at bounding box center [690, 555] width 1110 height 68
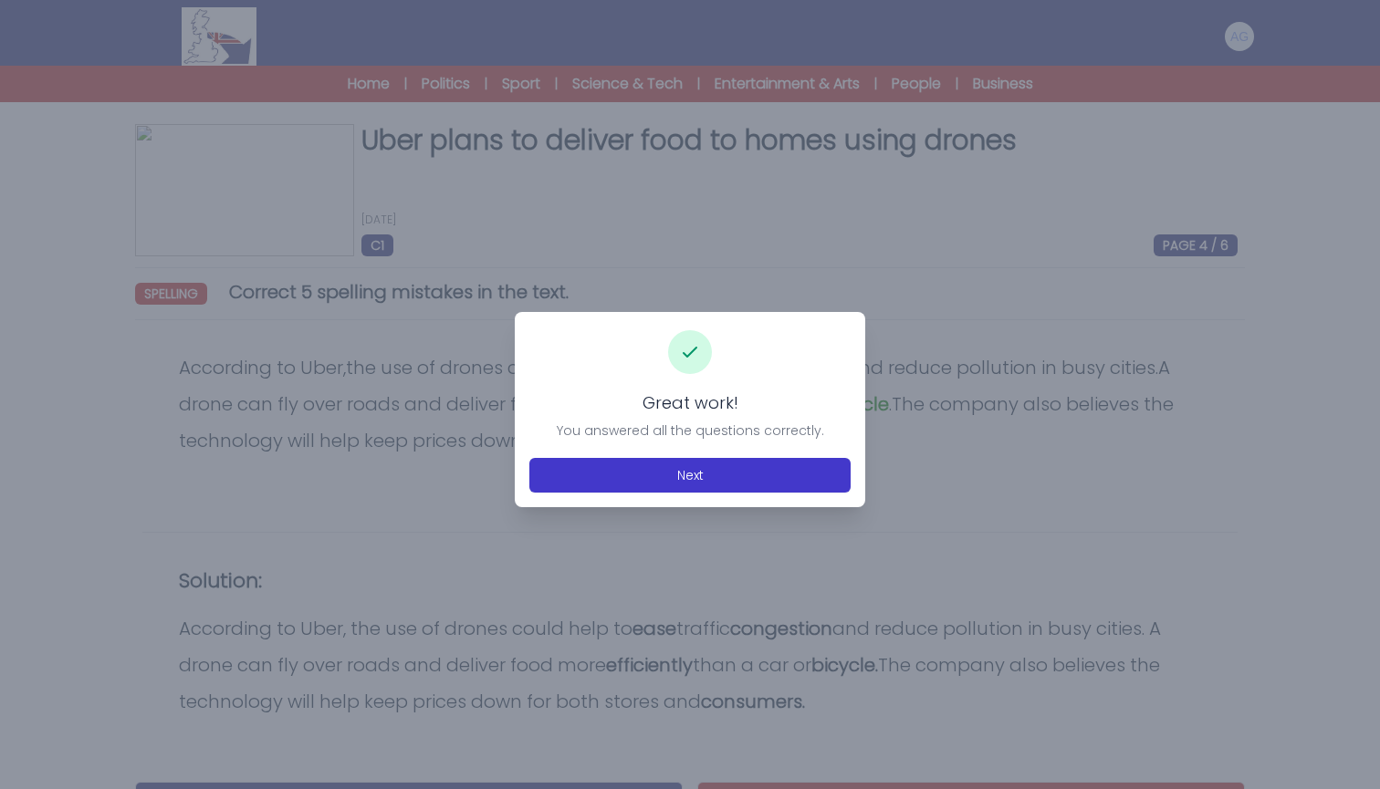
click at [678, 477] on button "Next" at bounding box center [689, 475] width 321 height 35
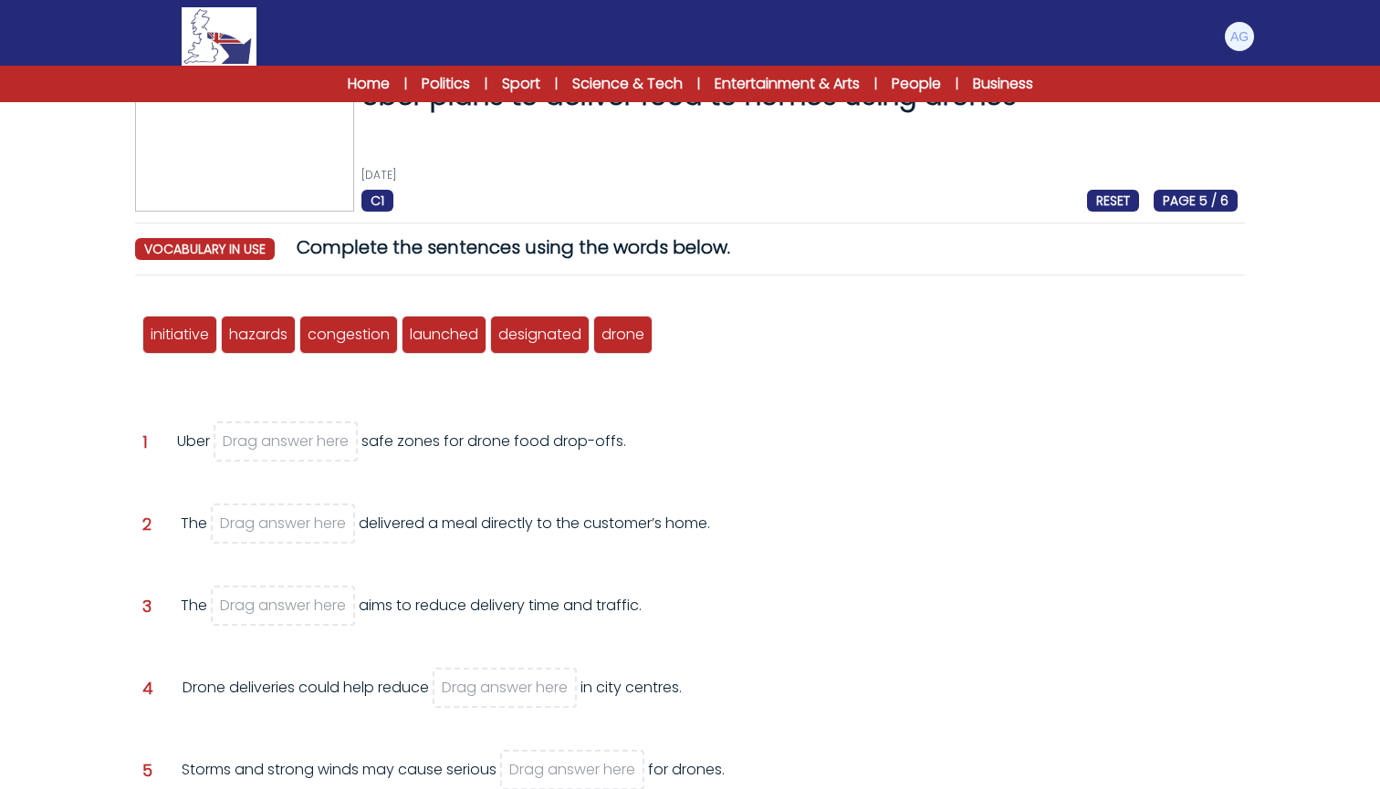
scroll to position [51, 0]
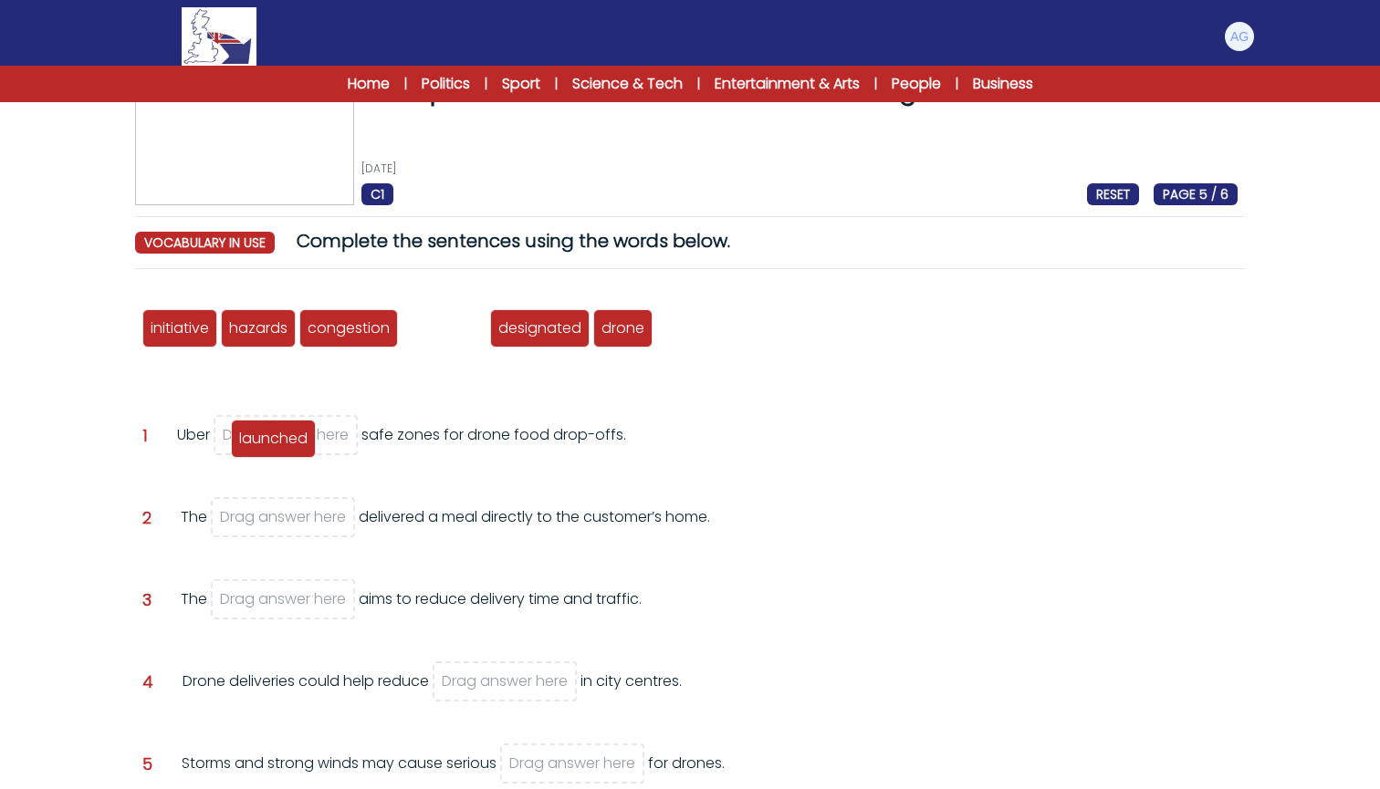
drag, startPoint x: 449, startPoint y: 330, endPoint x: 277, endPoint y: 441, distance: 204.8
click at [277, 441] on span "launched" at bounding box center [273, 438] width 68 height 21
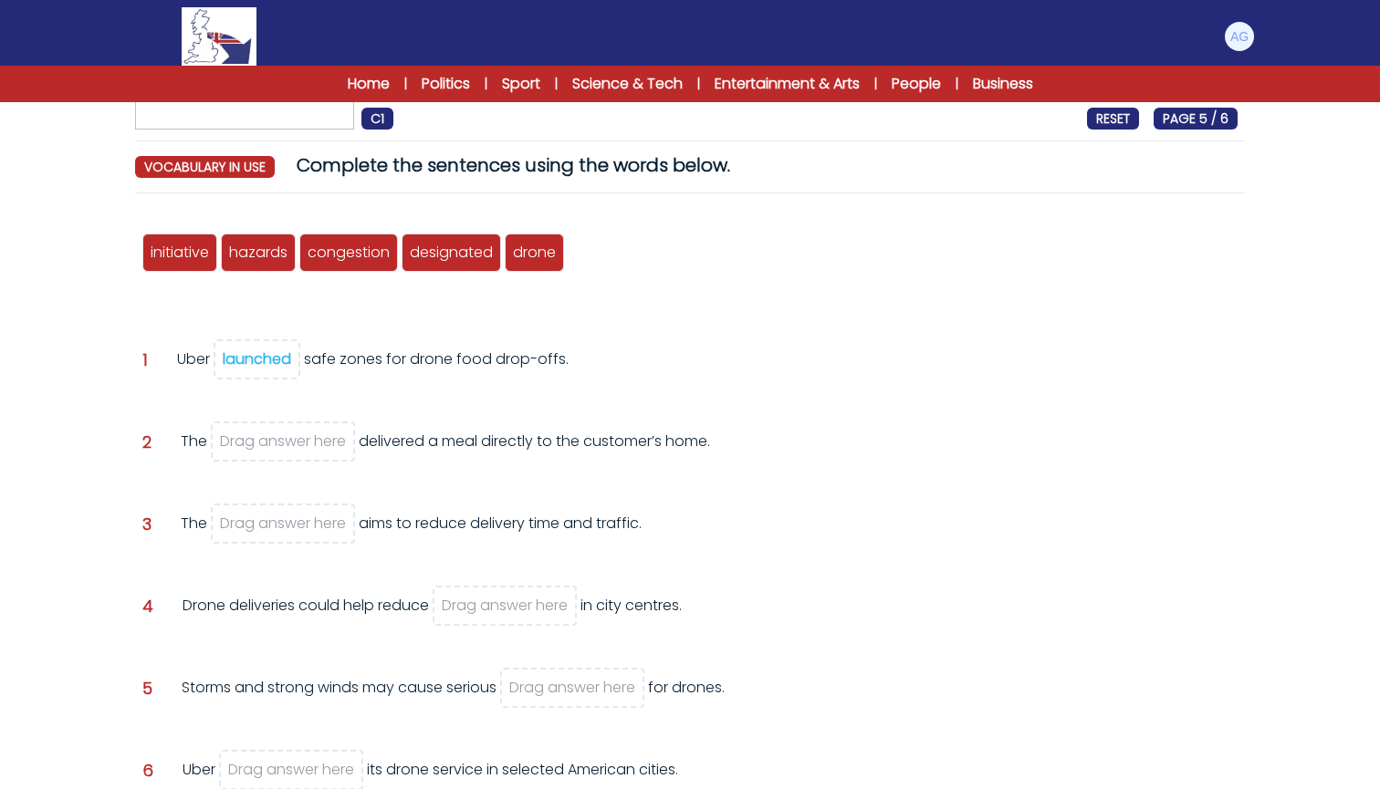
scroll to position [147, 0]
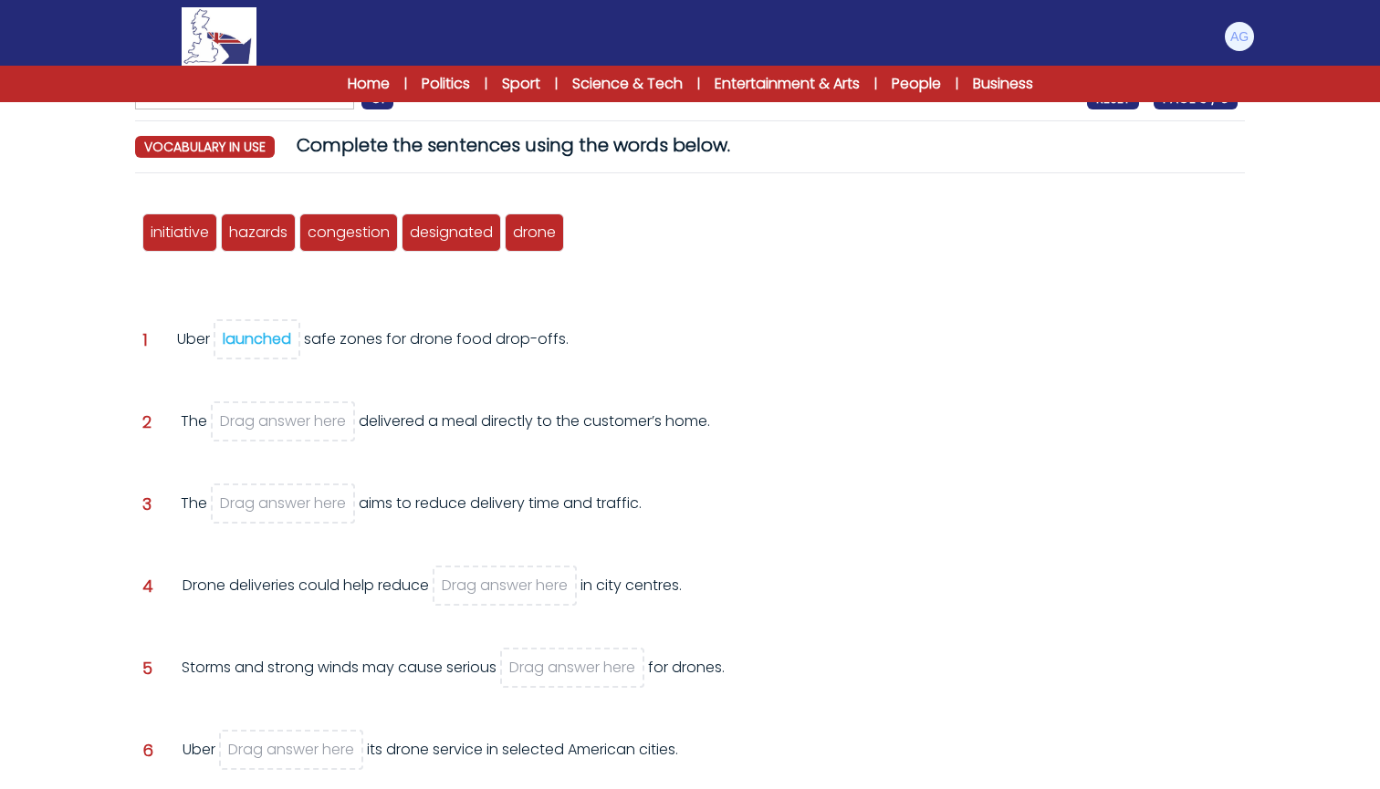
click at [508, 496] on div "The Drag answer here aims to reduce delivery time and traffic." at bounding box center [411, 517] width 461 height 49
drag, startPoint x: 544, startPoint y: 228, endPoint x: 277, endPoint y: 422, distance: 329.3
click at [277, 422] on span "drone" at bounding box center [267, 425] width 43 height 21
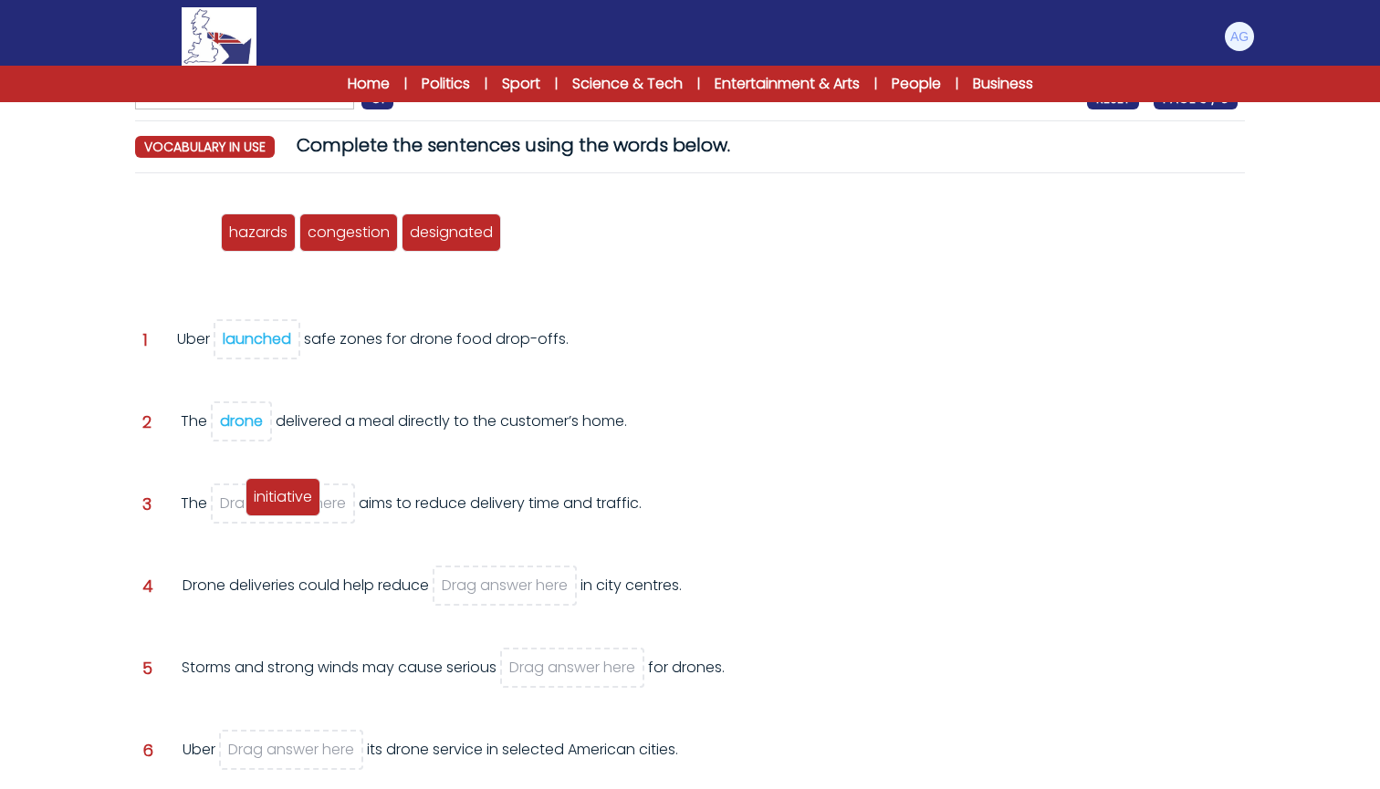
drag, startPoint x: 174, startPoint y: 243, endPoint x: 277, endPoint y: 507, distance: 284.0
click at [277, 507] on div "initiative" at bounding box center [282, 497] width 75 height 38
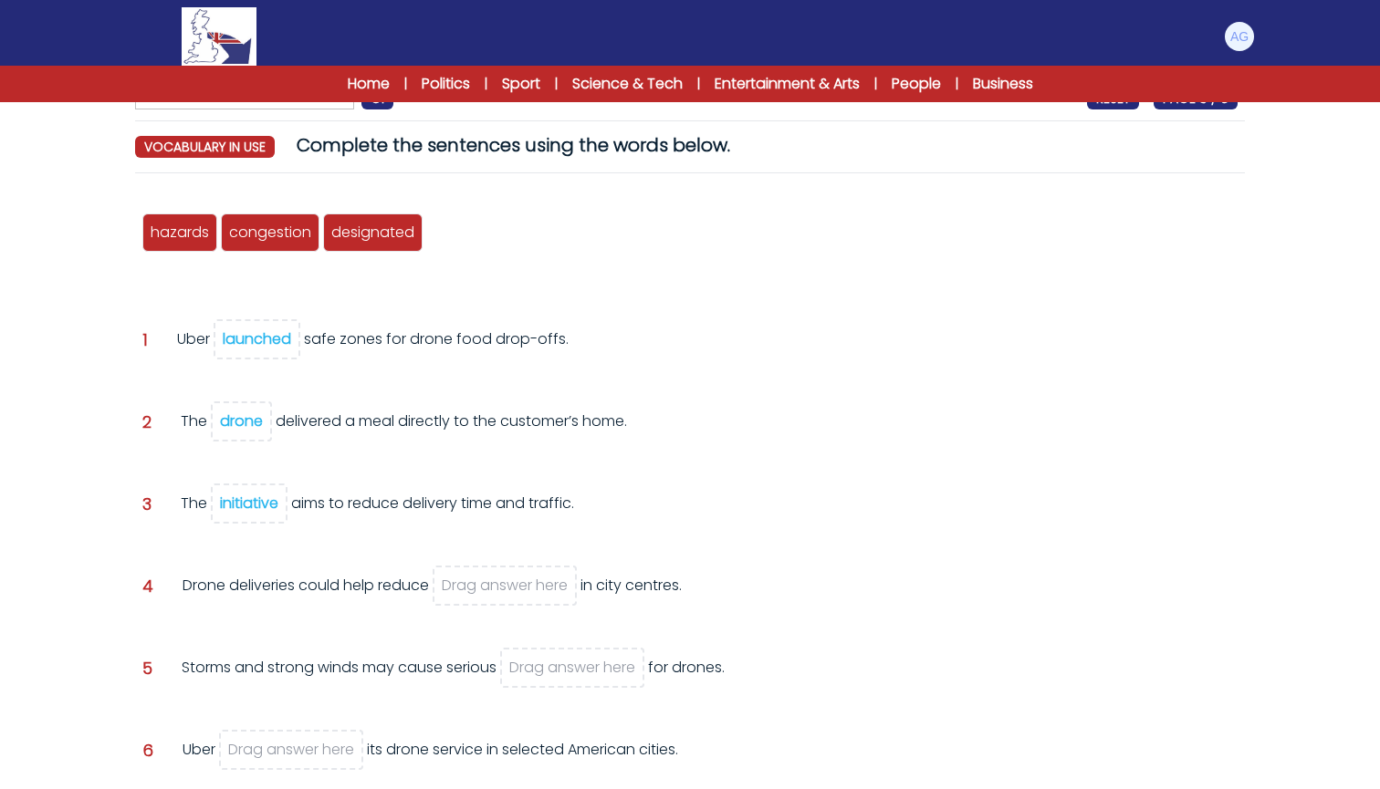
scroll to position [223, 0]
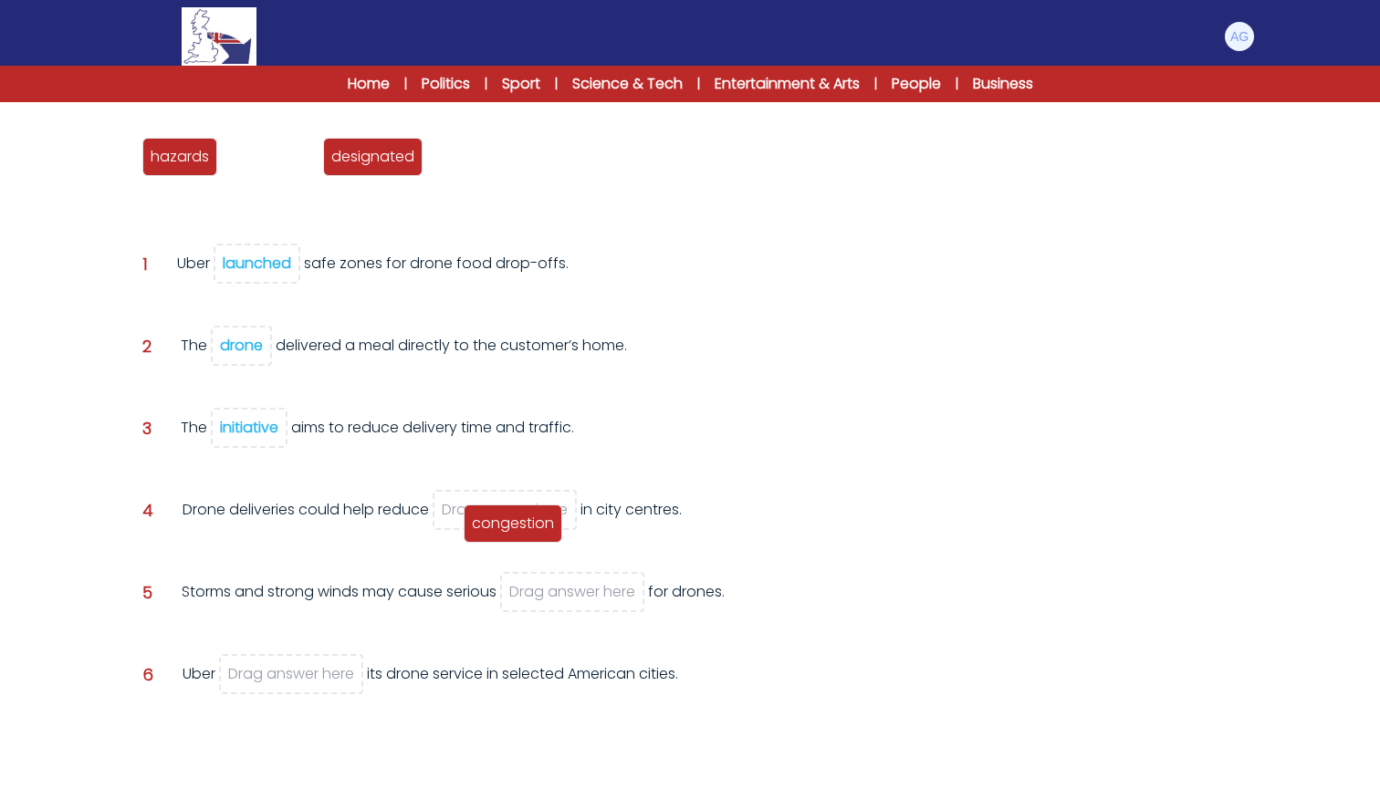
drag, startPoint x: 273, startPoint y: 165, endPoint x: 516, endPoint y: 531, distance: 439.1
click at [516, 532] on span "congestion" at bounding box center [513, 523] width 82 height 21
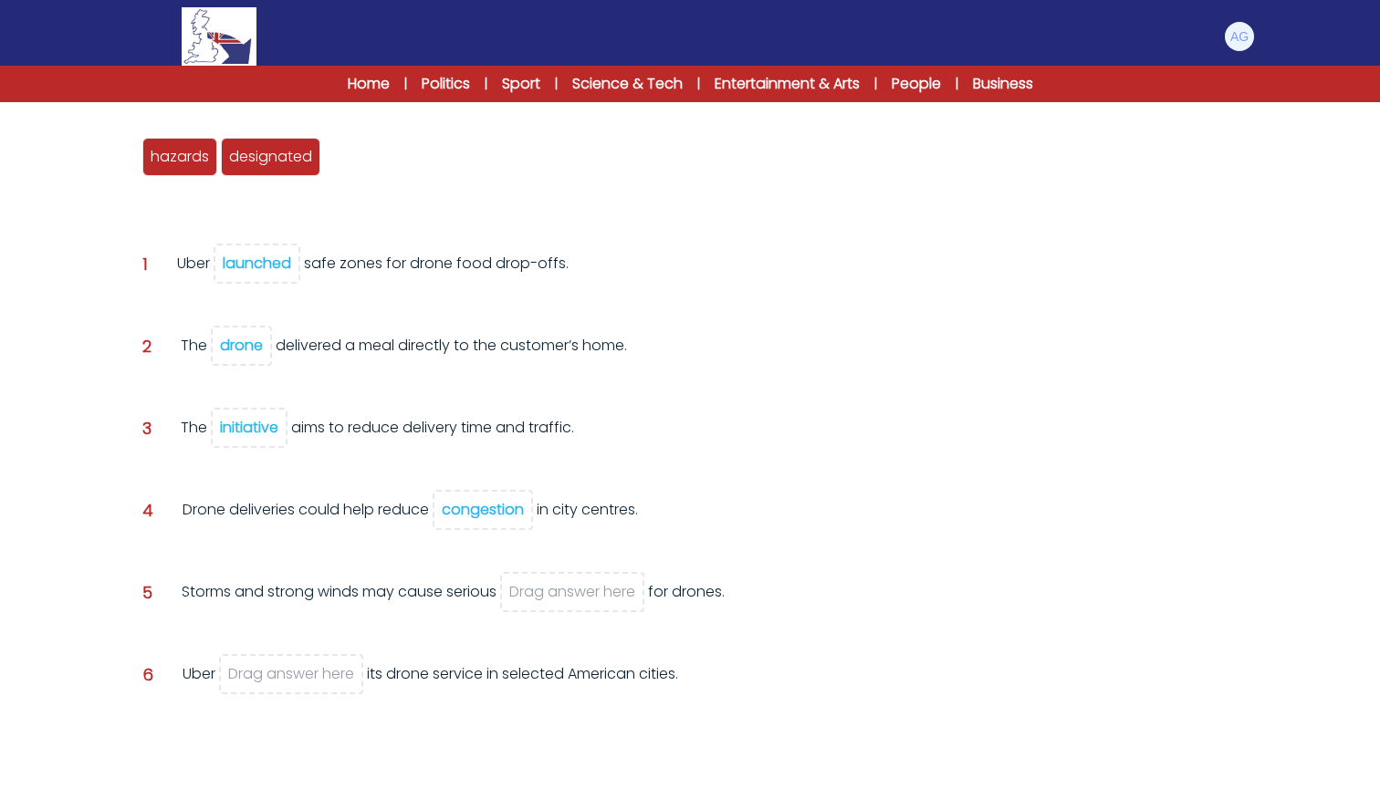
drag, startPoint x: 270, startPoint y: 258, endPoint x: 399, endPoint y: 177, distance: 152.2
click at [399, 177] on div "initiative hazards congestion launched designated drone Question 1 launched" at bounding box center [690, 443] width 1110 height 663
click at [335, 246] on div "initiative hazards congestion launched designated drone Question 1 launched" at bounding box center [690, 443] width 1110 height 663
click at [266, 252] on span "launched" at bounding box center [257, 264] width 87 height 40
click at [256, 260] on div "launched" at bounding box center [257, 263] width 68 height 21
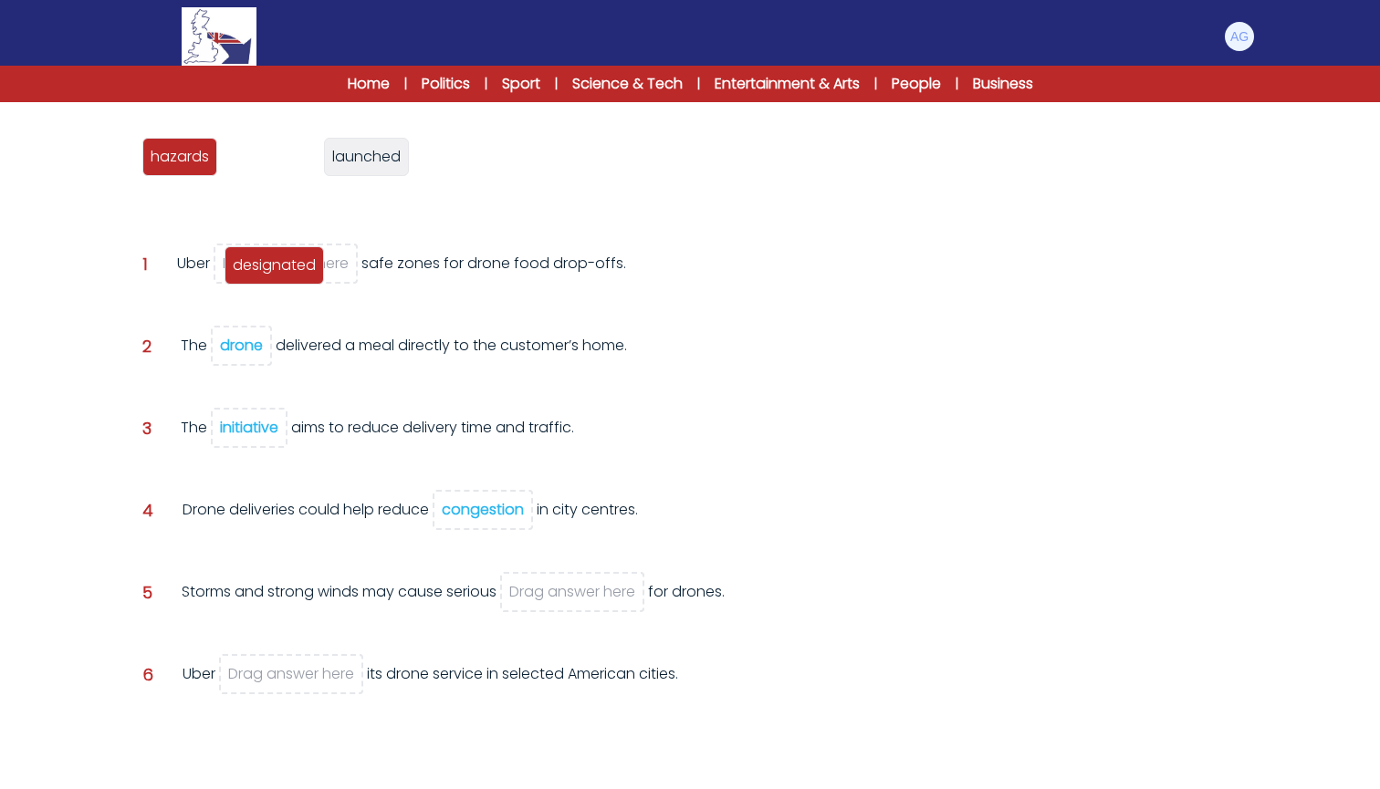
drag, startPoint x: 289, startPoint y: 161, endPoint x: 293, endPoint y: 269, distance: 108.7
click at [293, 269] on span "designated" at bounding box center [274, 265] width 83 height 21
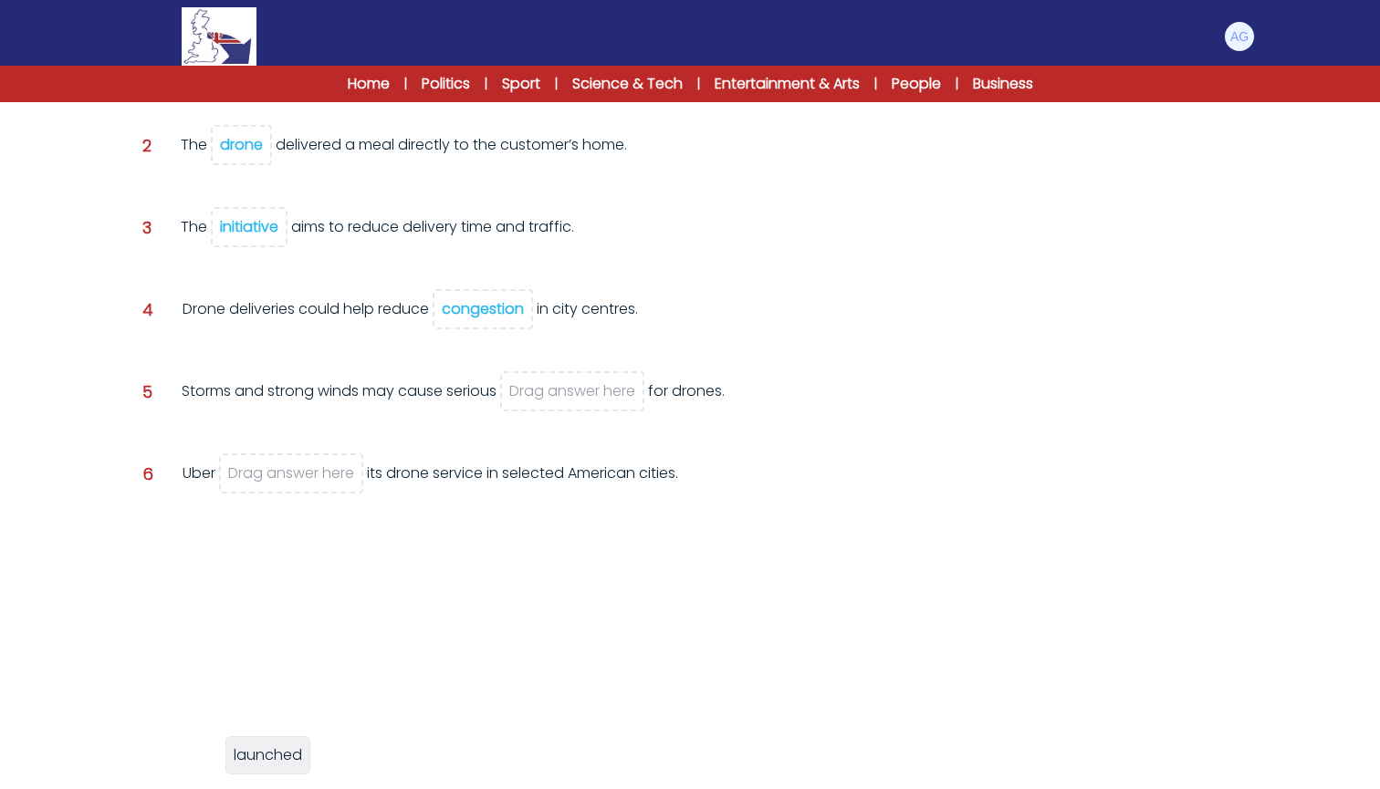
scroll to position [0, 0]
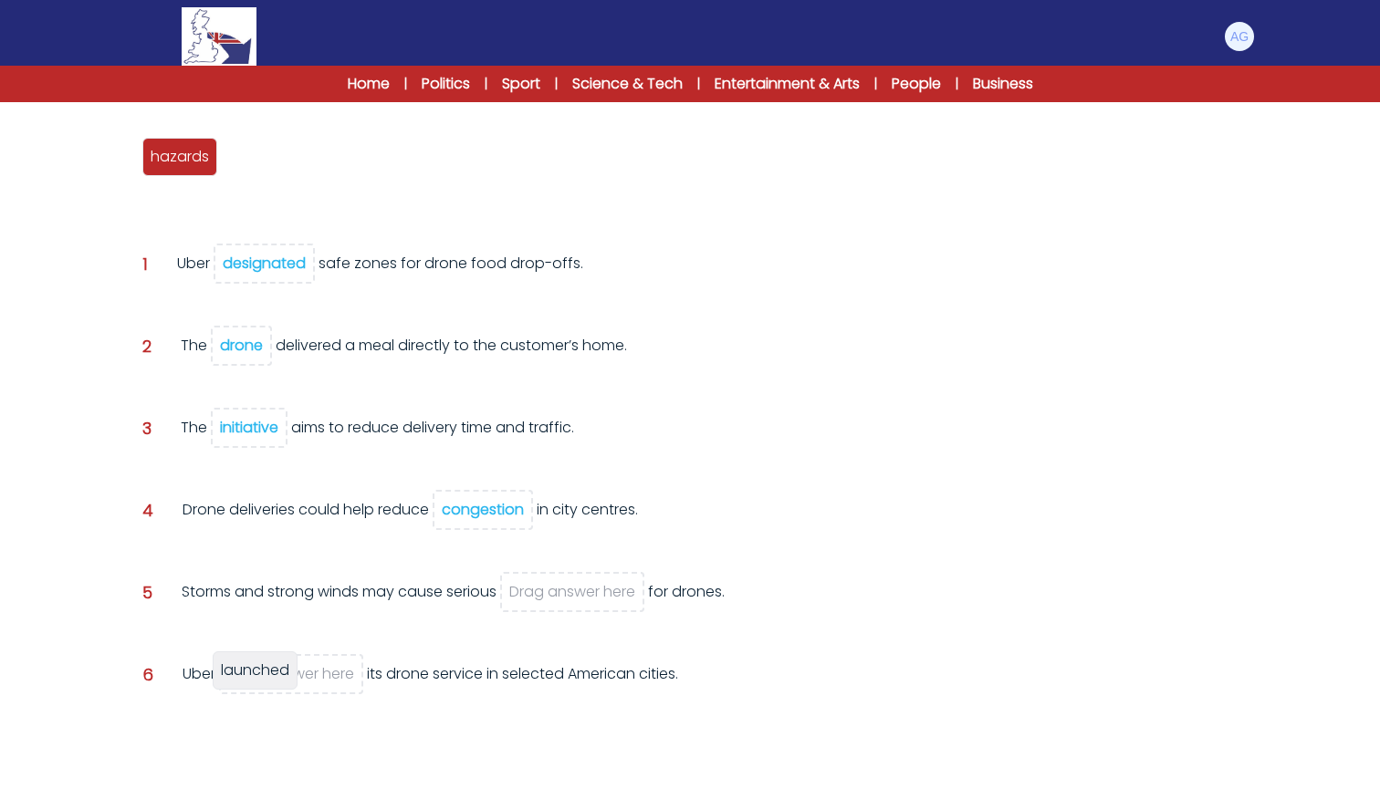
drag, startPoint x: 261, startPoint y: 160, endPoint x: 253, endPoint y: 673, distance: 513.8
click at [253, 673] on span "launched" at bounding box center [255, 670] width 68 height 21
drag, startPoint x: 180, startPoint y: 161, endPoint x: 586, endPoint y: 598, distance: 596.6
click at [587, 598] on span "hazards" at bounding box center [591, 589] width 58 height 21
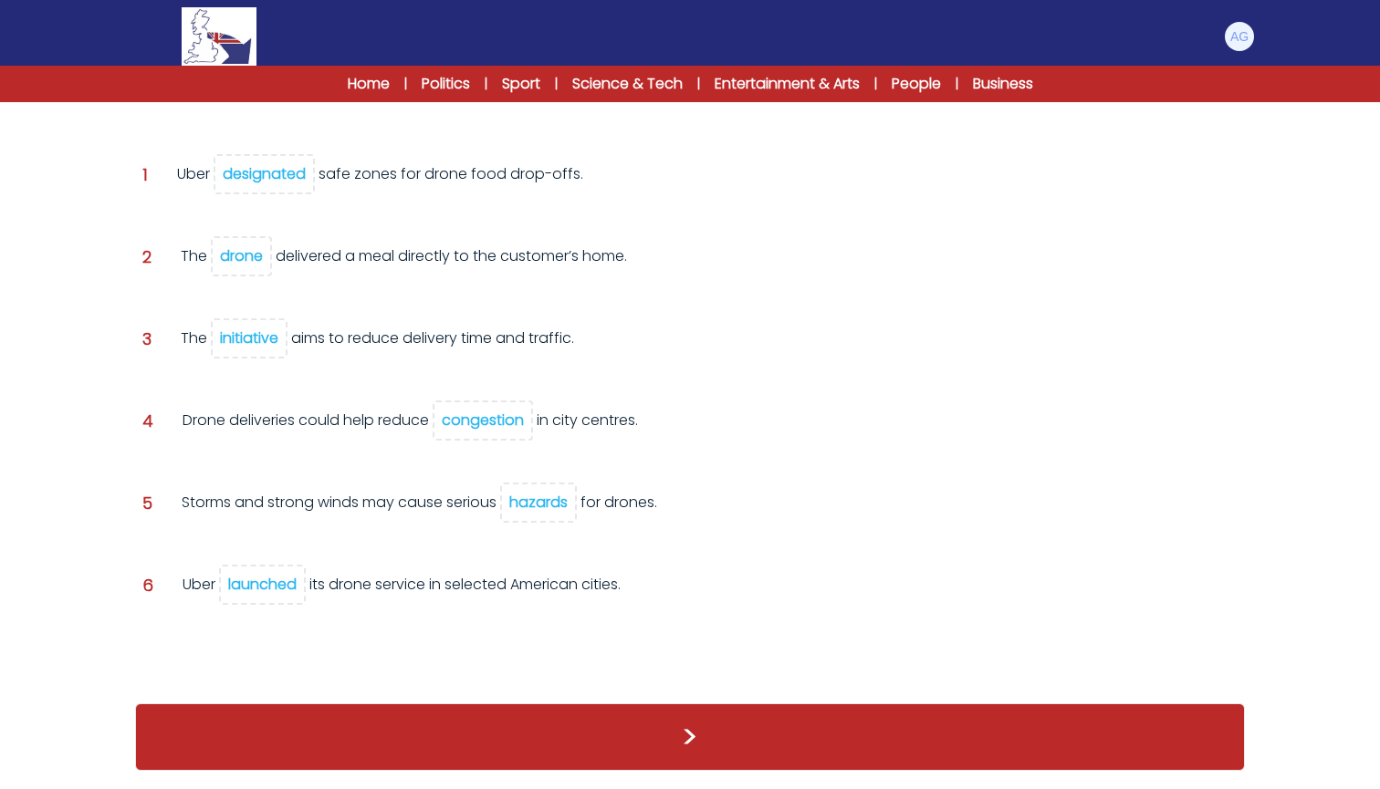
scroll to position [274, 0]
click at [683, 736] on button ">" at bounding box center [690, 738] width 1110 height 68
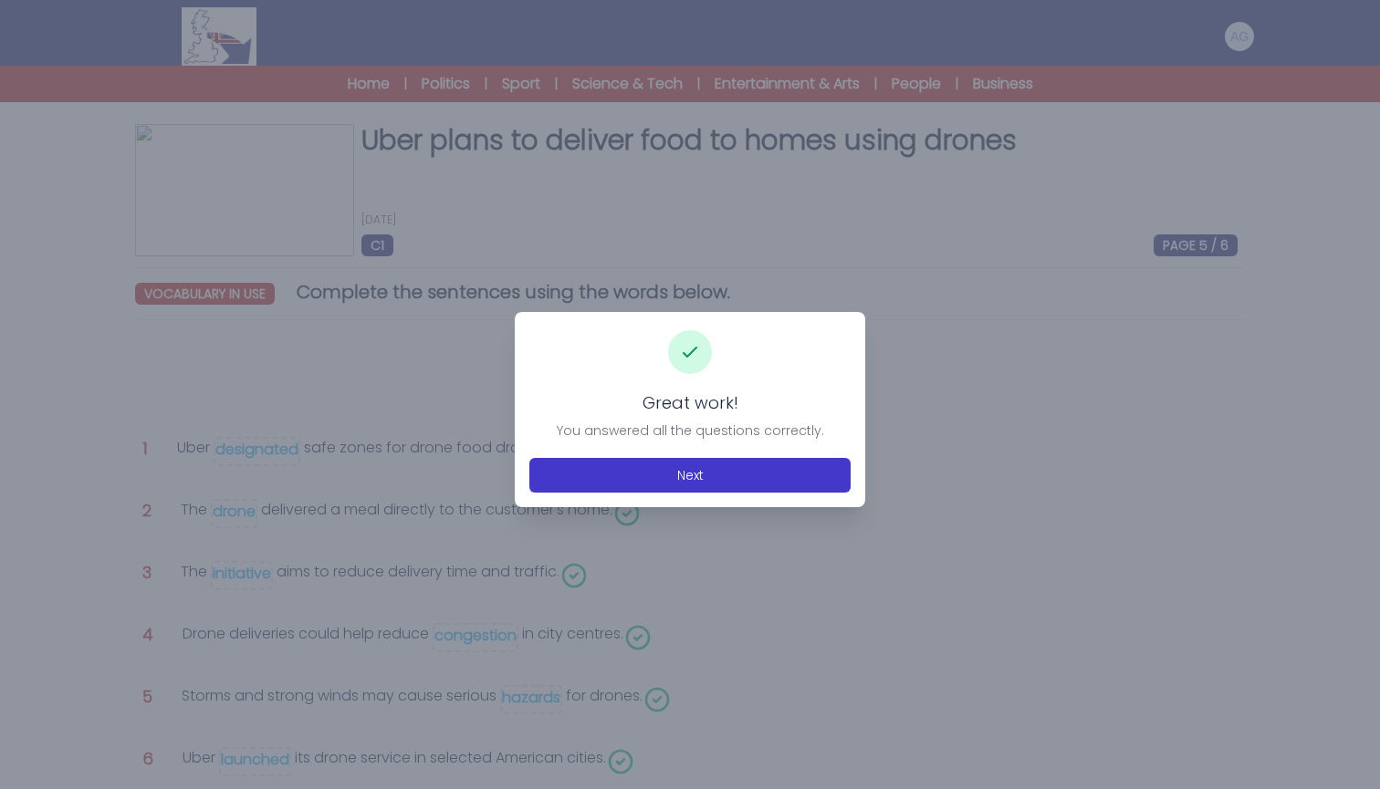
click at [653, 479] on button "Next" at bounding box center [689, 475] width 321 height 35
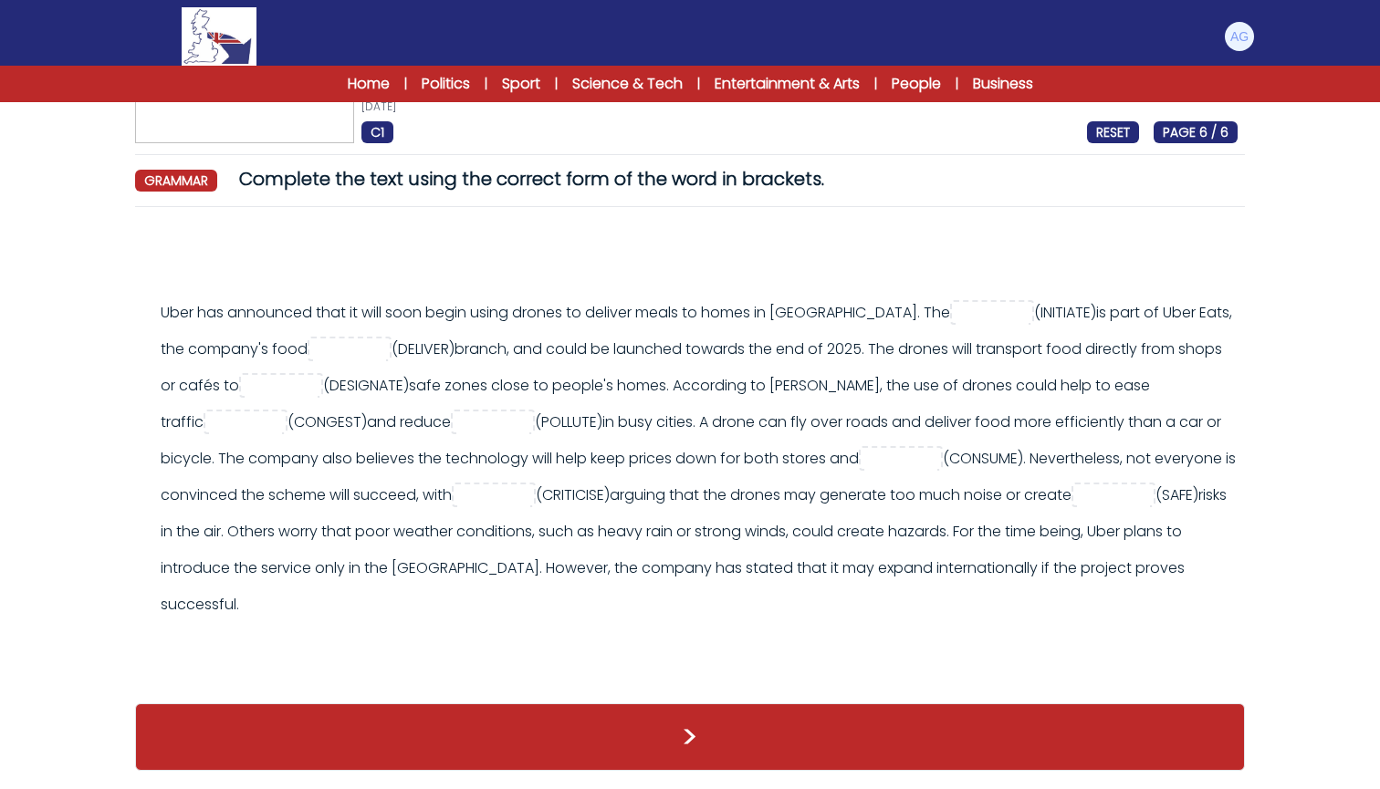
scroll to position [113, 0]
click at [983, 307] on input "text" at bounding box center [991, 314] width 73 height 22
type input "**********"
click at [386, 352] on input "text" at bounding box center [349, 350] width 73 height 22
type input "********"
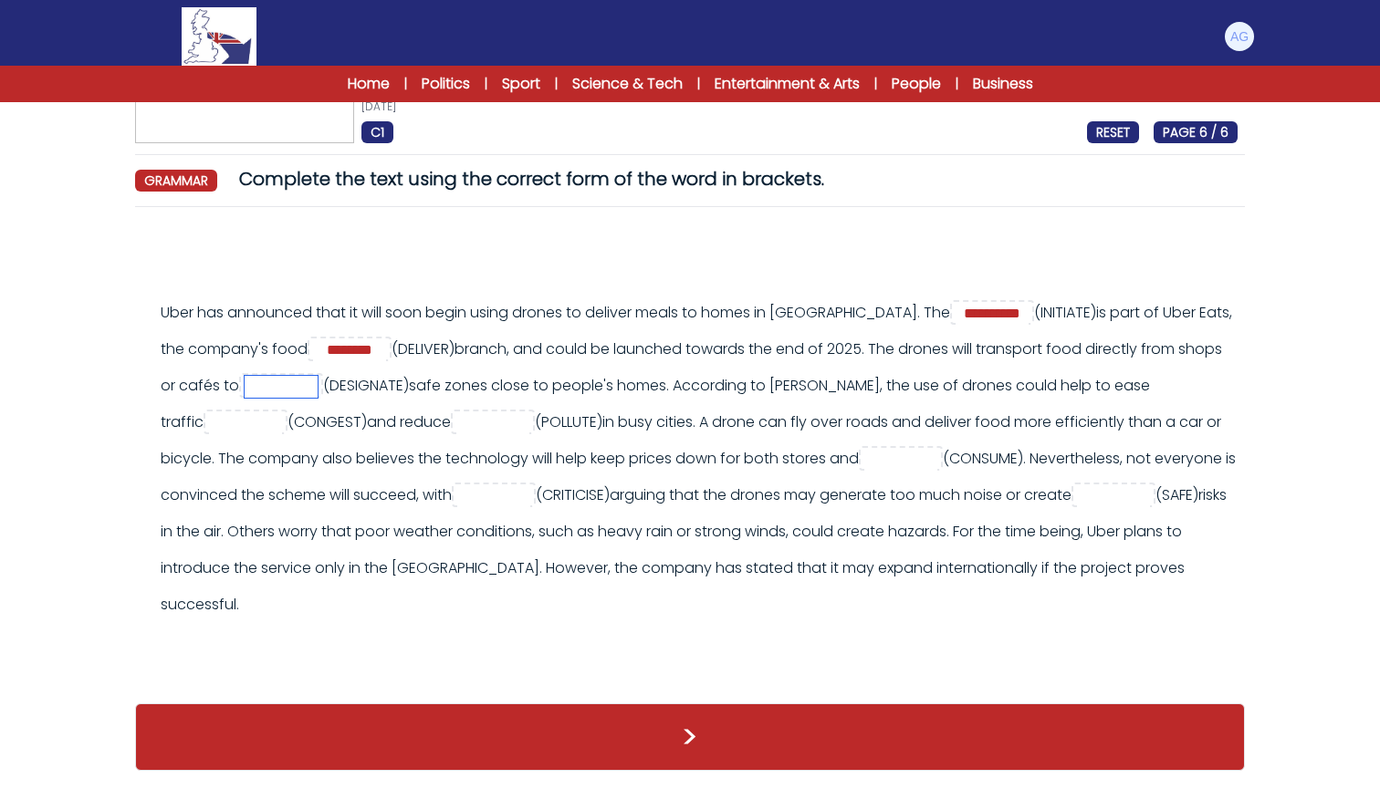
click at [318, 391] on input "text" at bounding box center [281, 387] width 73 height 22
type input "**********"
click at [282, 425] on input "text" at bounding box center [245, 423] width 73 height 22
type input "**********"
click at [529, 423] on input "text" at bounding box center [492, 423] width 73 height 22
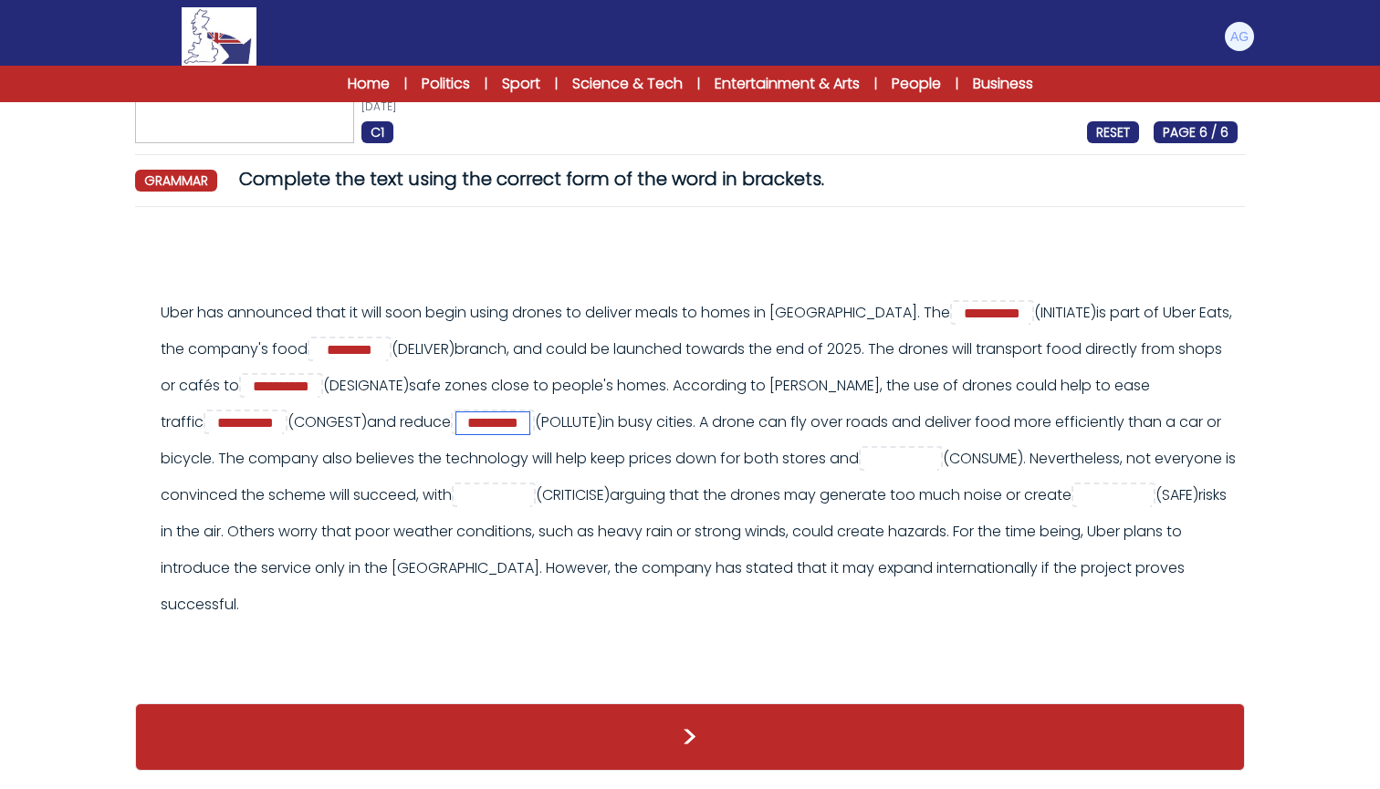
type input "*********"
click at [864, 471] on input "text" at bounding box center [900, 460] width 73 height 22
type input "*********"
click at [530, 485] on input "text" at bounding box center [493, 496] width 73 height 22
type input "*******"
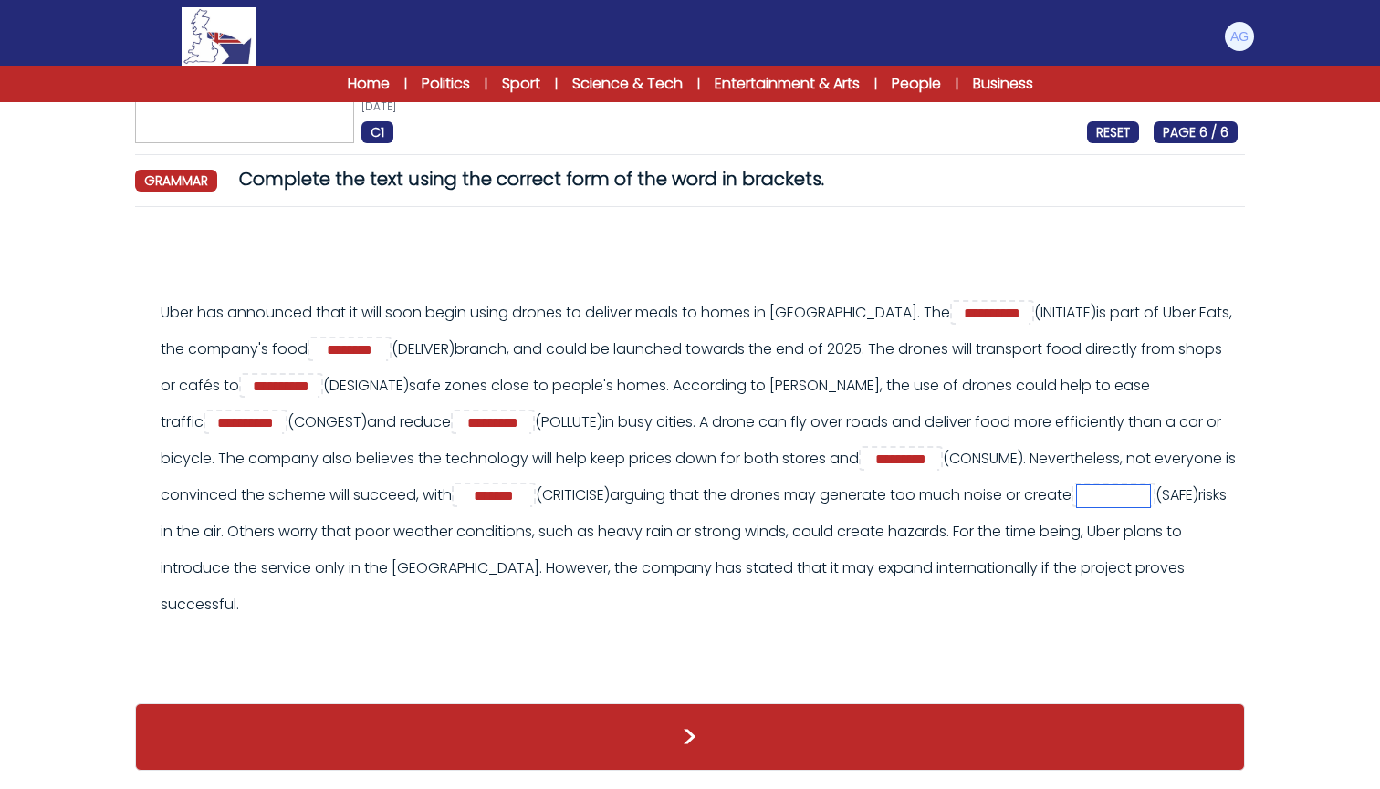
click at [1077, 507] on input "text" at bounding box center [1113, 496] width 73 height 22
type input "******"
click at [677, 727] on button ">" at bounding box center [690, 738] width 1110 height 68
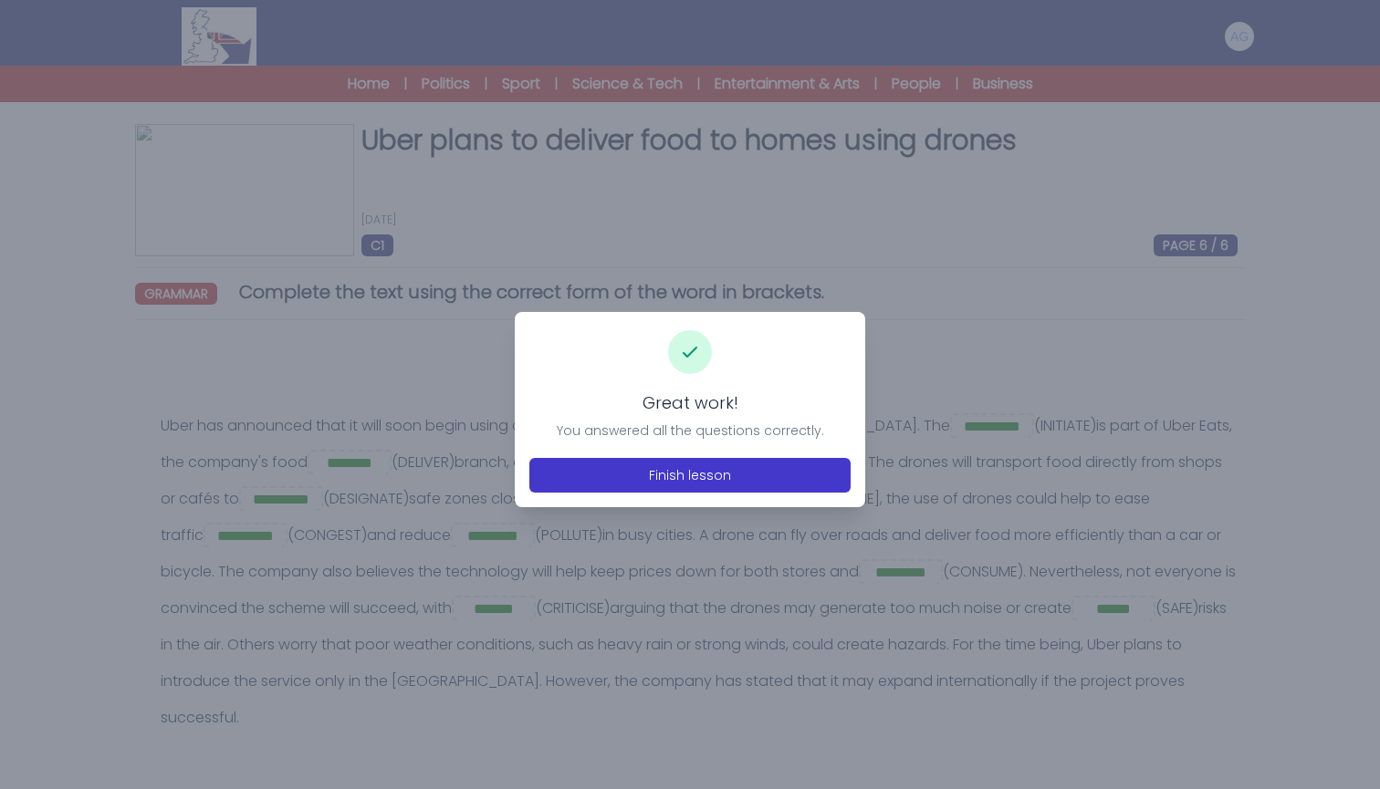
click at [670, 465] on button "Finish lesson" at bounding box center [689, 475] width 321 height 35
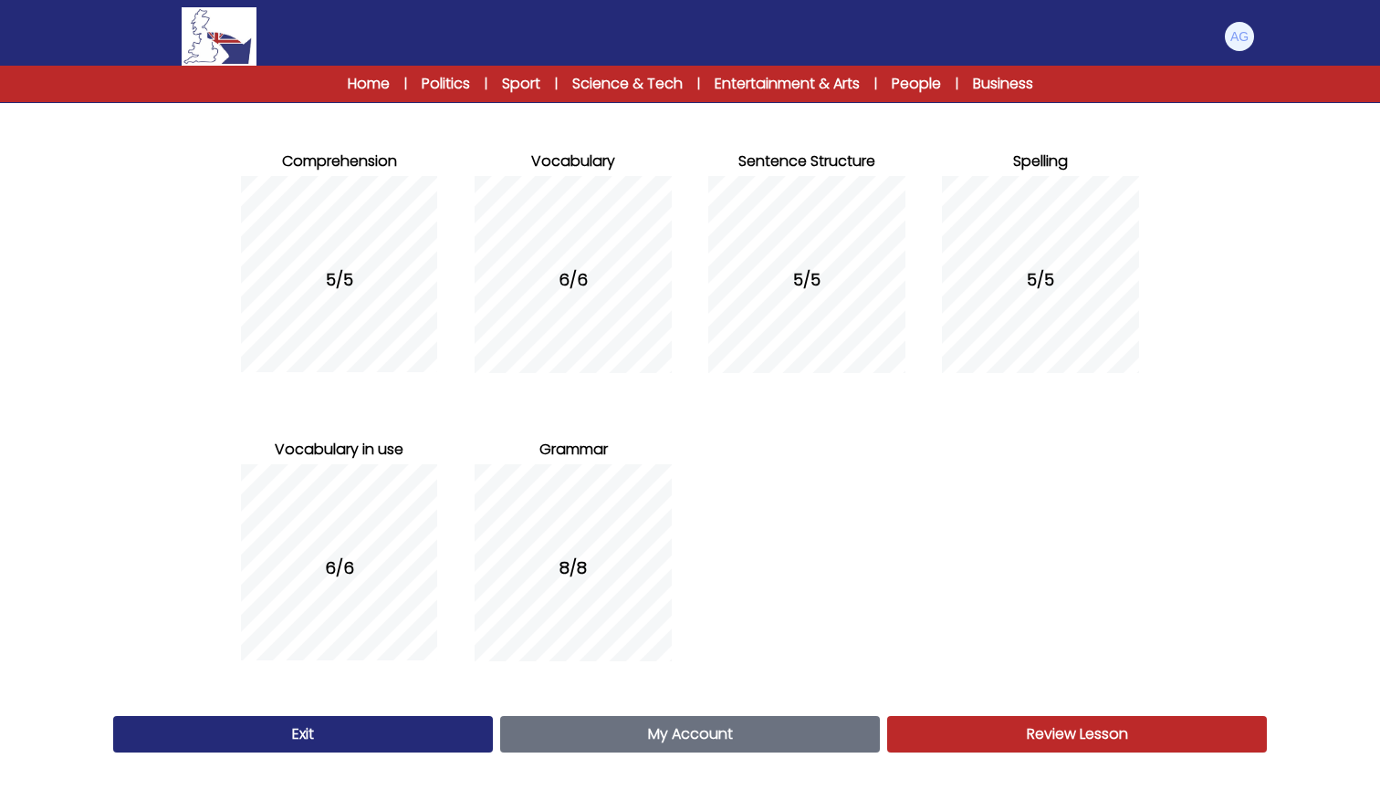
scroll to position [186, 0]
click at [725, 725] on span "My Account" at bounding box center [690, 734] width 85 height 21
click at [318, 734] on link "Exit" at bounding box center [303, 734] width 380 height 37
